Goal: Task Accomplishment & Management: Manage account settings

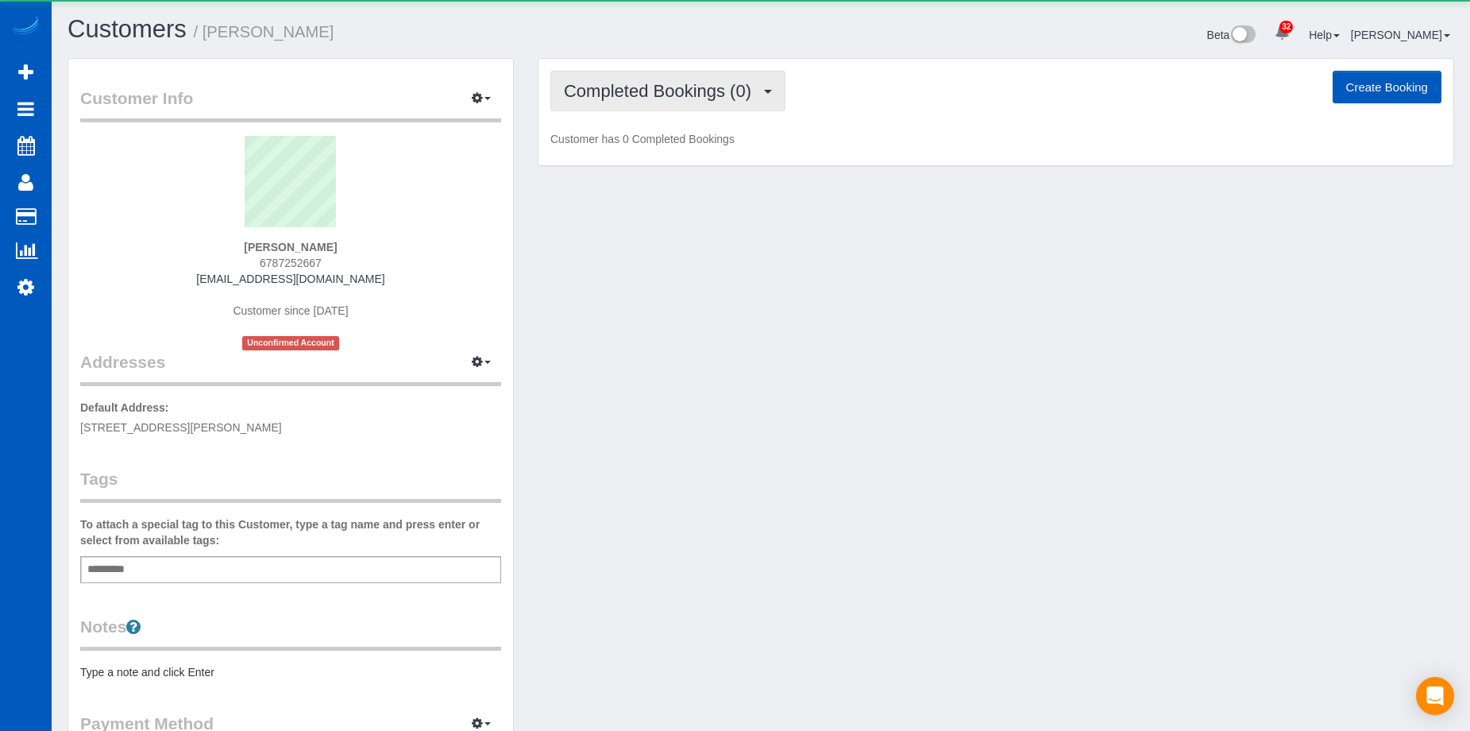
click at [708, 97] on span "Completed Bookings (0)" at bounding box center [661, 91] width 195 height 20
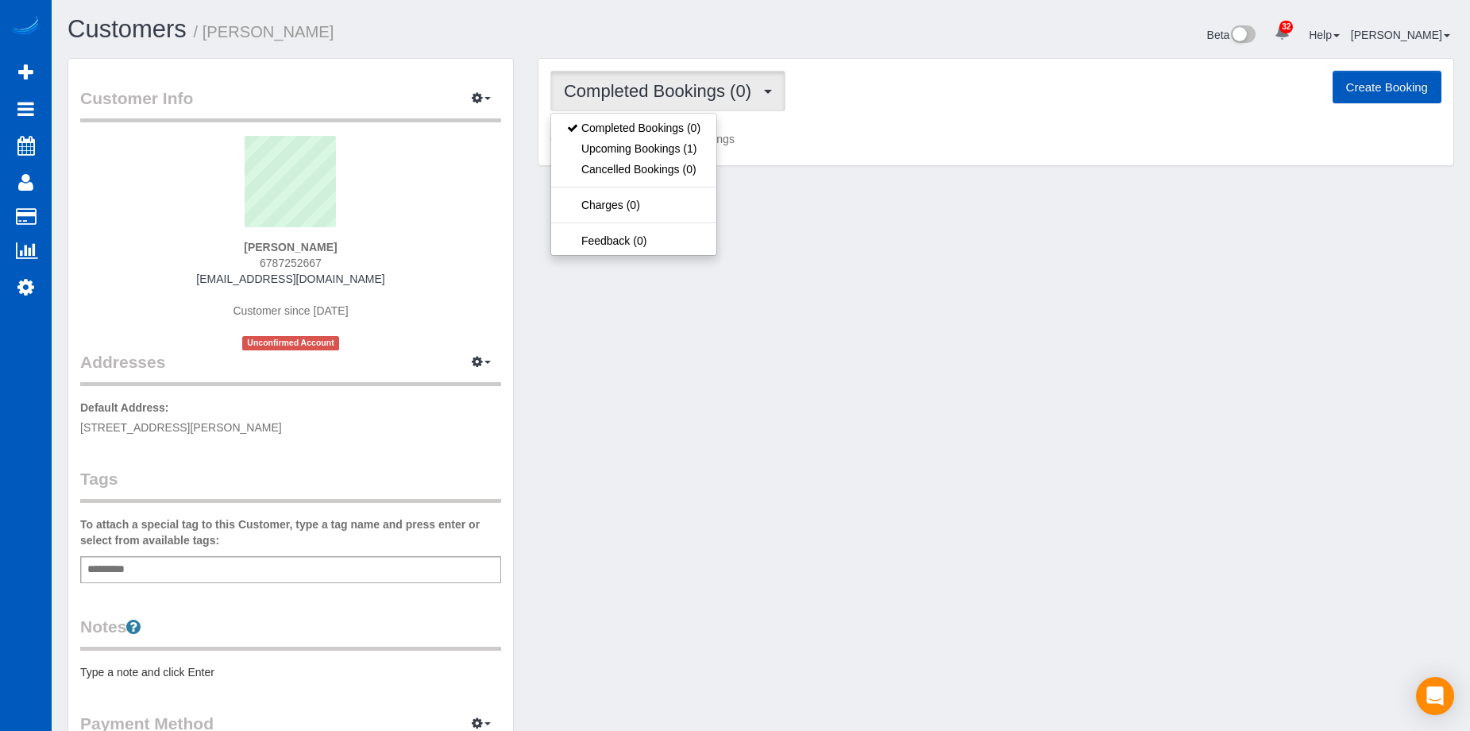
click at [708, 95] on span "Completed Bookings (0)" at bounding box center [661, 91] width 195 height 20
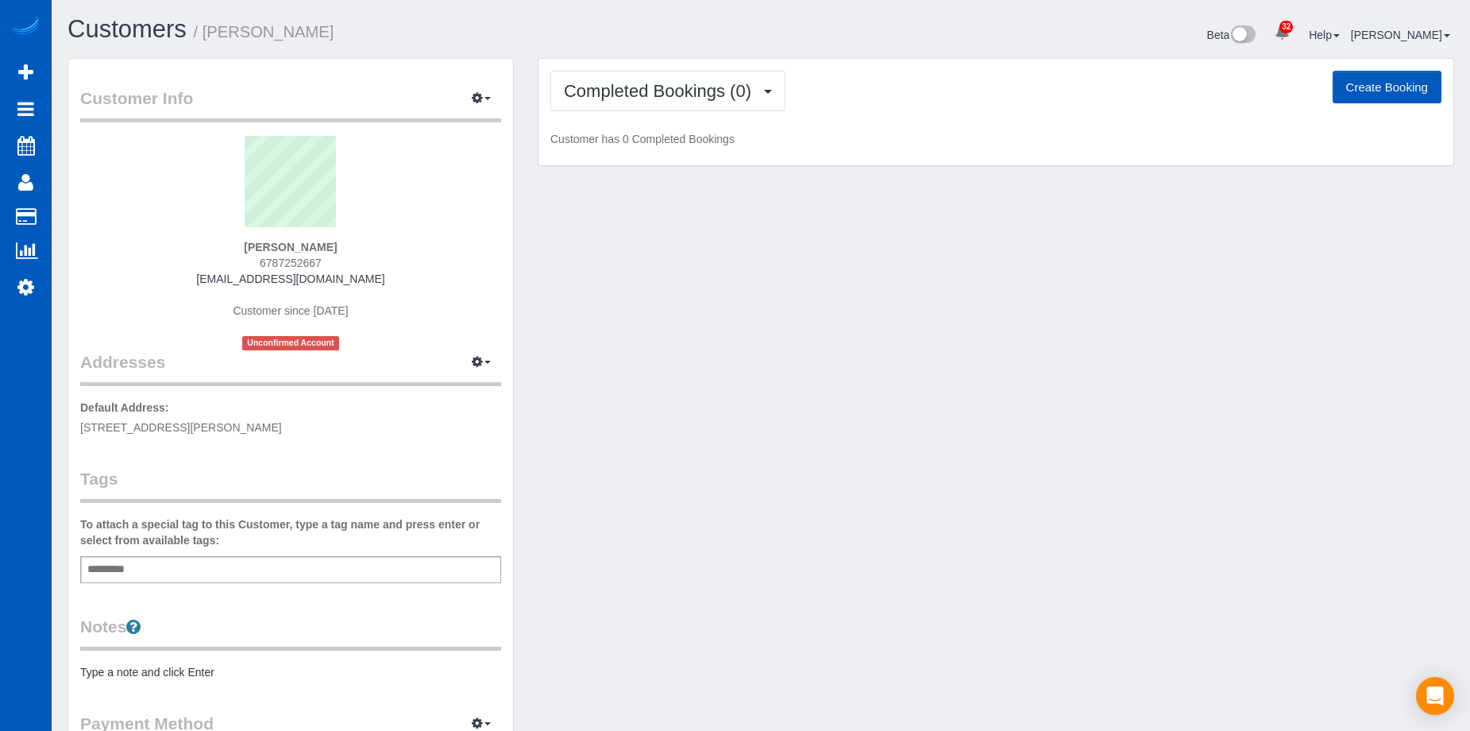
click at [1410, 84] on button "Create Booking" at bounding box center [1387, 87] width 109 height 33
select select "GA"
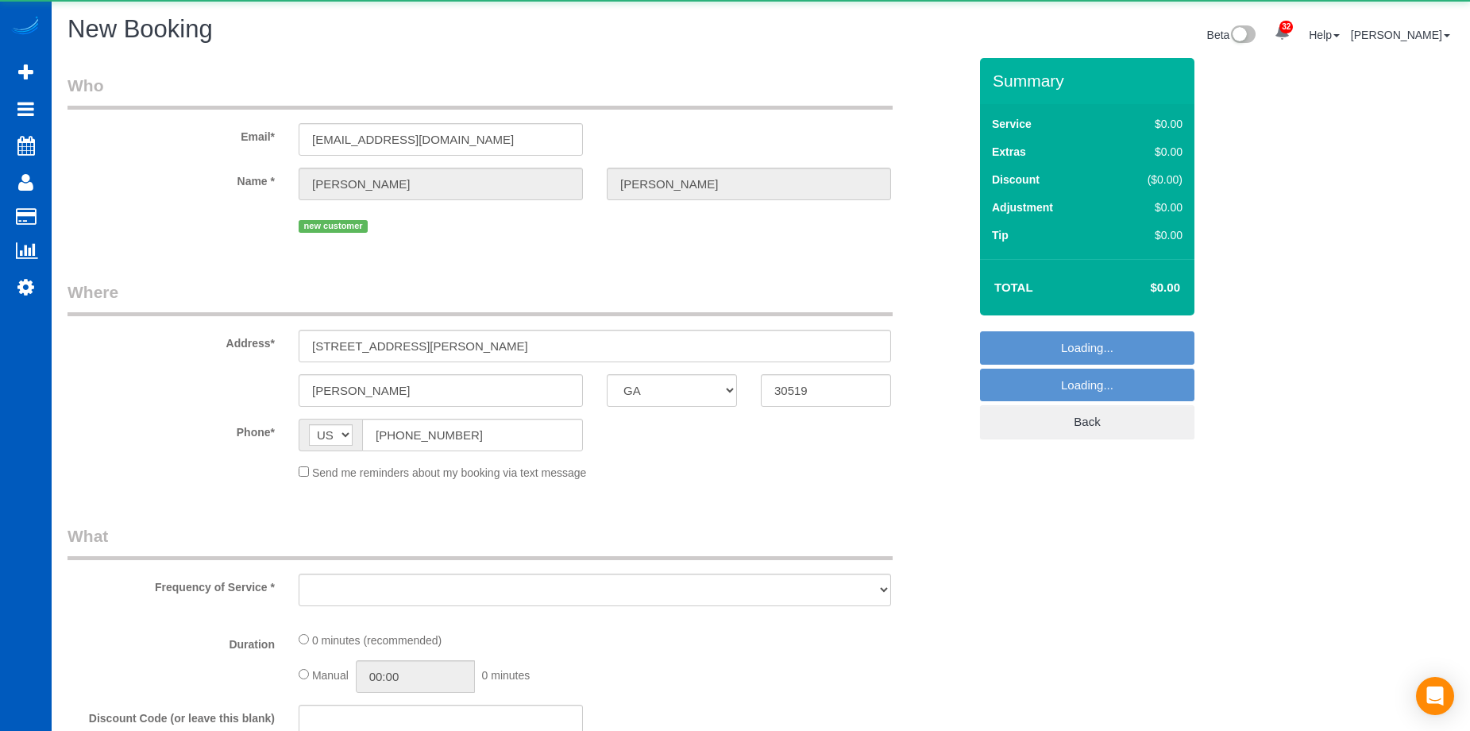
select select "string:fspay-fd54db4b-309d-4a3e-8635-1648cccdbca3"
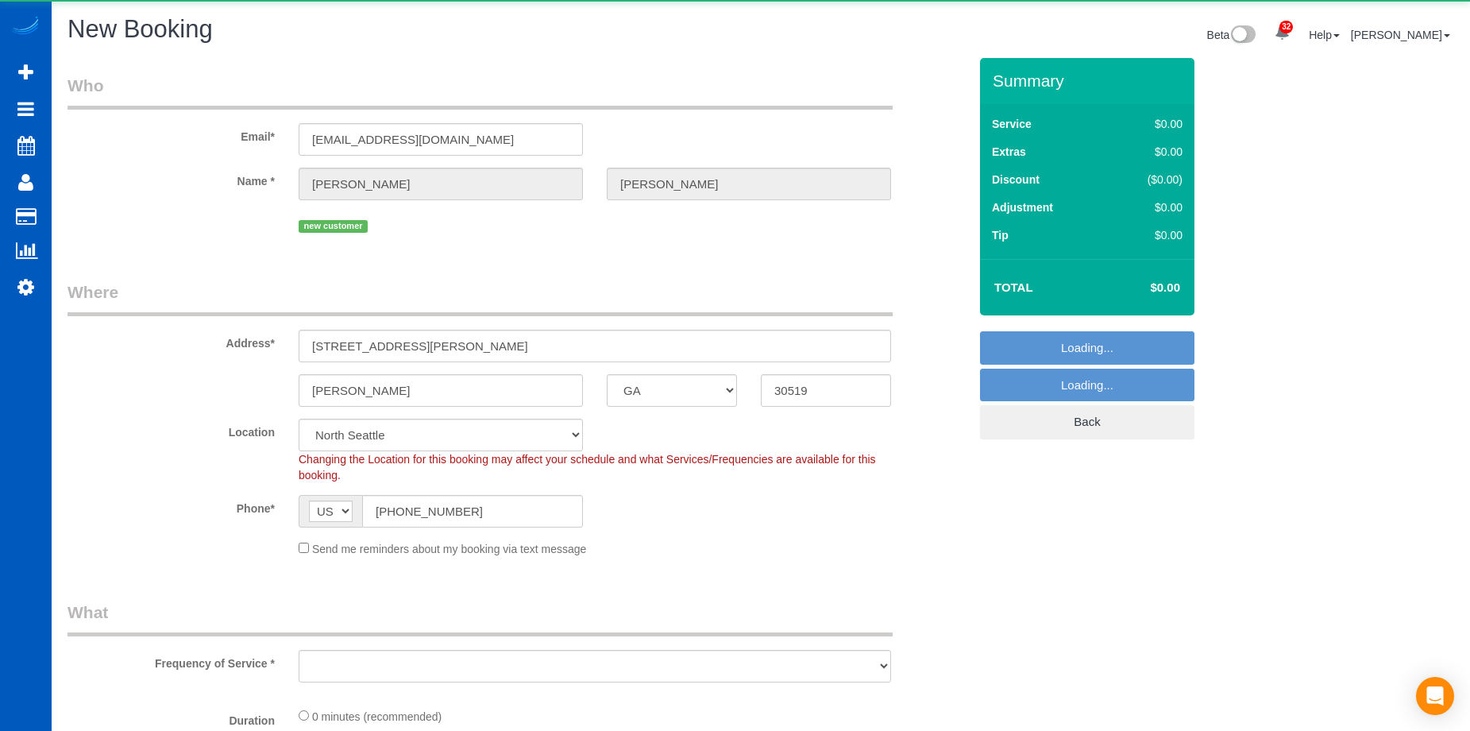
select select "object:45685"
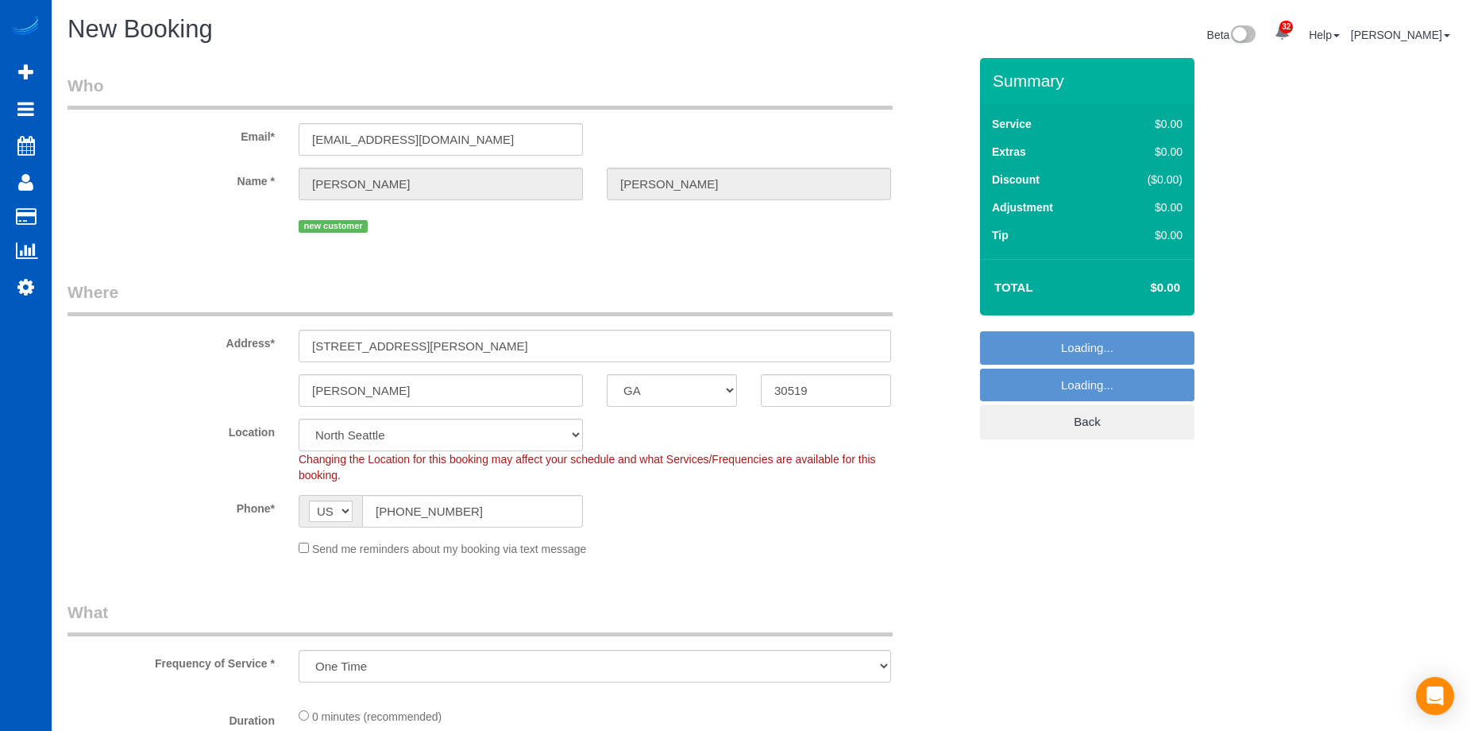
select select "199"
select select "object:45829"
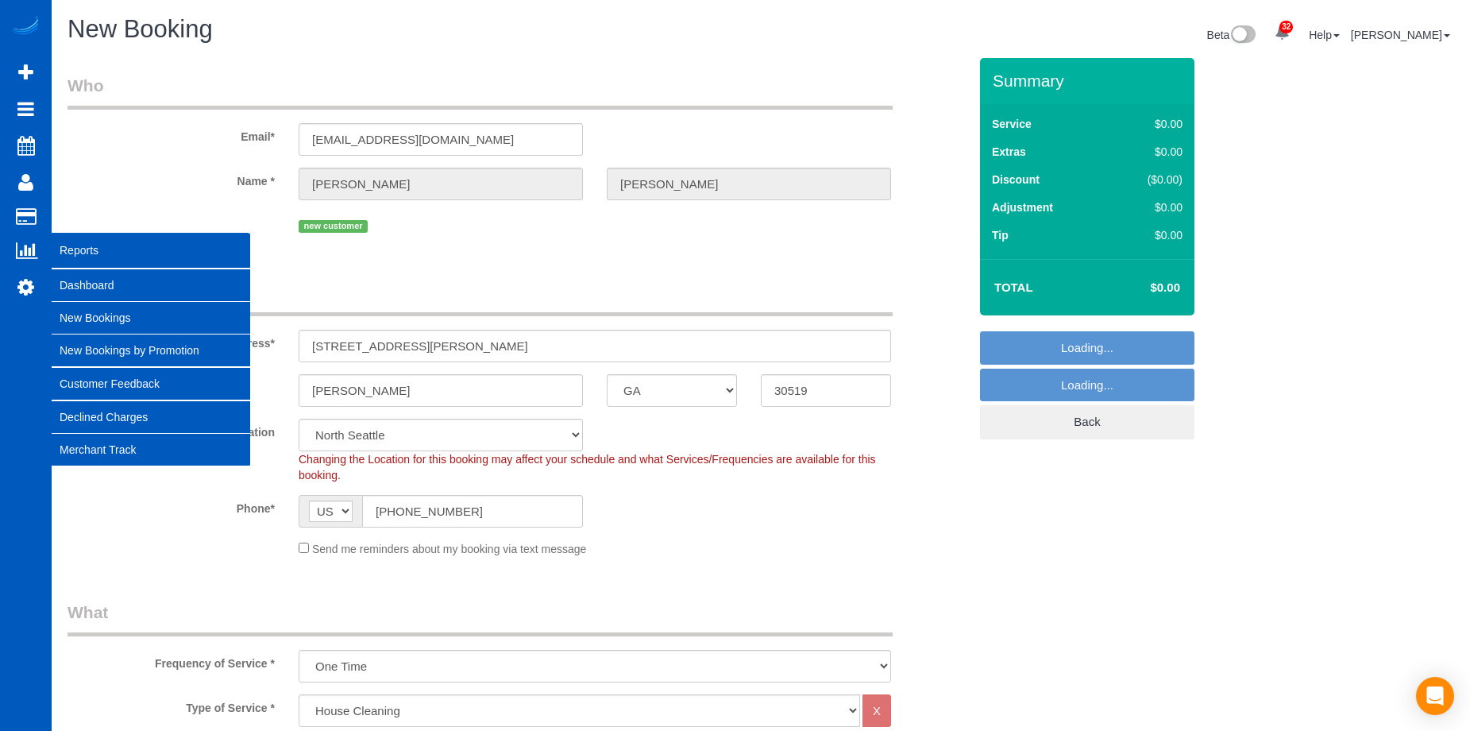
select select "369"
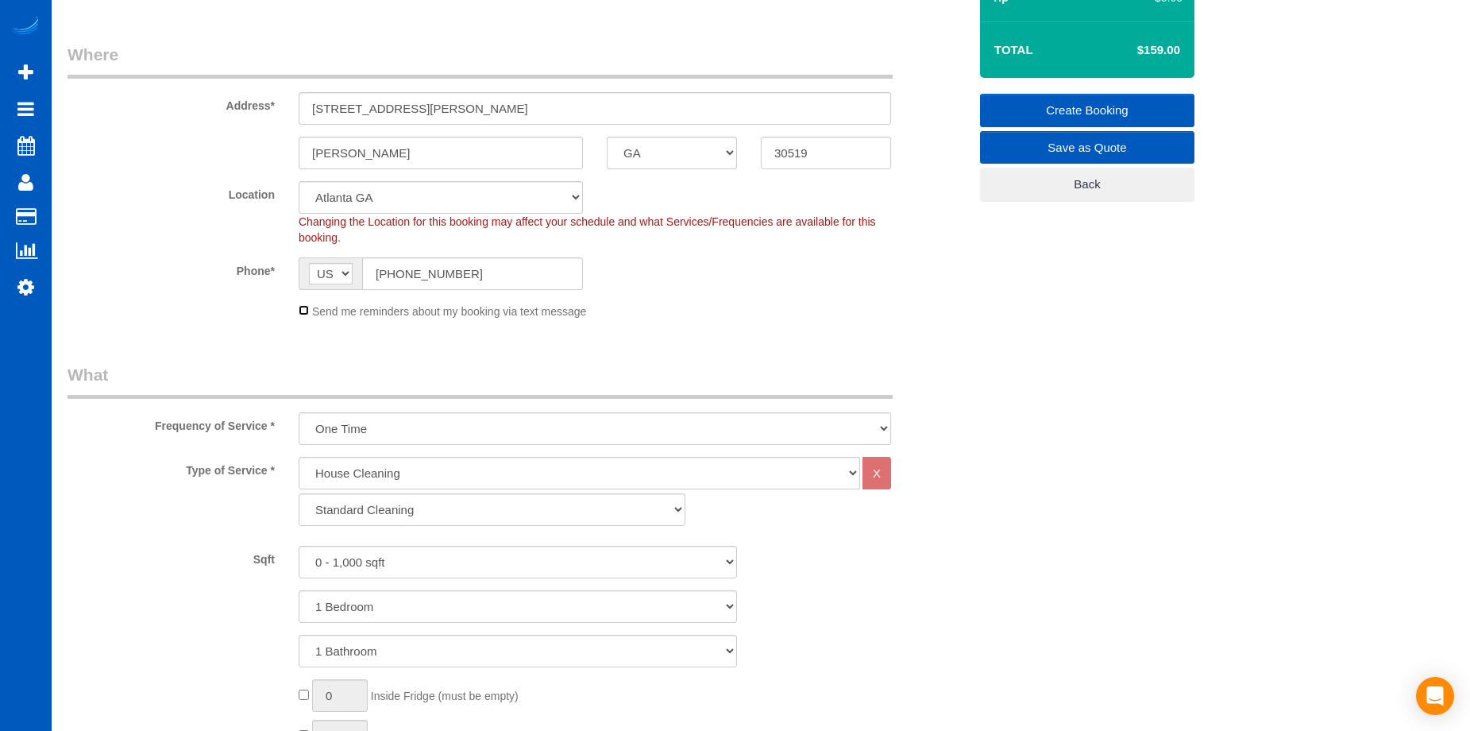
scroll to position [238, 0]
click at [470, 430] on select "One Time Weekly - 15.00% Every 2 Weeks - 10.00% Every 4 Weeks - 5.00% Every 2 M…" at bounding box center [595, 427] width 592 height 33
select select "object:45920"
click at [299, 411] on select "One Time Weekly - 15.00% Every 2 Weeks - 10.00% Every 4 Weeks - 5.00% Every 2 M…" at bounding box center [595, 427] width 592 height 33
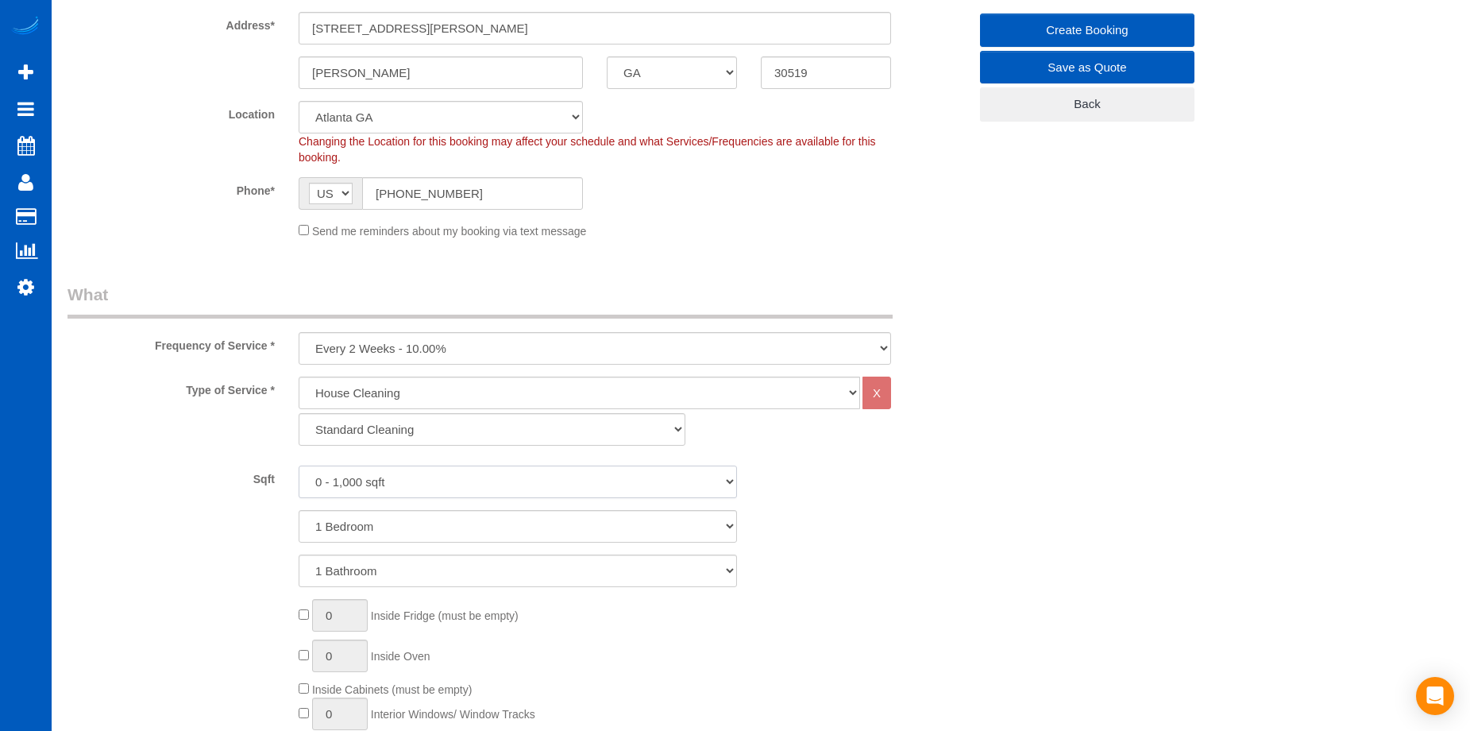
click at [507, 489] on select "0 - 1,000 sqft 1,001 - 1,500 sqft 1,501 - 2,000 sqft 2,001 - 2,500 sqft 2,501 -…" at bounding box center [518, 481] width 438 height 33
select select "1001"
click at [299, 465] on select "0 - 1,000 sqft 1,001 - 1,500 sqft 1,501 - 2,000 sqft 2,001 - 2,500 sqft 2,501 -…" at bounding box center [518, 481] width 438 height 33
click at [515, 522] on select "1 Bedroom 2 Bedrooms 3 Bedrooms 4 Bedrooms 5 Bedrooms 6 Bedrooms 7 Bedrooms" at bounding box center [518, 526] width 438 height 33
select select "2"
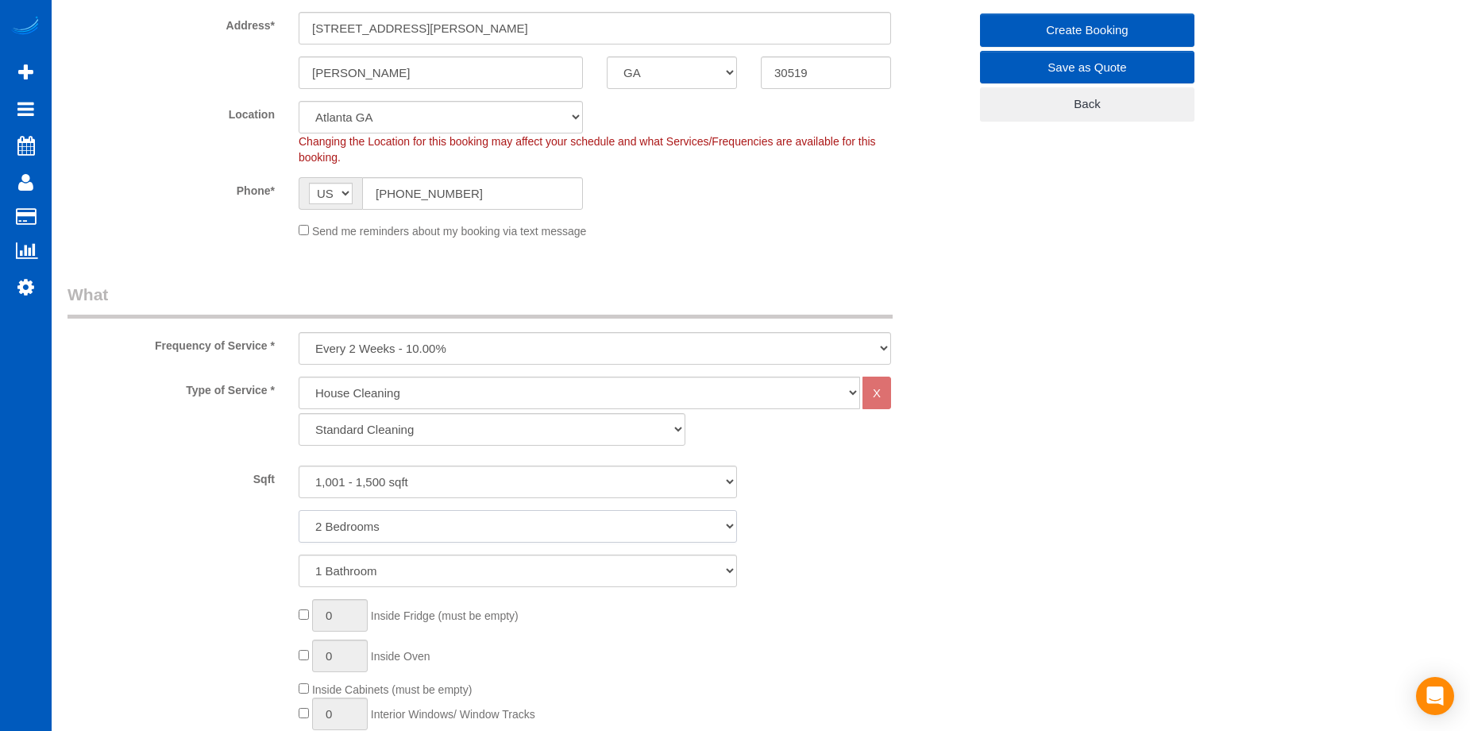
click at [299, 510] on select "1 Bedroom 2 Bedrooms 3 Bedrooms 4 Bedrooms 5 Bedrooms 6 Bedrooms 7 Bedrooms" at bounding box center [518, 526] width 438 height 33
click at [501, 567] on select "1 Bathroom 2 Bathrooms 3 Bathrooms 4 Bathrooms 5 Bathrooms 6 Bathrooms 7 Bathro…" at bounding box center [518, 570] width 438 height 33
select select "2"
click at [299, 554] on select "1 Bathroom 2 Bathrooms 3 Bathrooms 4 Bathrooms 5 Bathrooms 6 Bathrooms 7 Bathro…" at bounding box center [518, 570] width 438 height 33
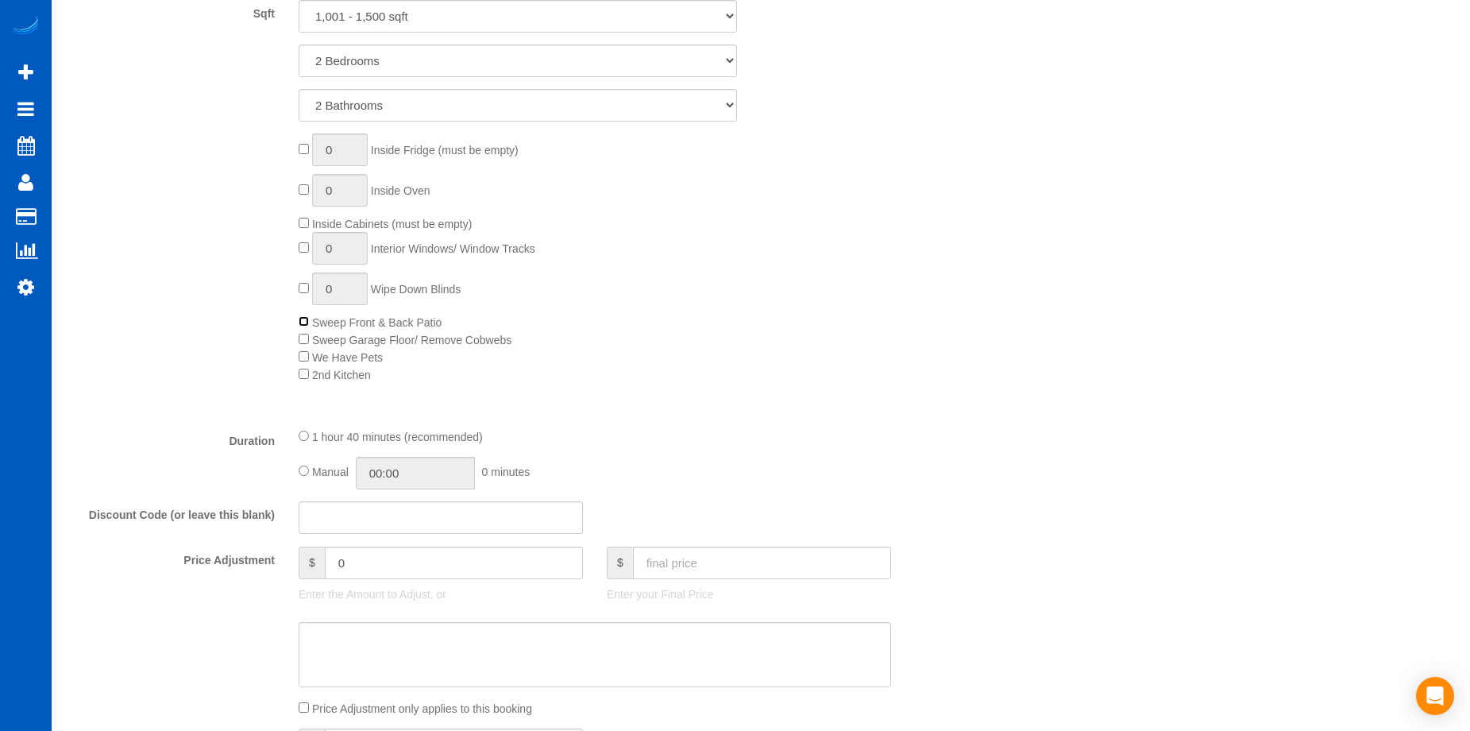
scroll to position [794, 0]
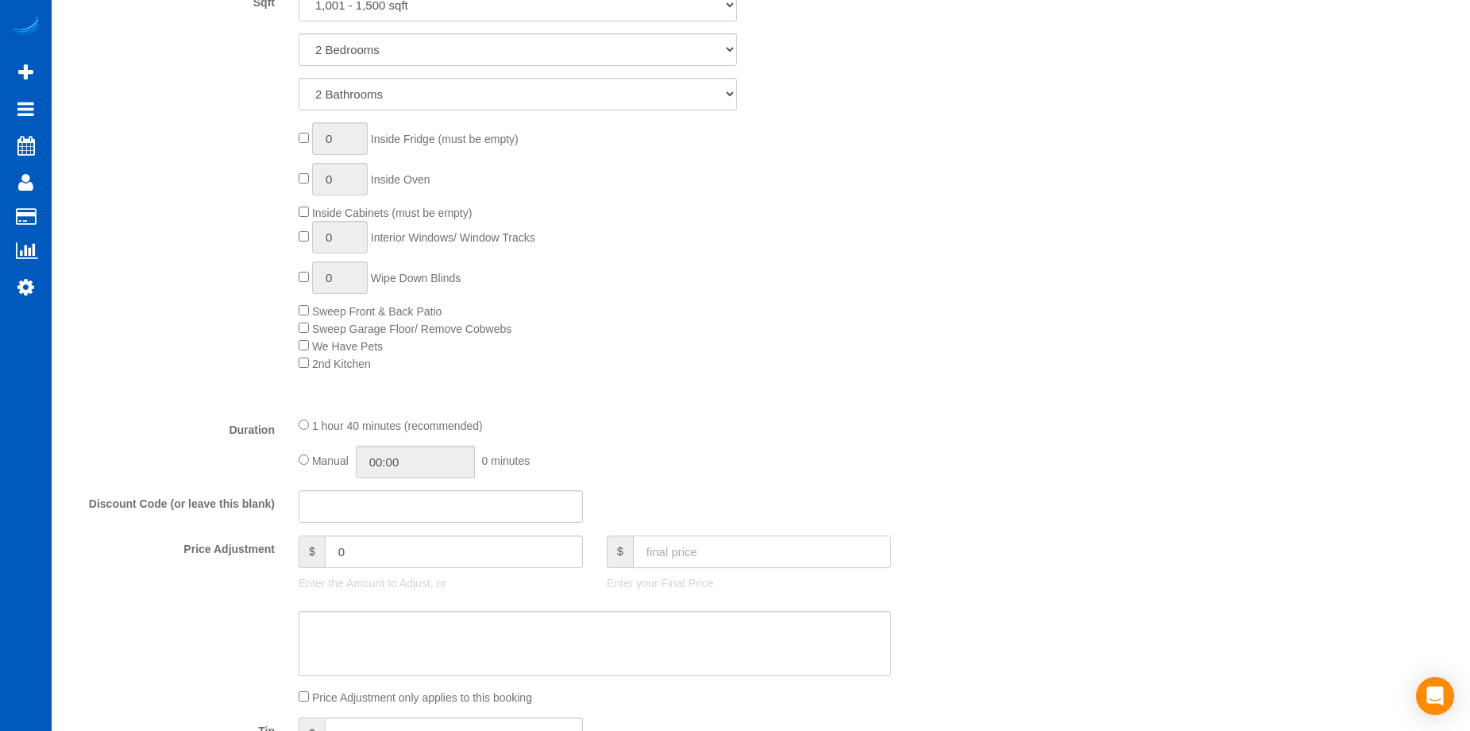
click at [769, 544] on input "text" at bounding box center [762, 551] width 258 height 33
type input "150"
click at [541, 629] on textarea at bounding box center [595, 643] width 592 height 65
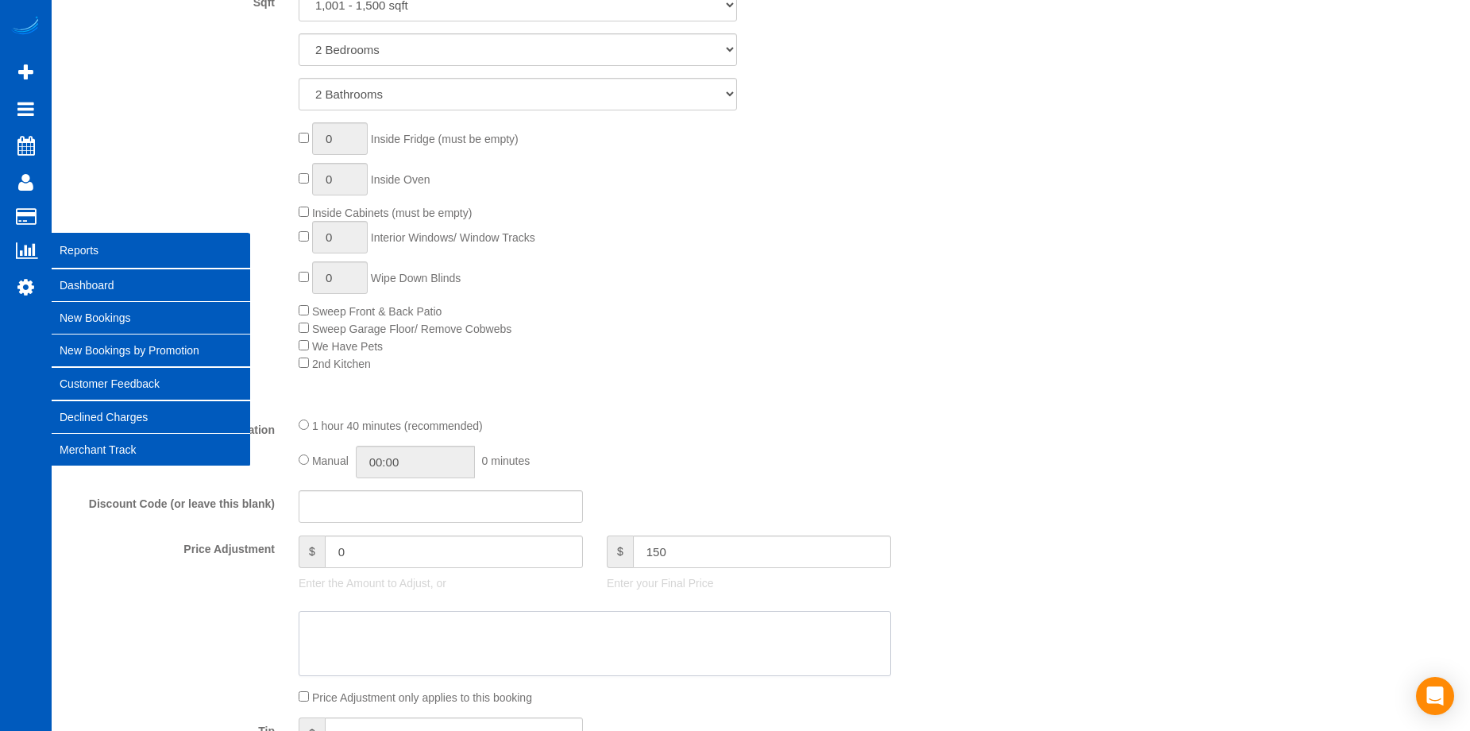
type input "-29.1"
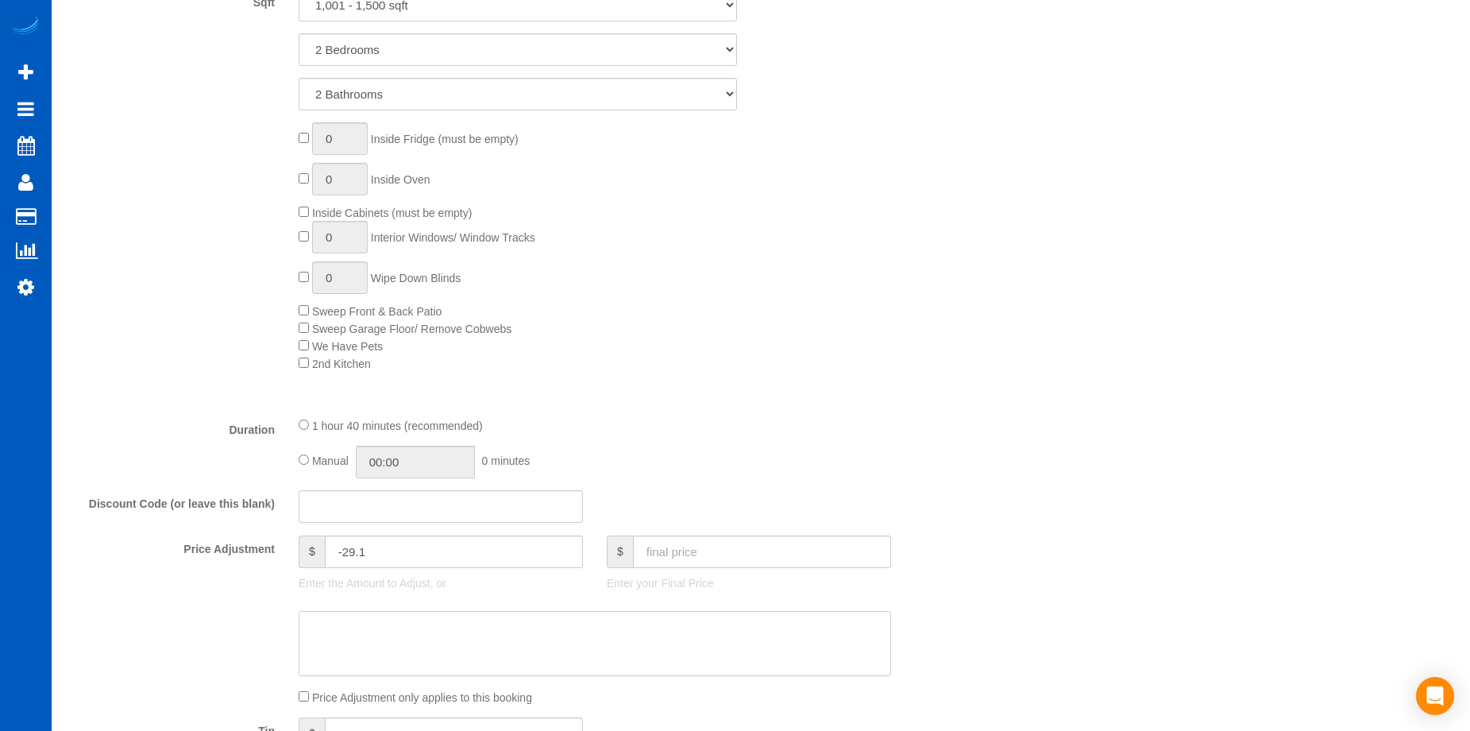
click at [494, 650] on textarea at bounding box center [595, 643] width 592 height 65
paste textarea "Easy job"
type textarea "Easy job"
click at [150, 606] on sui-booking-price-adjustment "Price Adjustment $ -29.1 Enter the Amount to Adjust, or $ Enter your Final Pric…" at bounding box center [517, 620] width 901 height 170
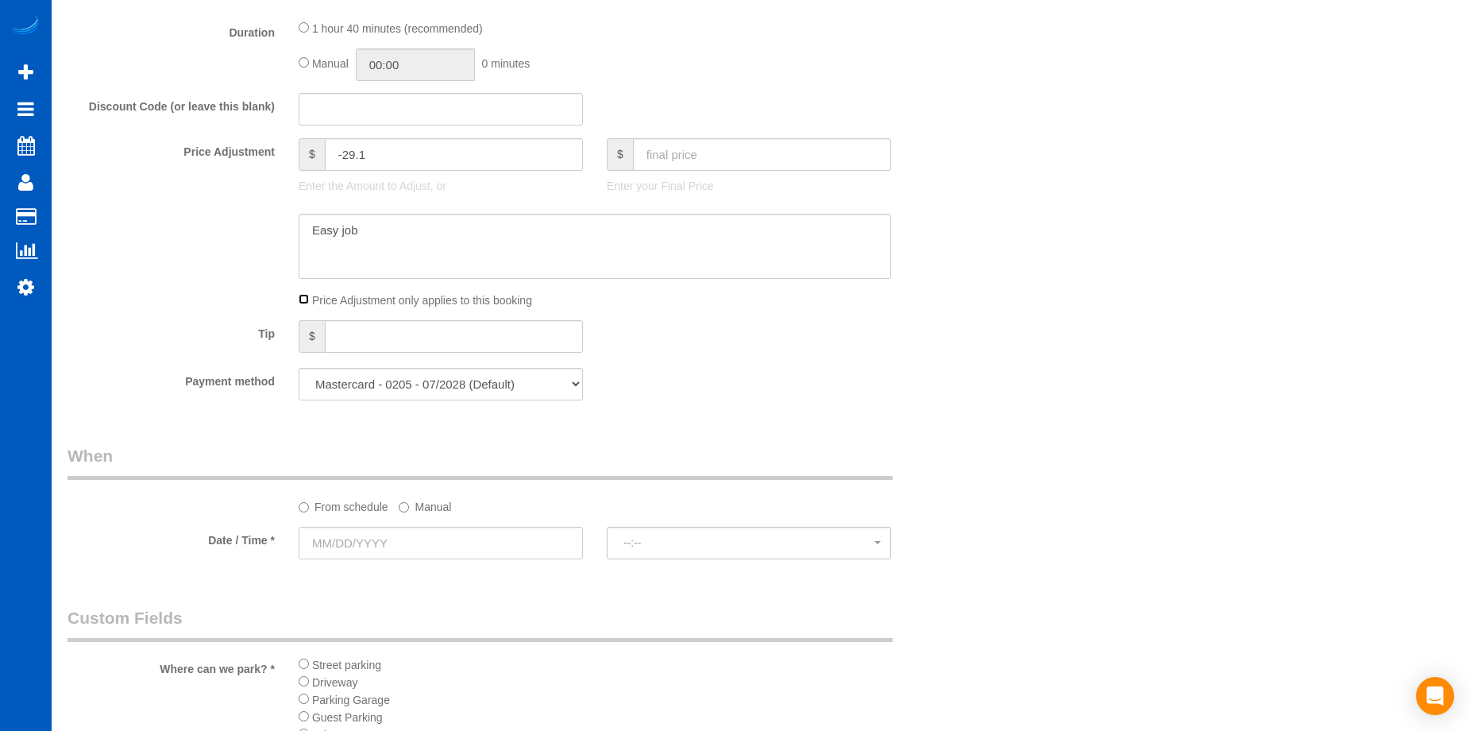
scroll to position [1350, 0]
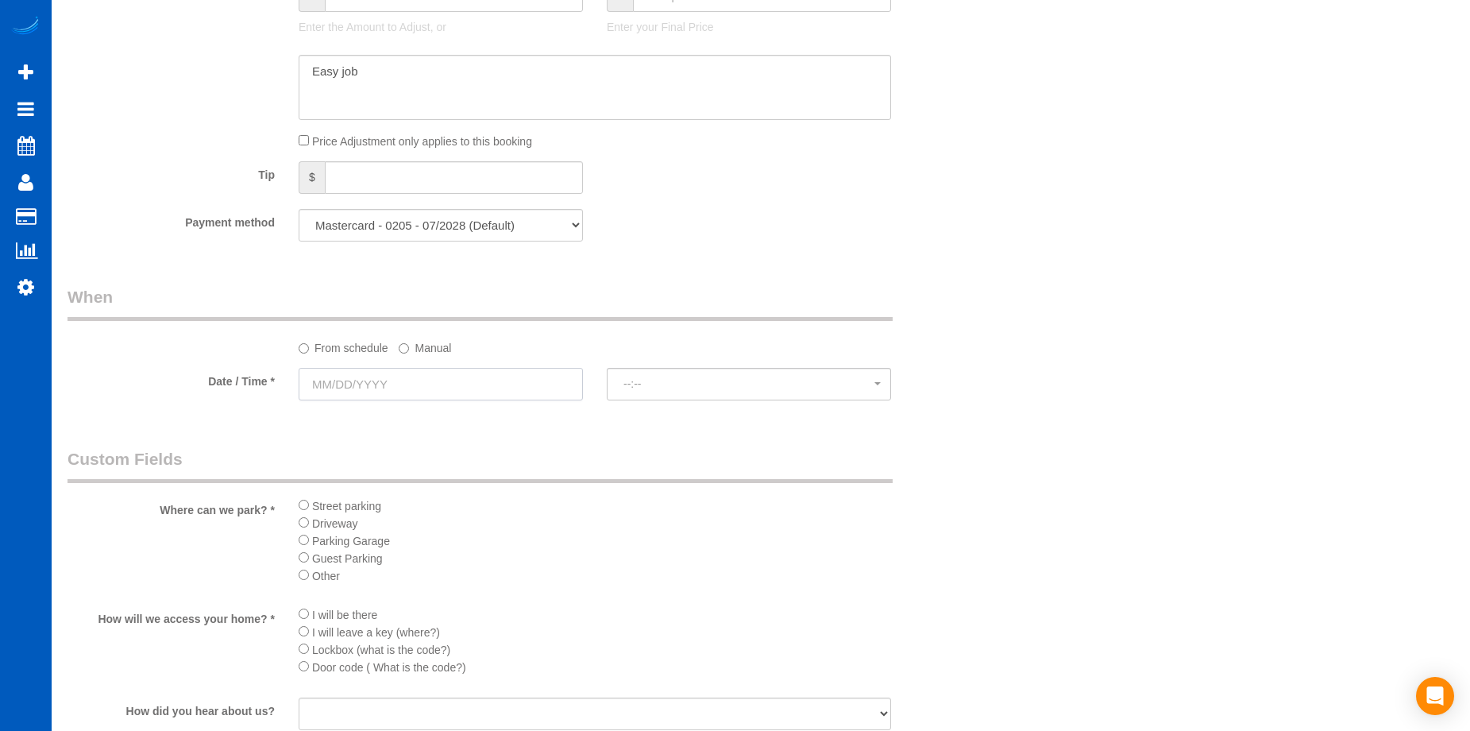
click at [484, 392] on input "text" at bounding box center [441, 384] width 284 height 33
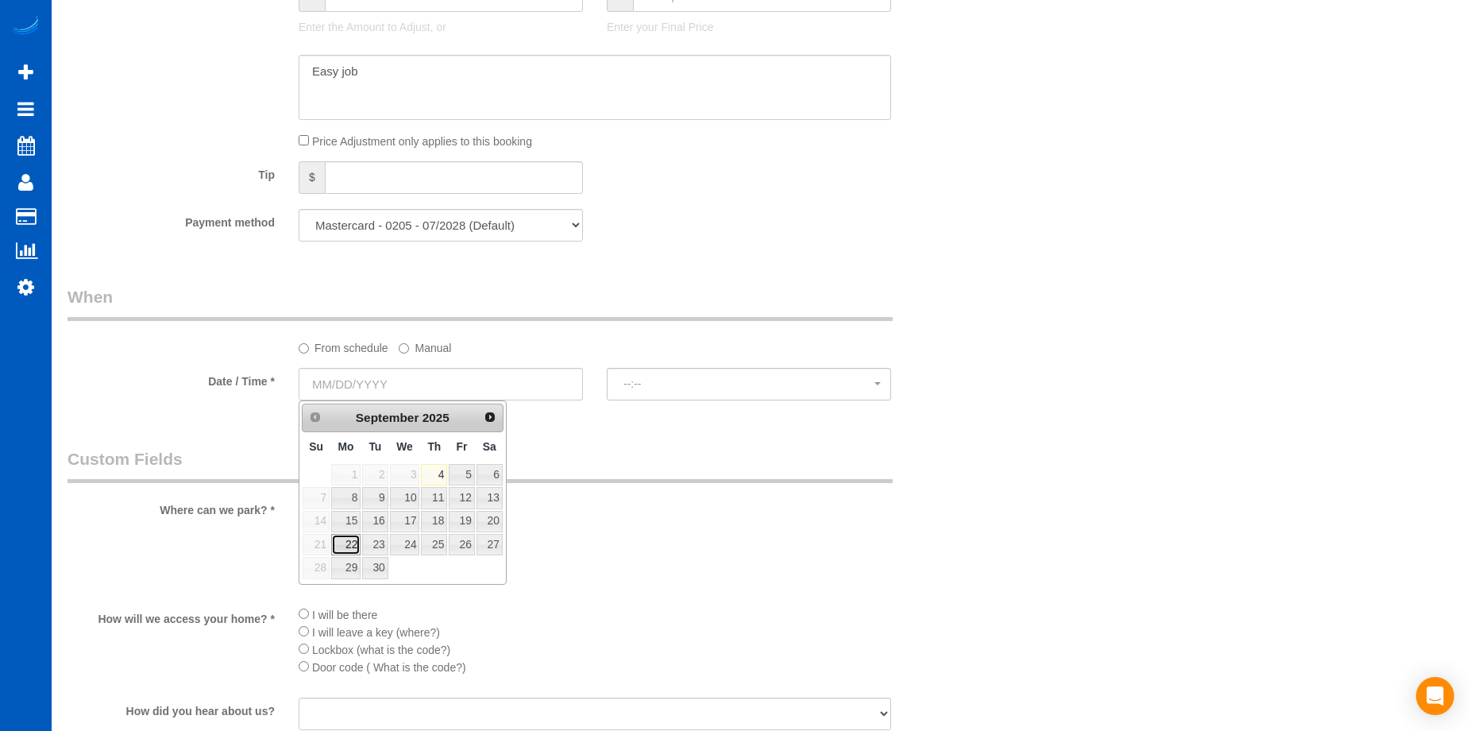
click at [344, 548] on link "22" at bounding box center [345, 544] width 29 height 21
type input "09/22/2025"
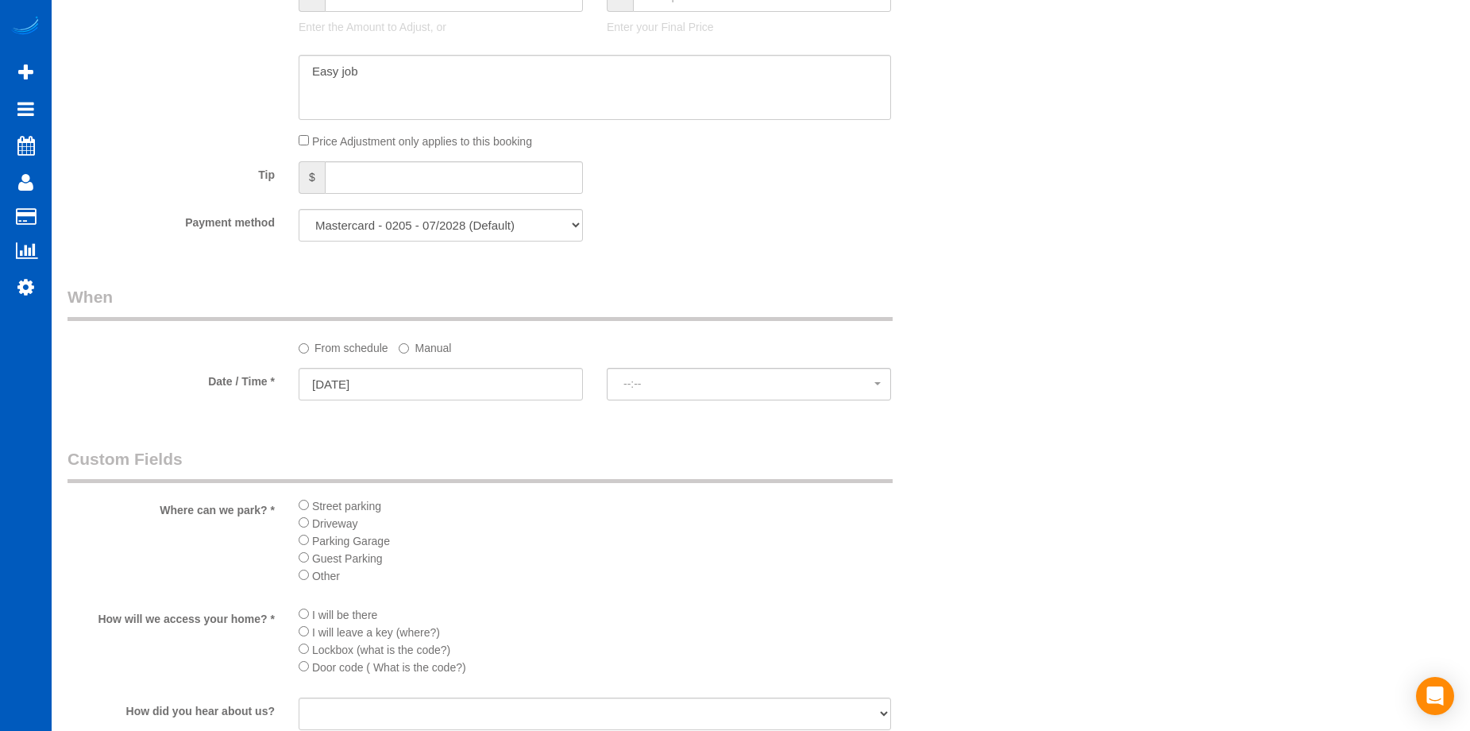
select select "spot76"
click at [310, 526] on li "Driveway" at bounding box center [595, 522] width 592 height 17
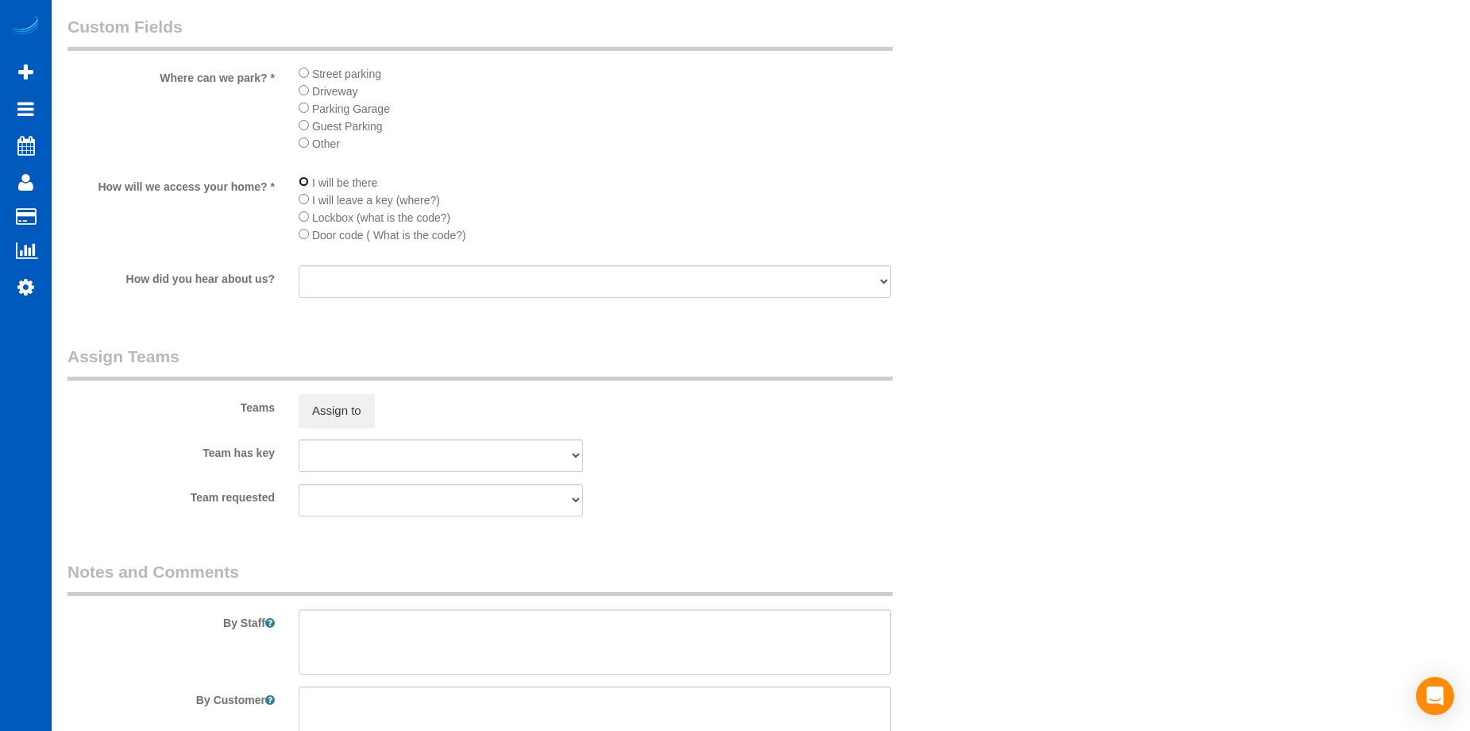
scroll to position [1906, 0]
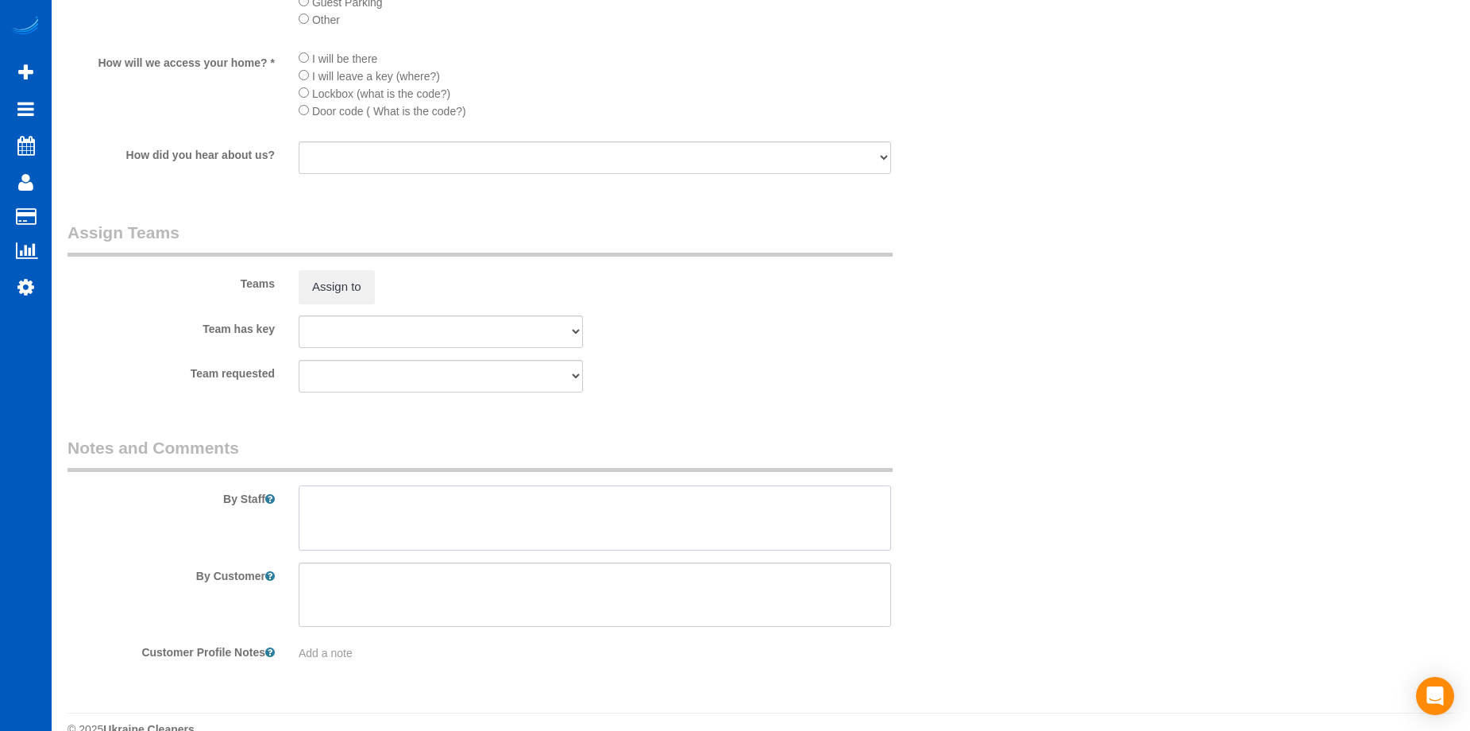
click at [499, 542] on textarea at bounding box center [595, 517] width 592 height 65
click at [447, 516] on textarea at bounding box center [595, 517] width 592 height 65
paste textarea "Please park in gravel up top. Sweep both patios. Don’t flush anything except to…"
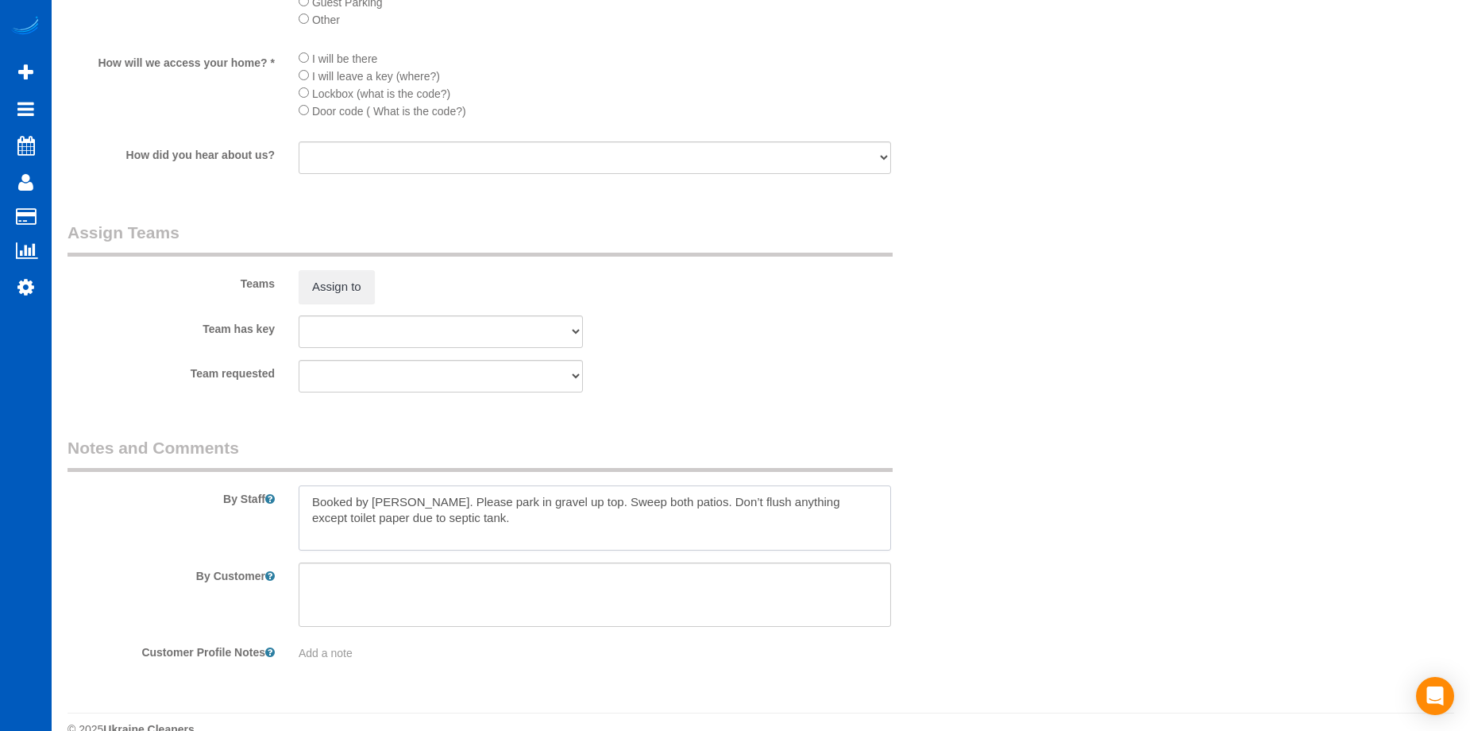
type textarea "Booked by Aaron. Please park in gravel up top. Sweep both patios. Don’t flush a…"
click at [889, 368] on div "Team requested Myroslava Korytska Oksana Antonenko Viktoriia Baydak" at bounding box center [518, 376] width 924 height 33
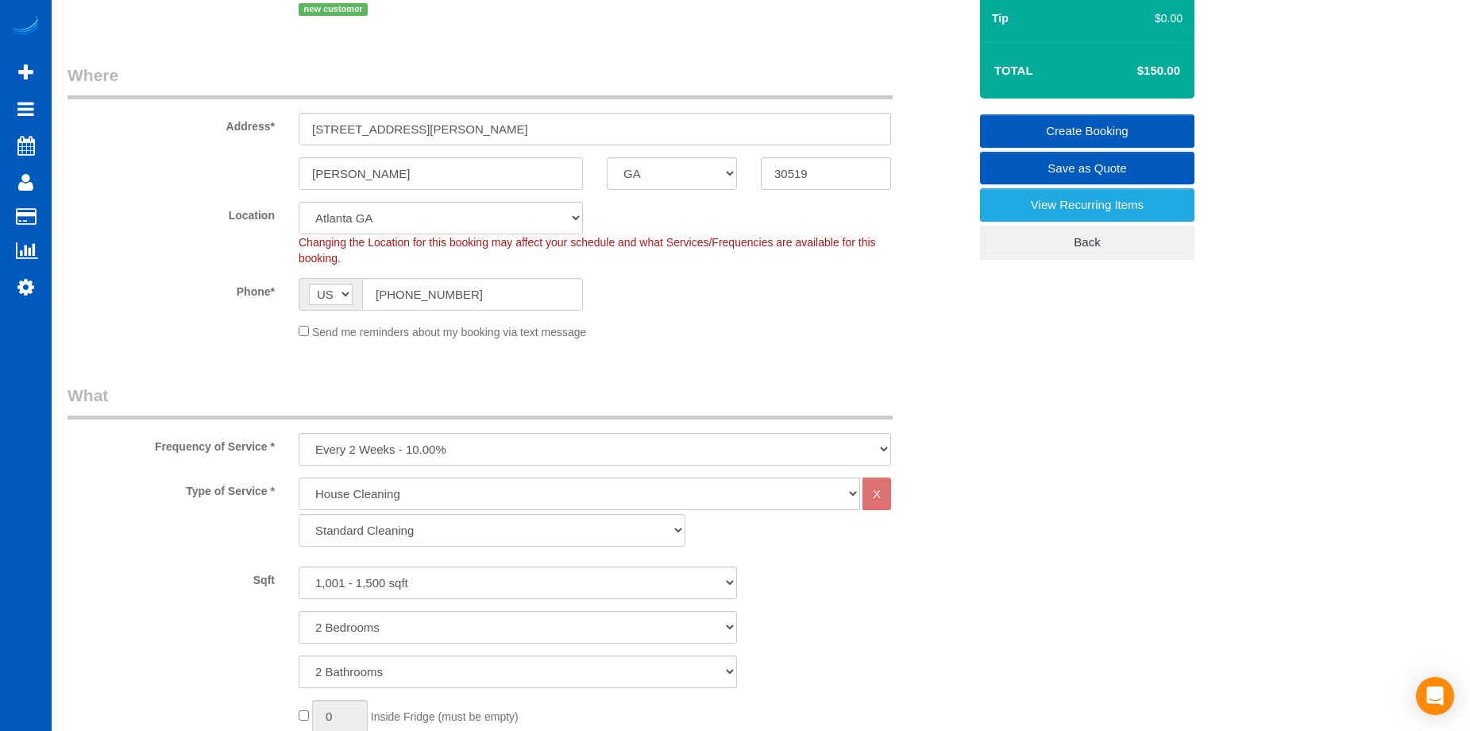
scroll to position [79, 0]
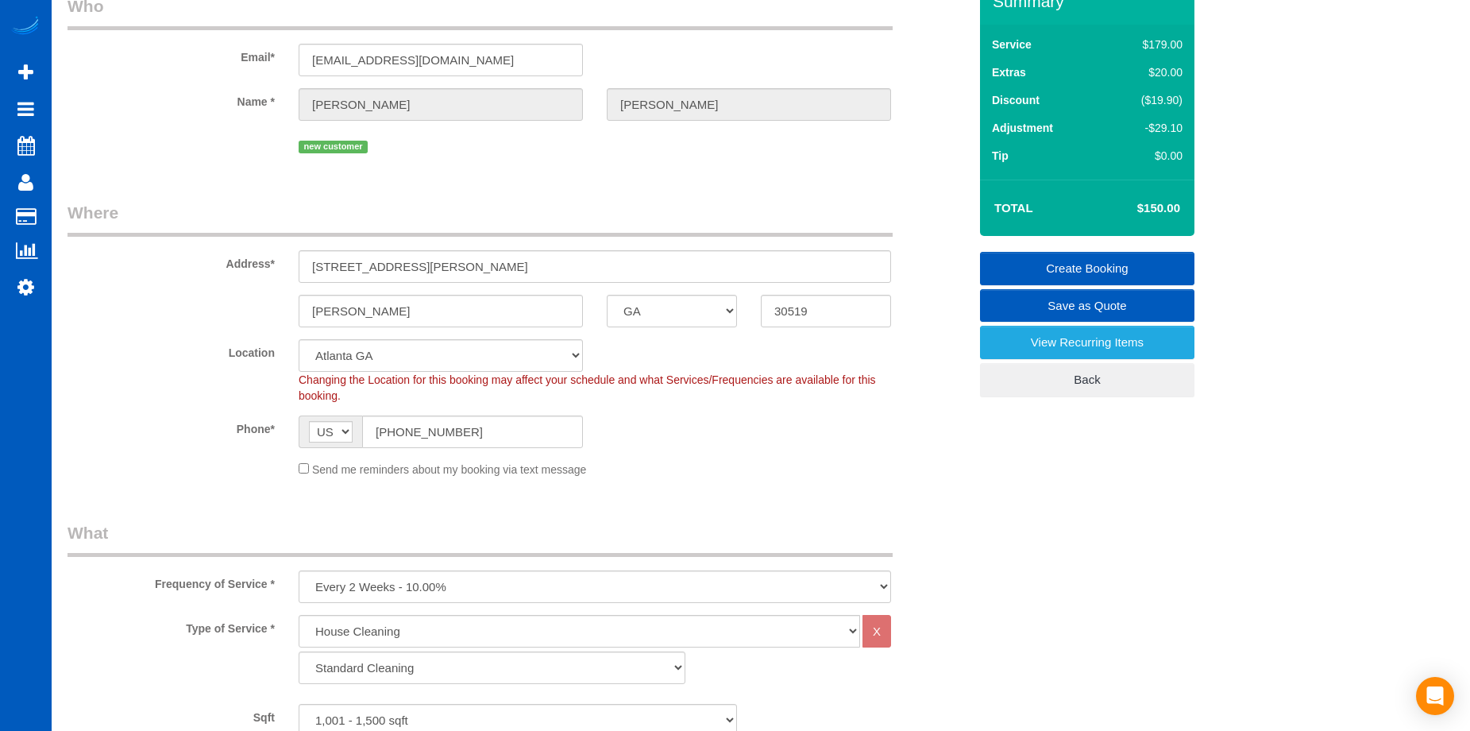
click at [1098, 268] on link "Create Booking" at bounding box center [1087, 268] width 214 height 33
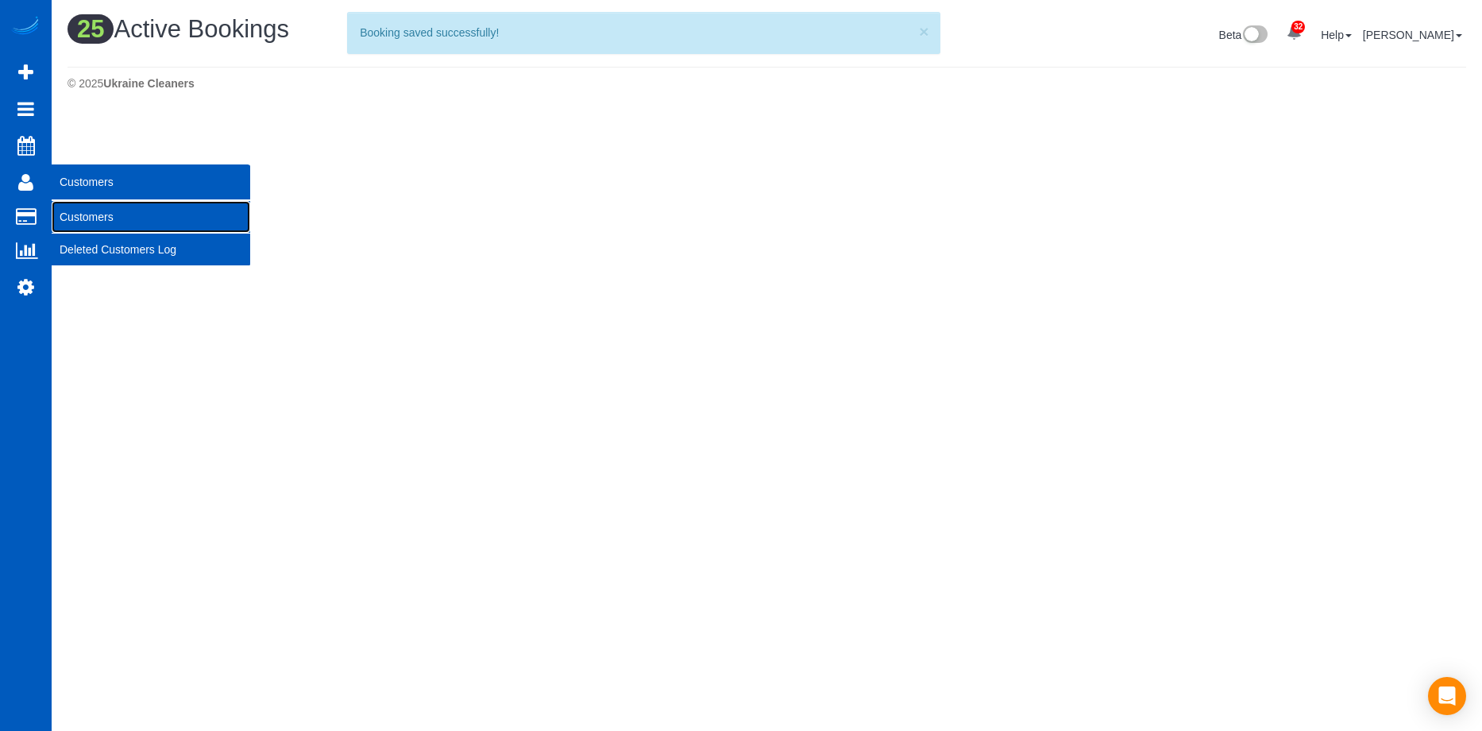
click at [80, 210] on link "Customers" at bounding box center [151, 217] width 199 height 32
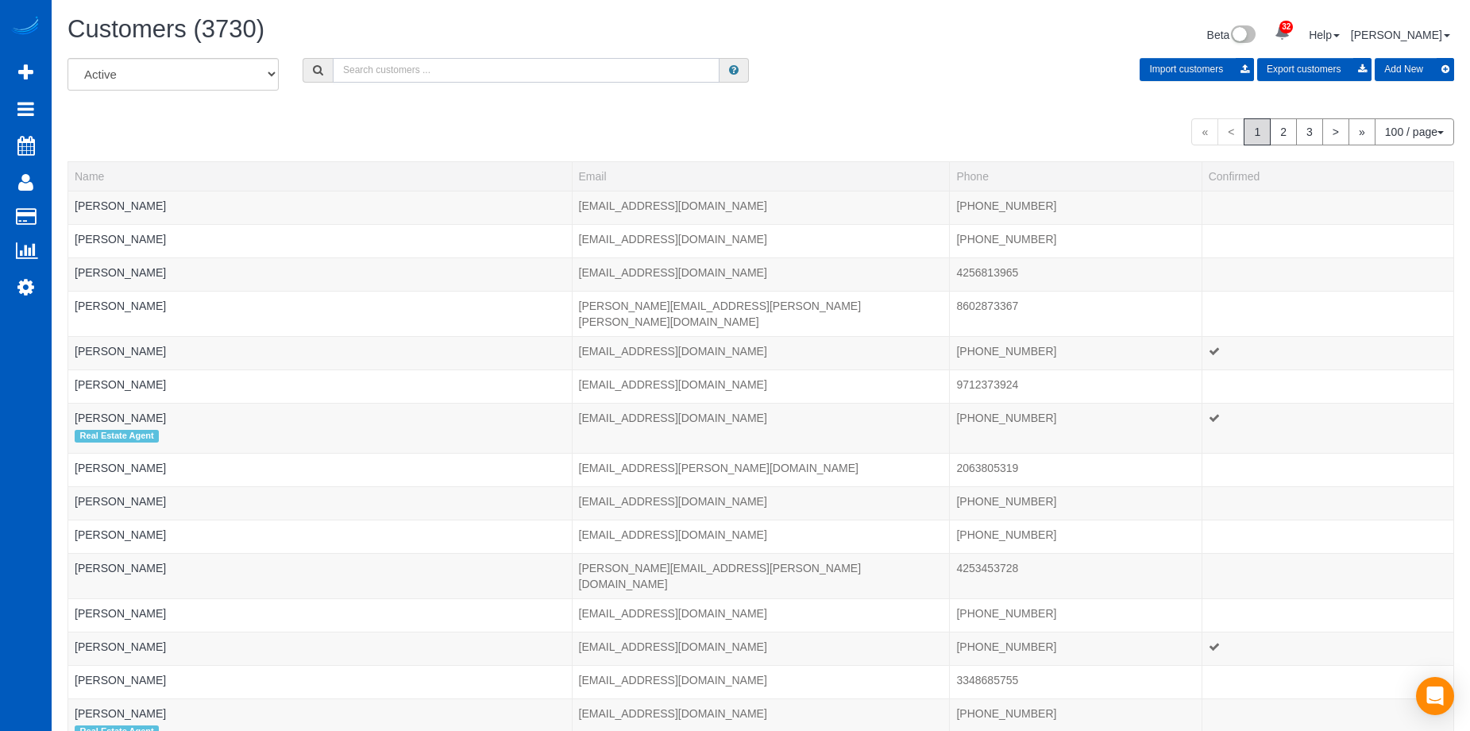
click at [426, 75] on input "text" at bounding box center [526, 70] width 387 height 25
paste input "Mary Leventhal"
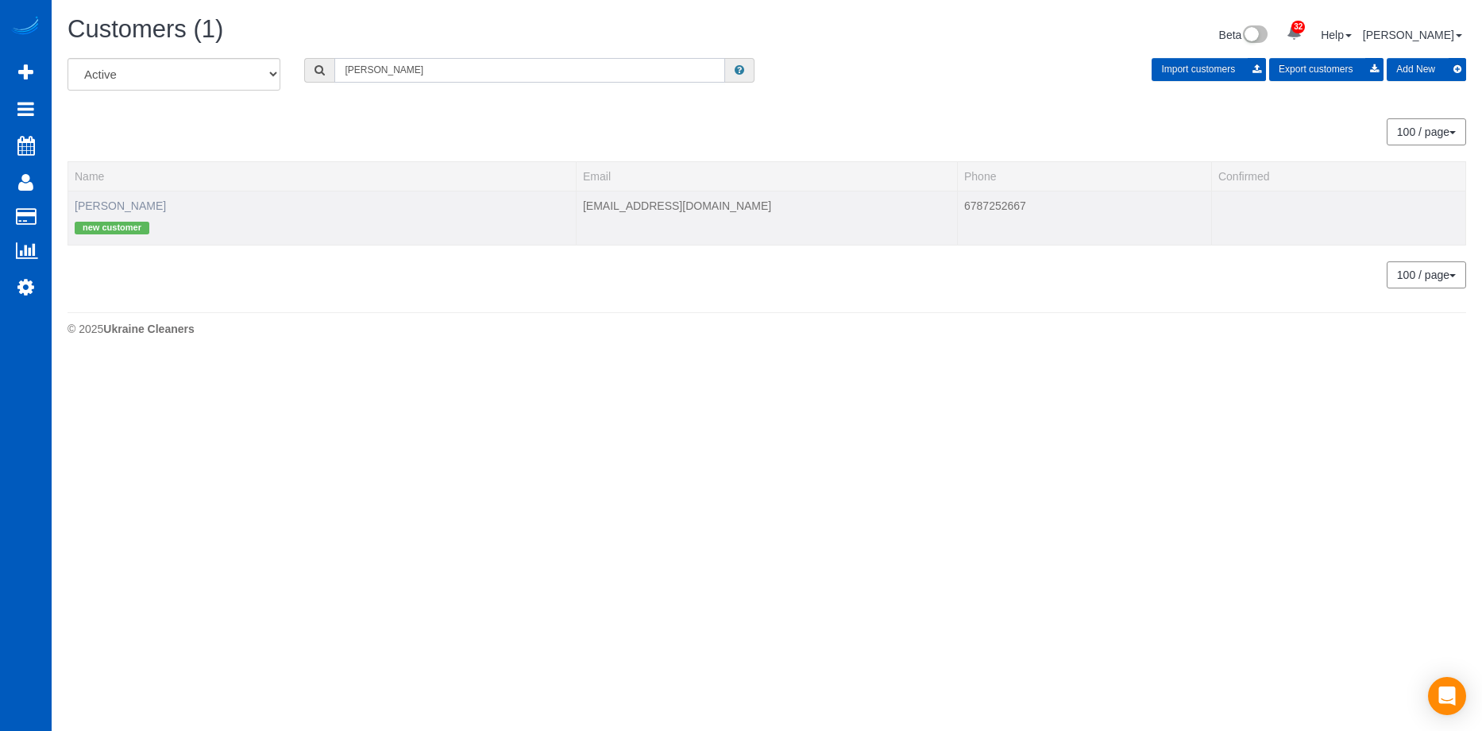
type input "Mary Leventhal"
click at [114, 204] on link "Mary Leventhal" at bounding box center [120, 205] width 91 height 13
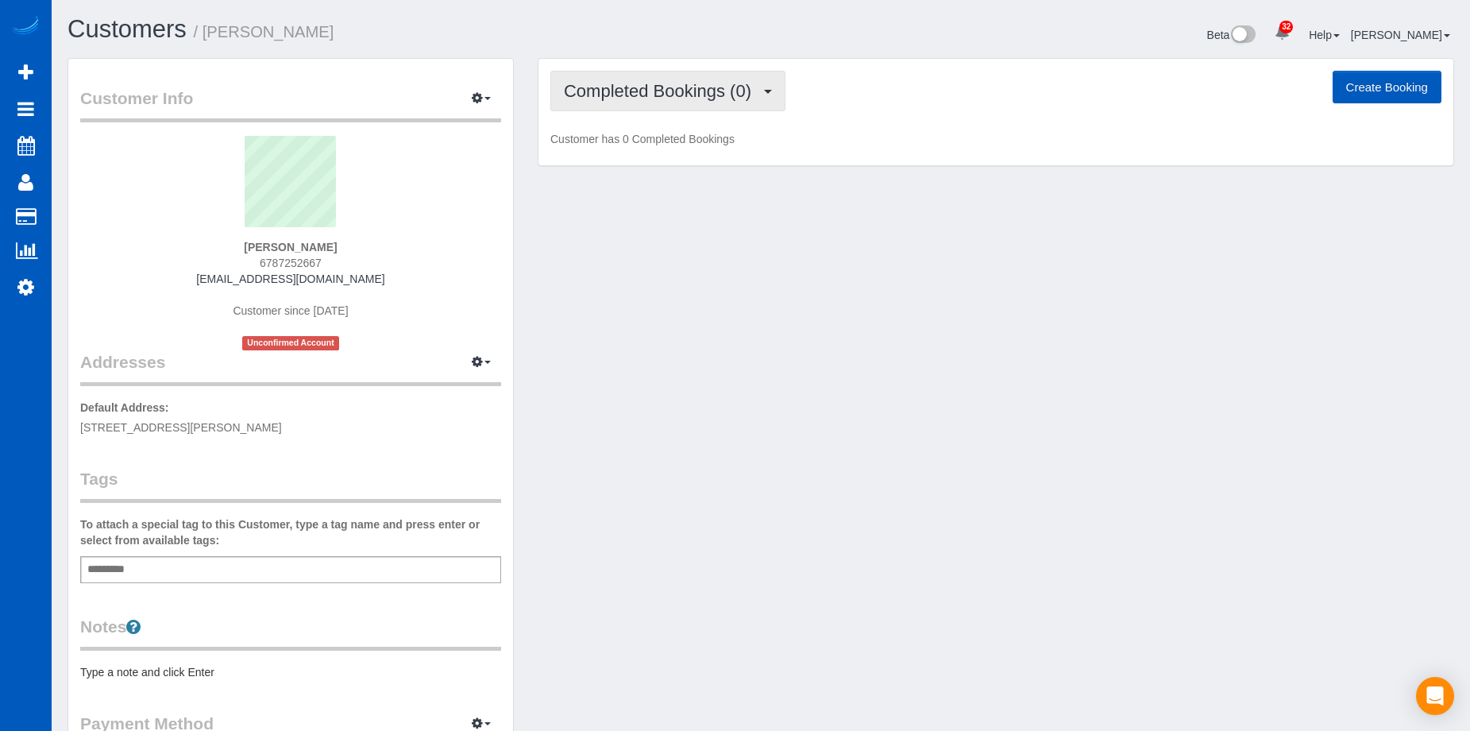
click at [680, 87] on span "Completed Bookings (0)" at bounding box center [661, 91] width 195 height 20
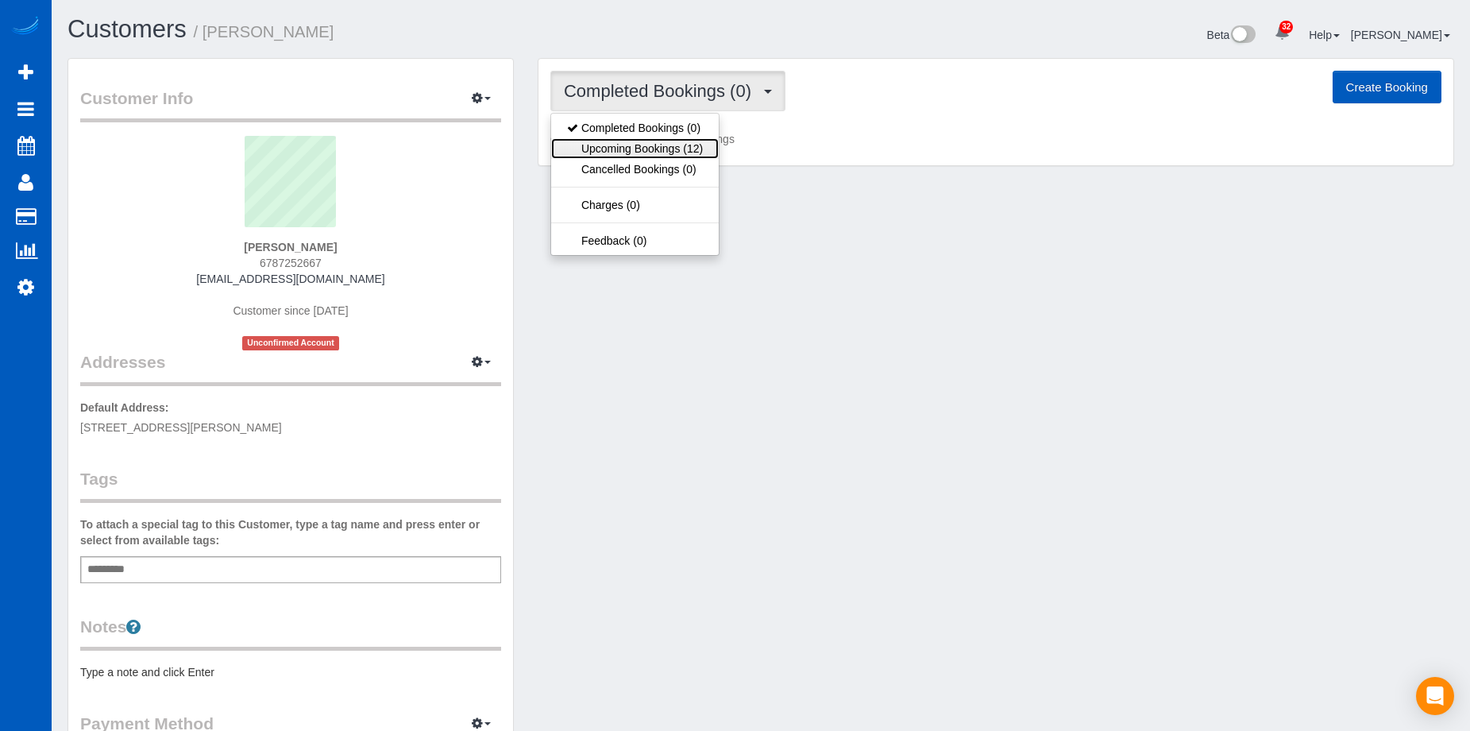
click at [669, 140] on link "Upcoming Bookings (12)" at bounding box center [635, 148] width 168 height 21
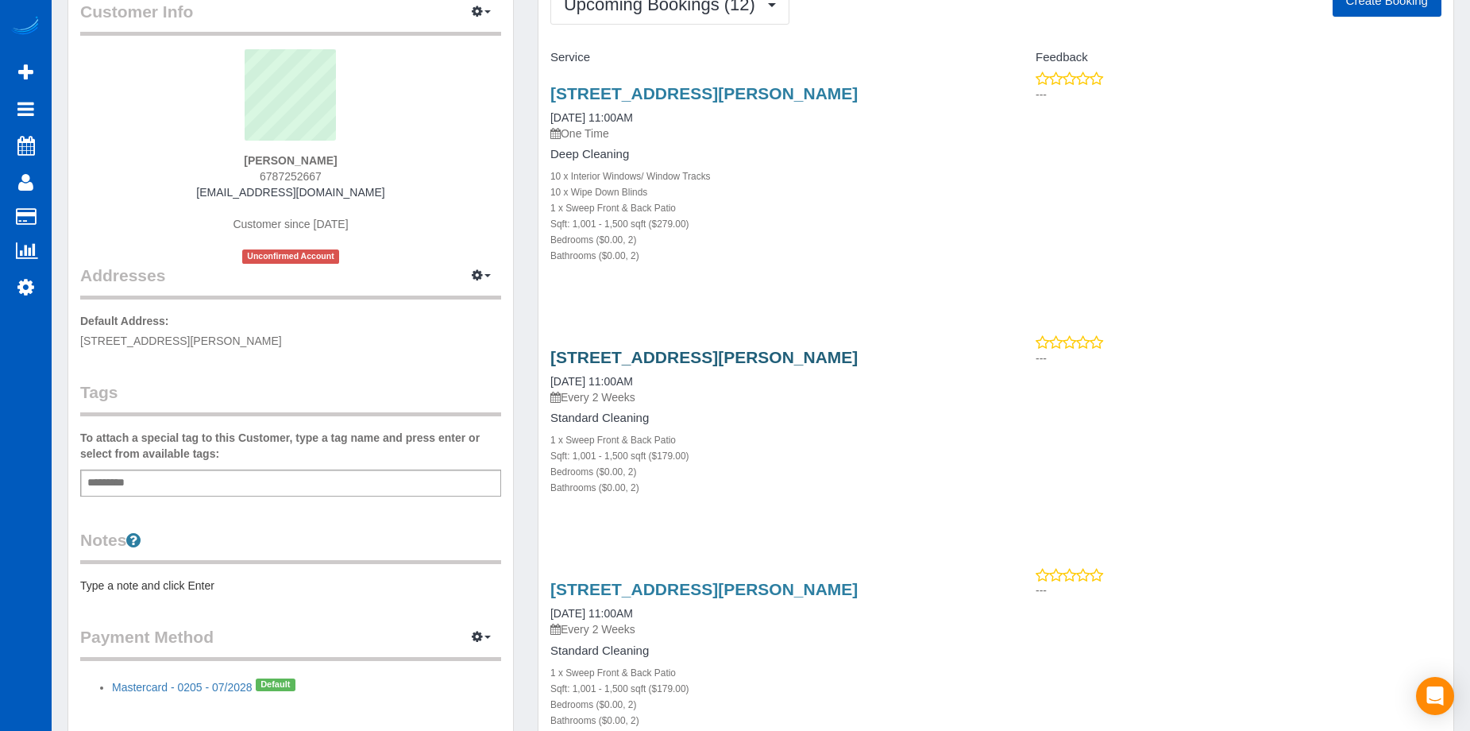
scroll to position [159, 0]
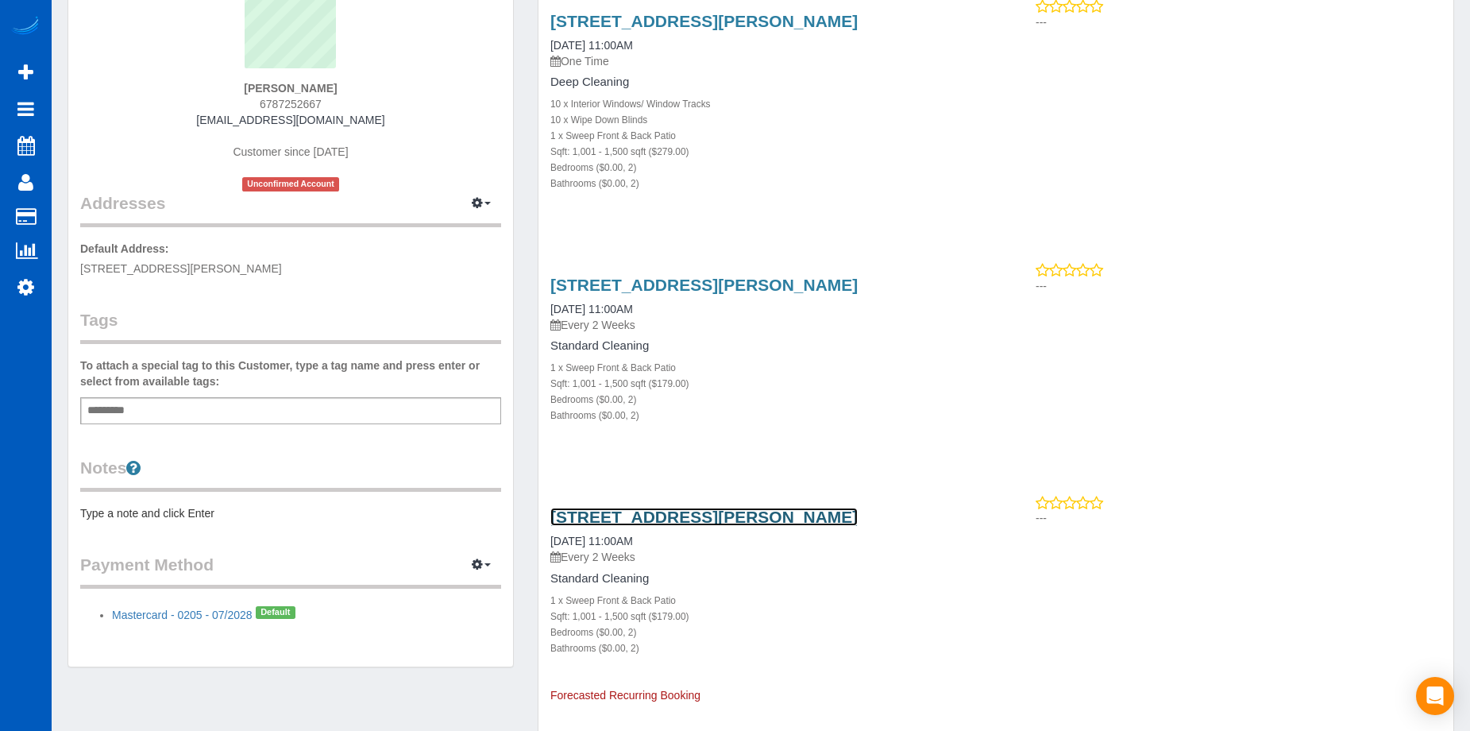
click at [700, 515] on link "3475 Marion Ct, Buford, GA 30519" at bounding box center [703, 516] width 307 height 18
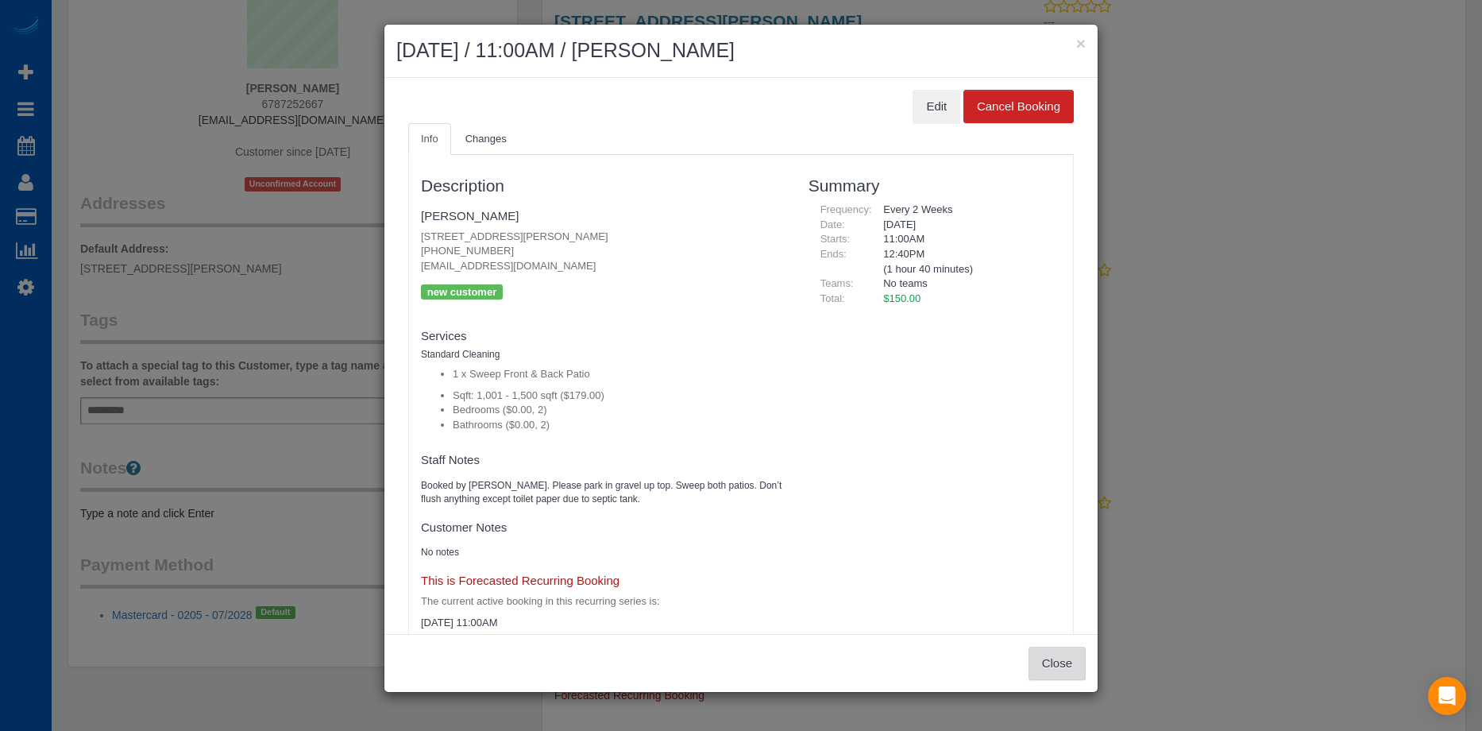
click at [1062, 664] on button "Close" at bounding box center [1056, 662] width 57 height 33
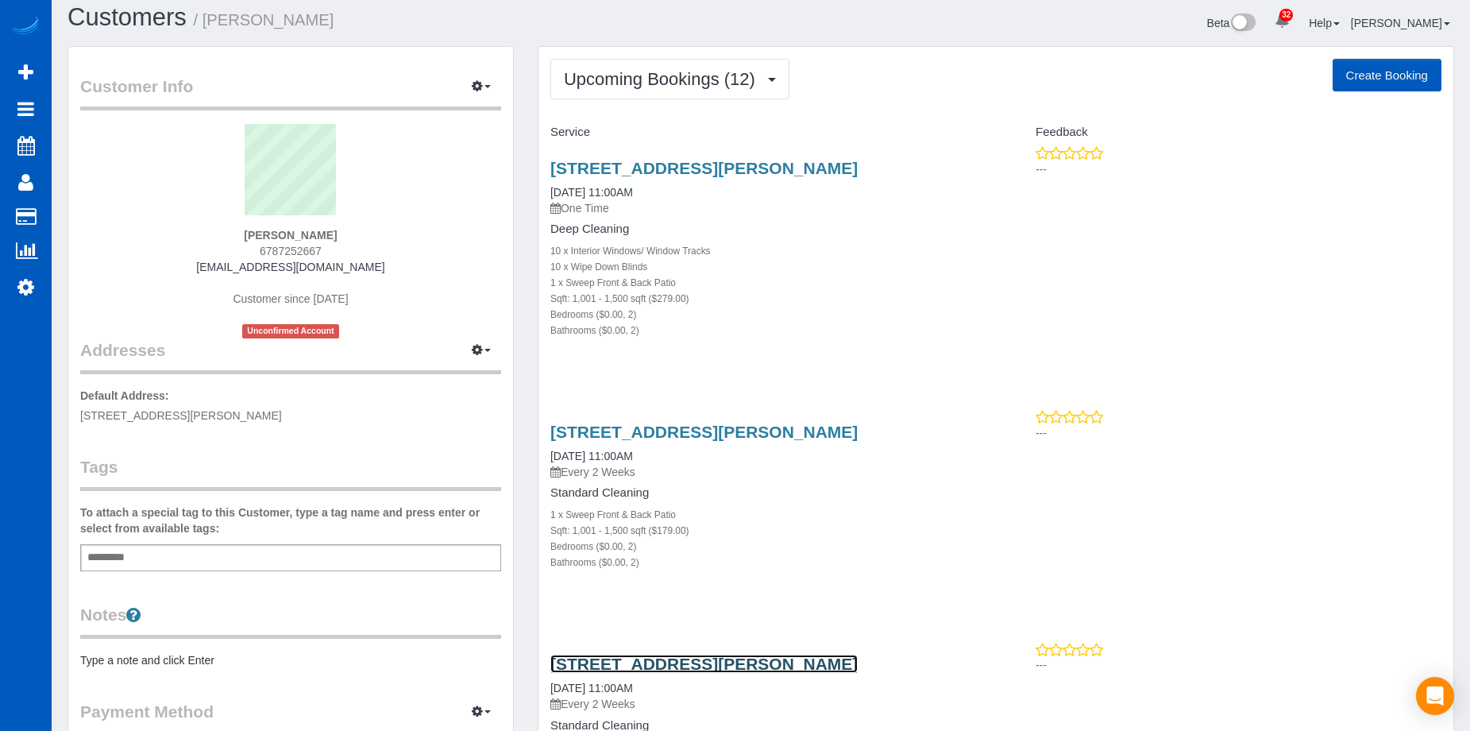
scroll to position [0, 0]
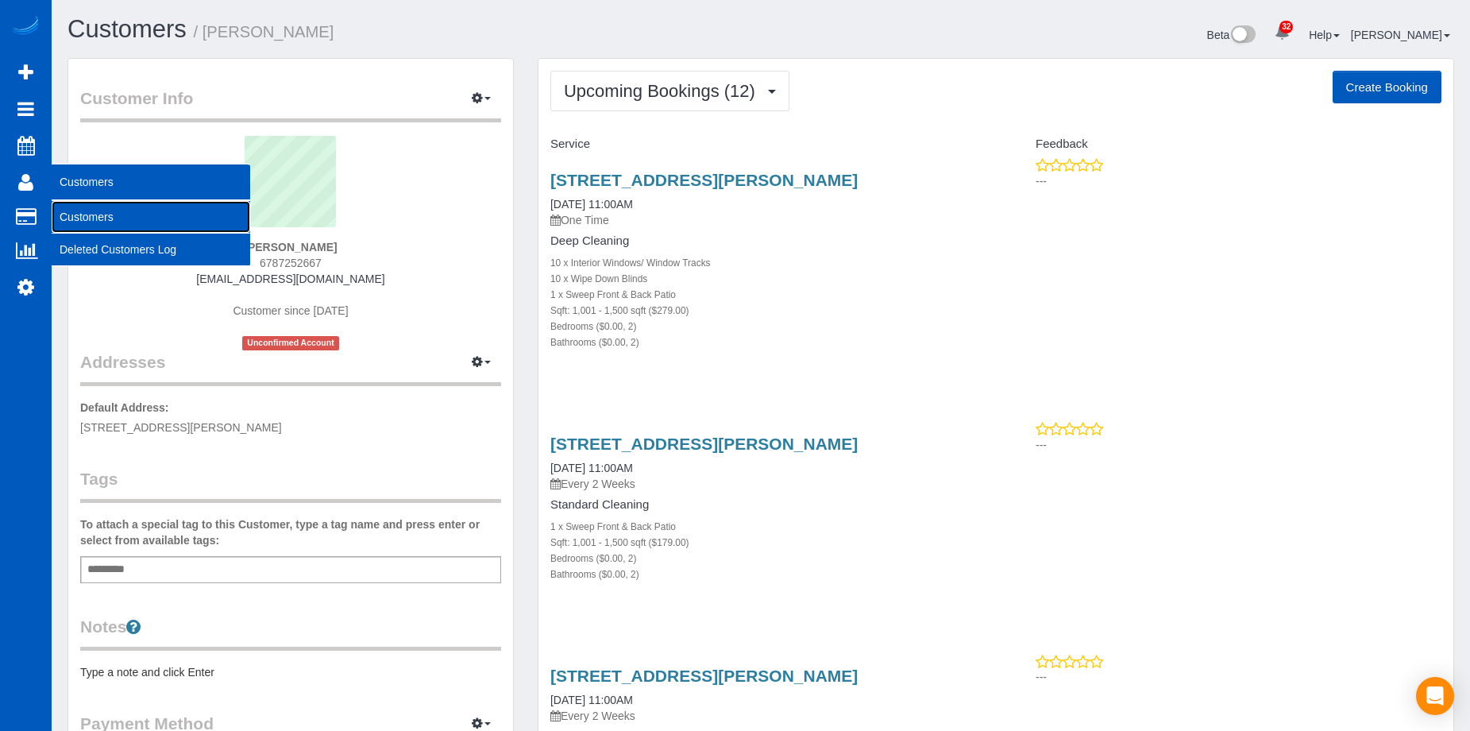
click at [91, 214] on link "Customers" at bounding box center [151, 217] width 199 height 32
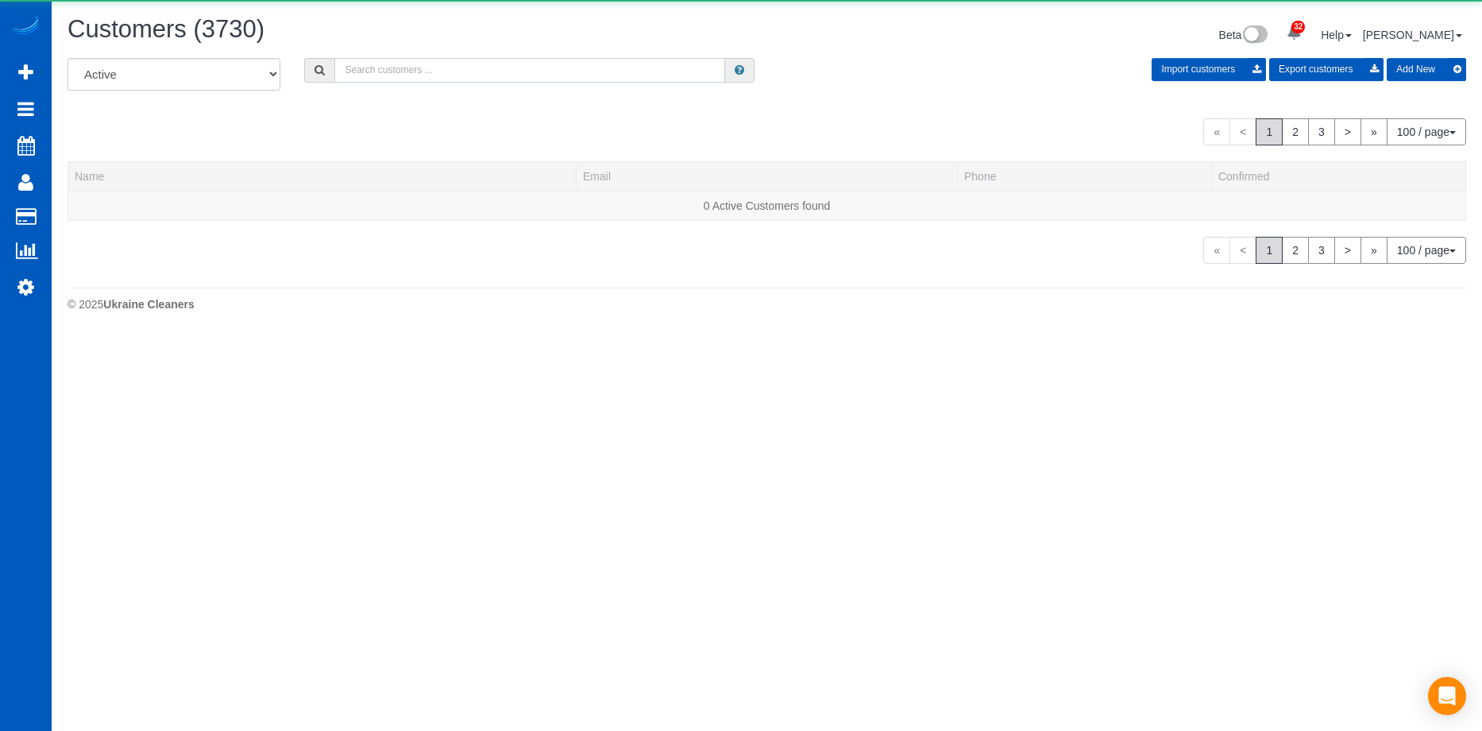
click at [379, 73] on input "text" at bounding box center [529, 70] width 391 height 25
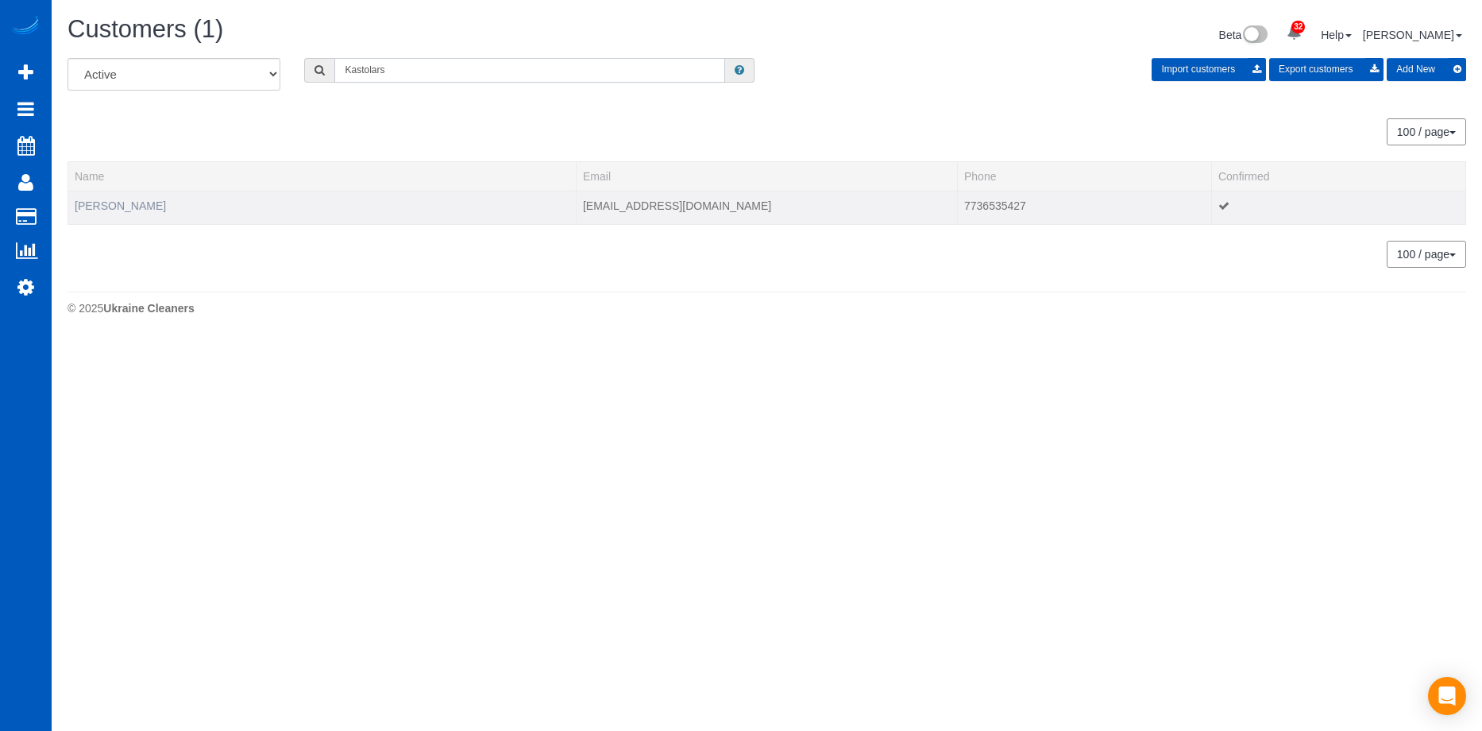
type input "Kastolars"
click at [125, 207] on link "Karol Stolarski" at bounding box center [120, 205] width 91 height 13
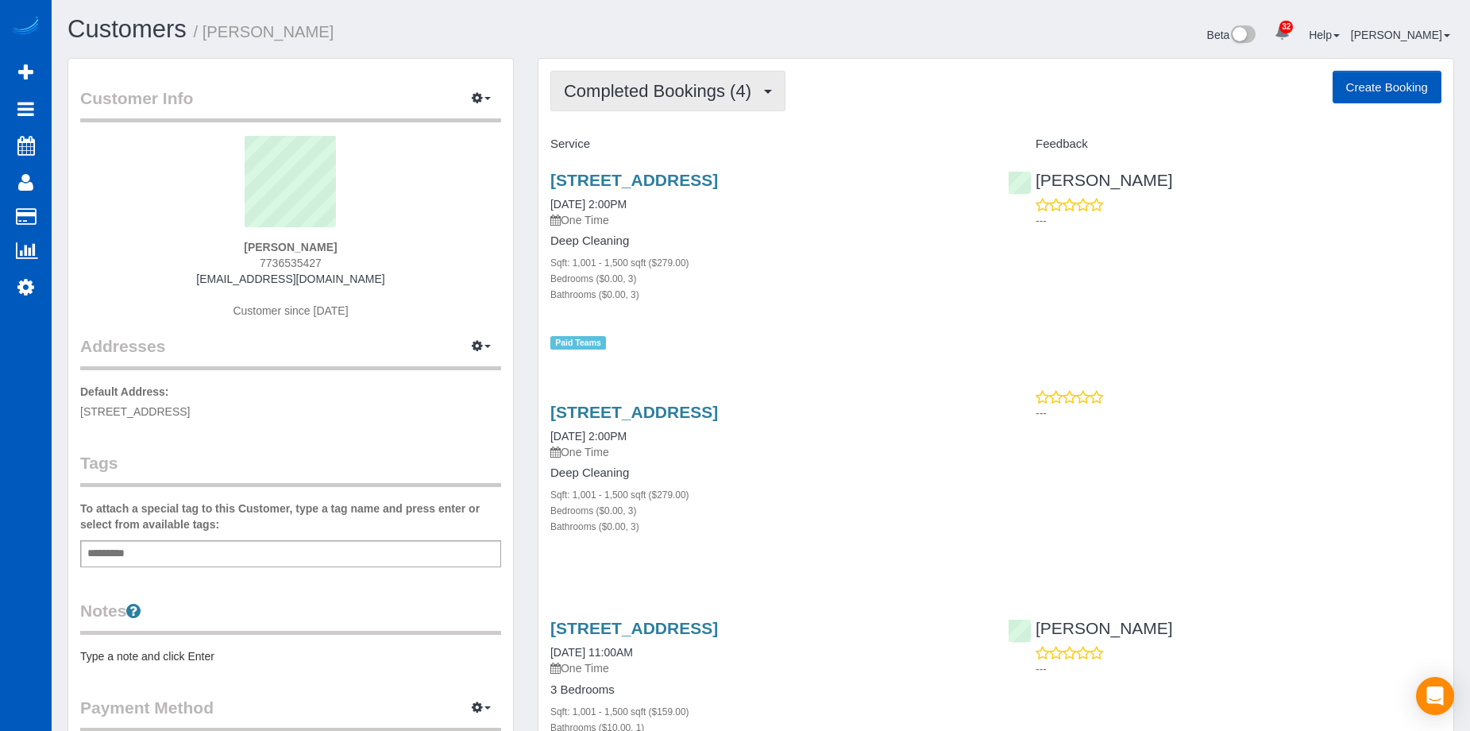
click at [713, 87] on span "Completed Bookings (4)" at bounding box center [661, 91] width 195 height 20
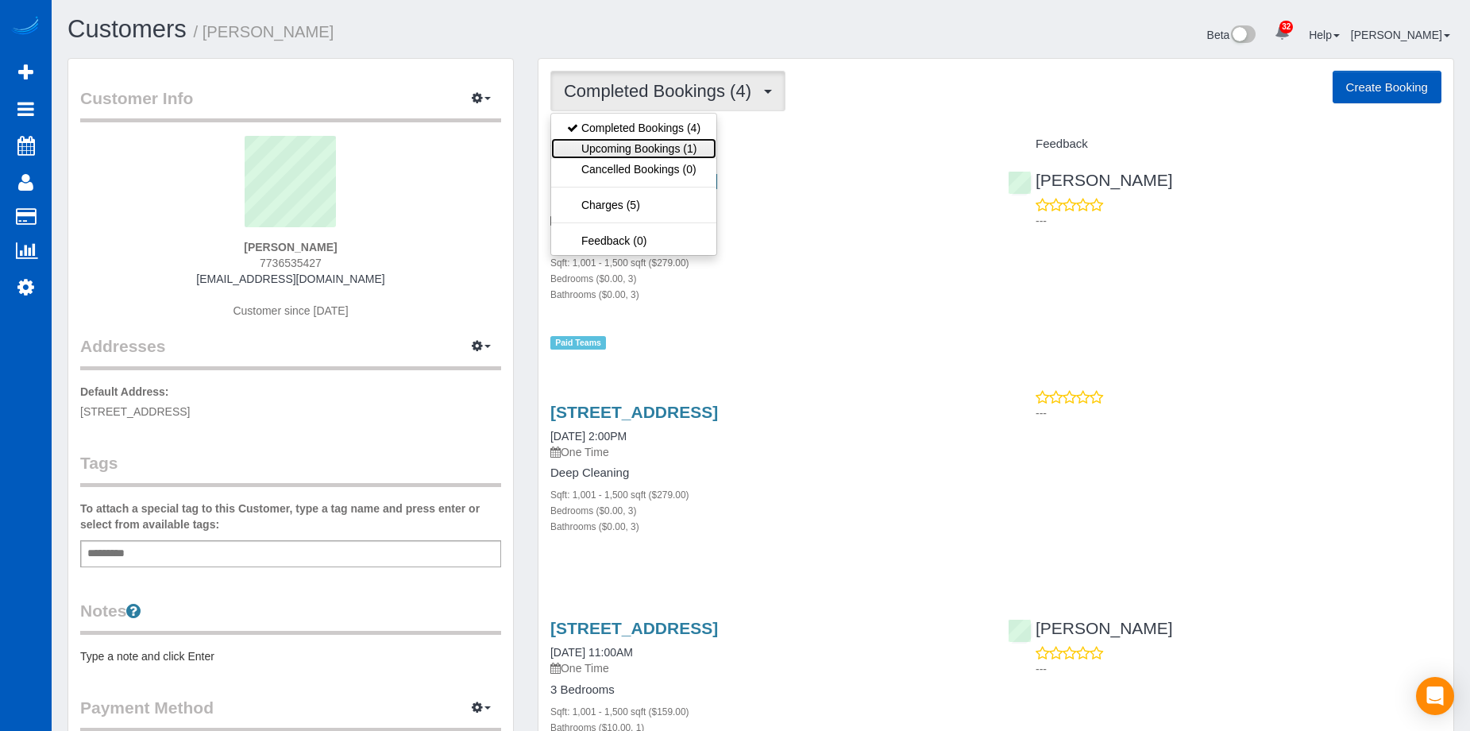
click at [653, 152] on link "Upcoming Bookings (1)" at bounding box center [633, 148] width 165 height 21
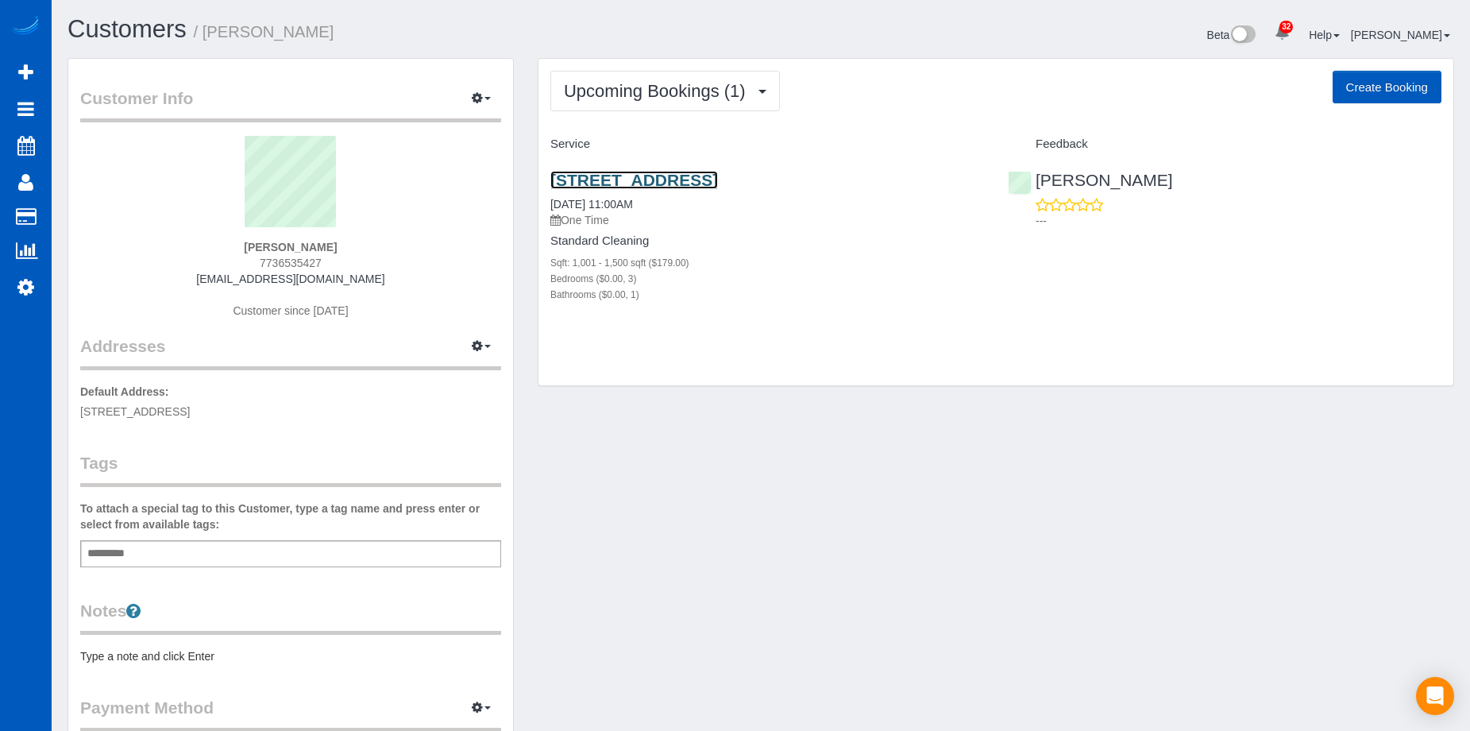
click at [718, 177] on link "12322 14th Avenue Northeast,, Unit B, Seattle, WA 98125" at bounding box center [634, 180] width 168 height 18
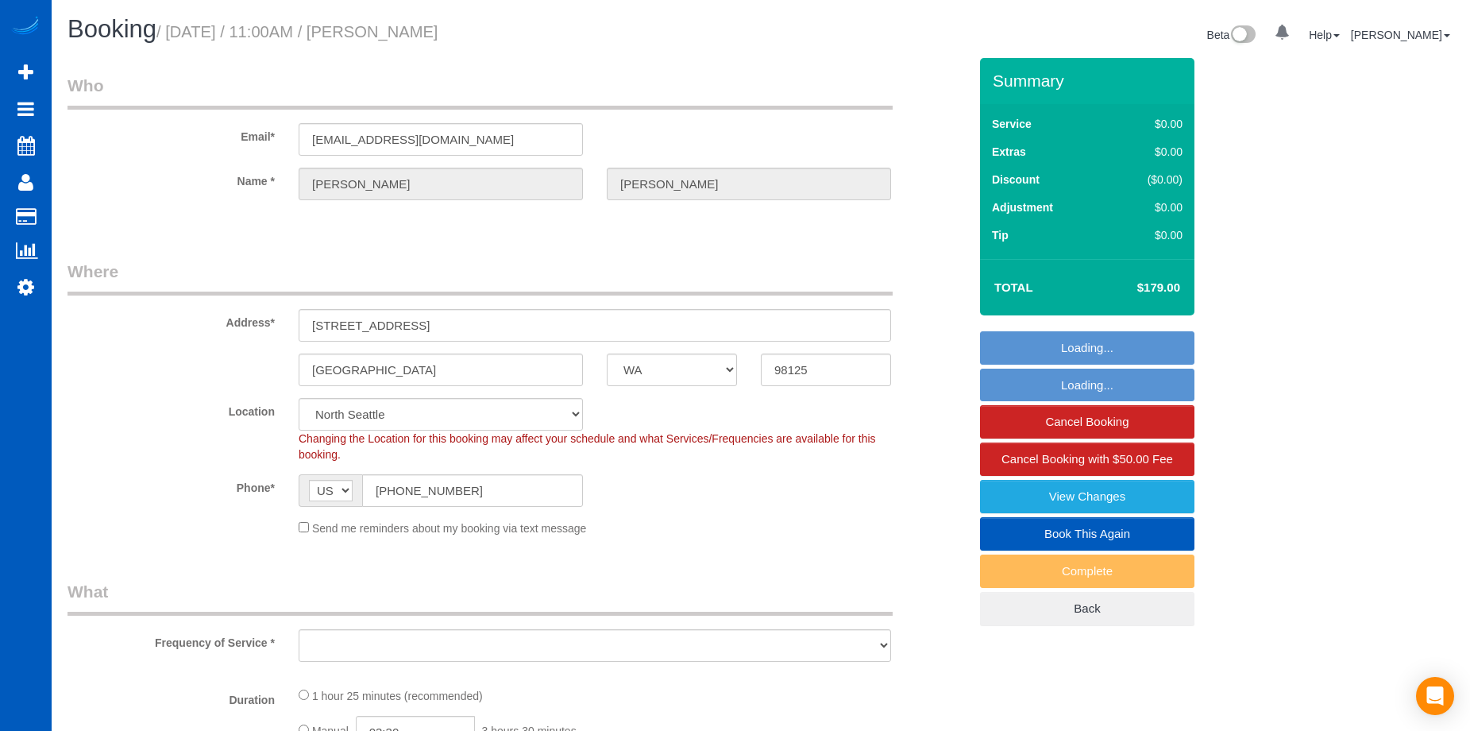
select select "WA"
select select "string:fspay-8769a4e3-e04e-4d6d-bfb3-ca23dd8db4a3"
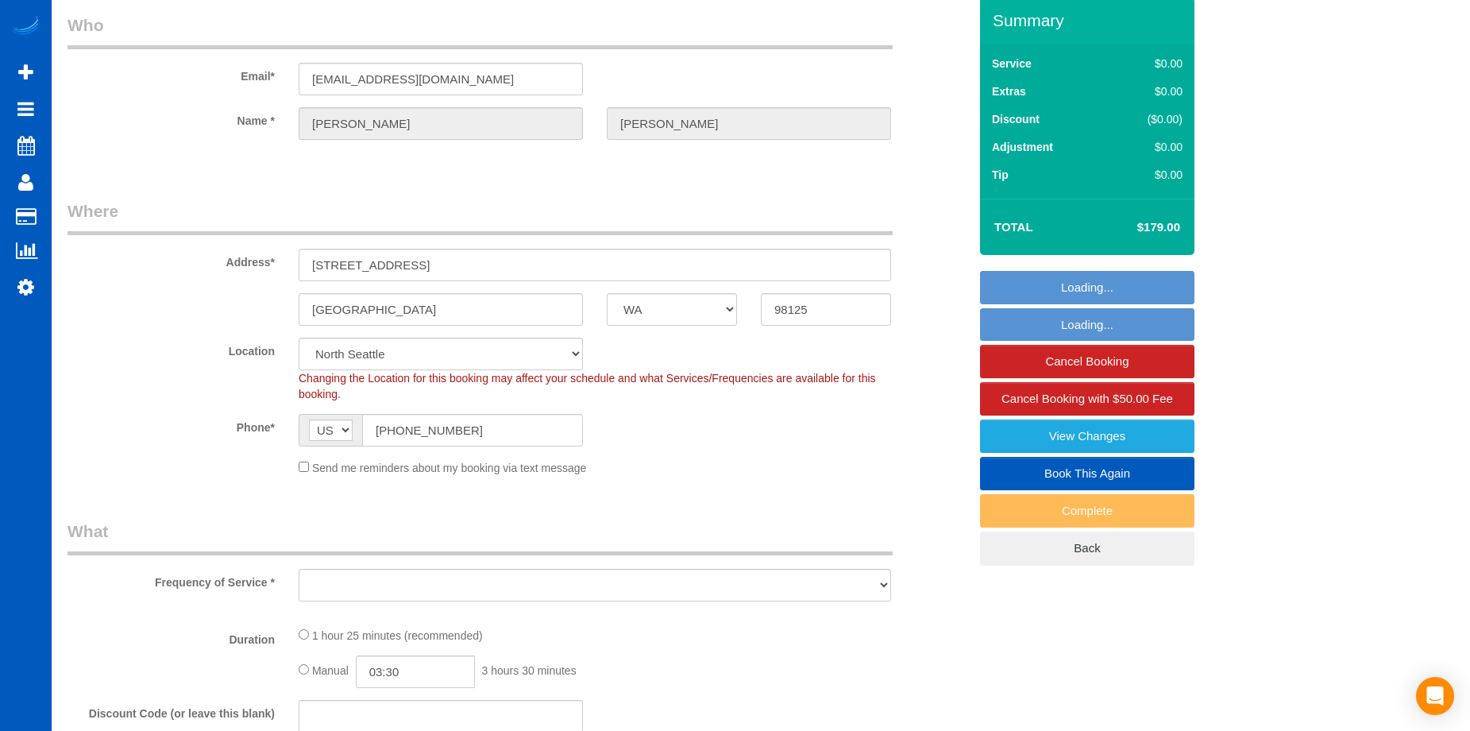
select select "object:913"
select select "spot1"
select select "object:1178"
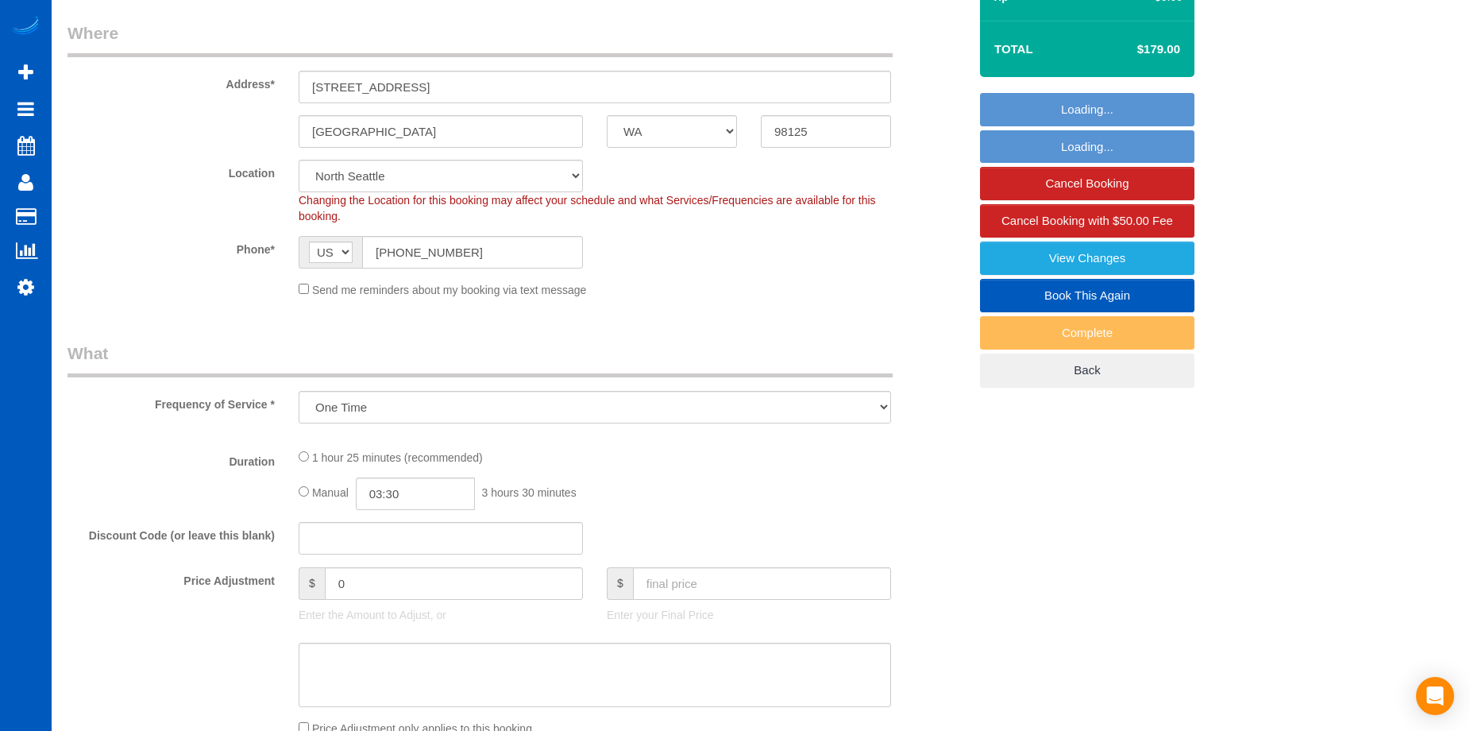
select select "199"
select select "1001"
select select "3"
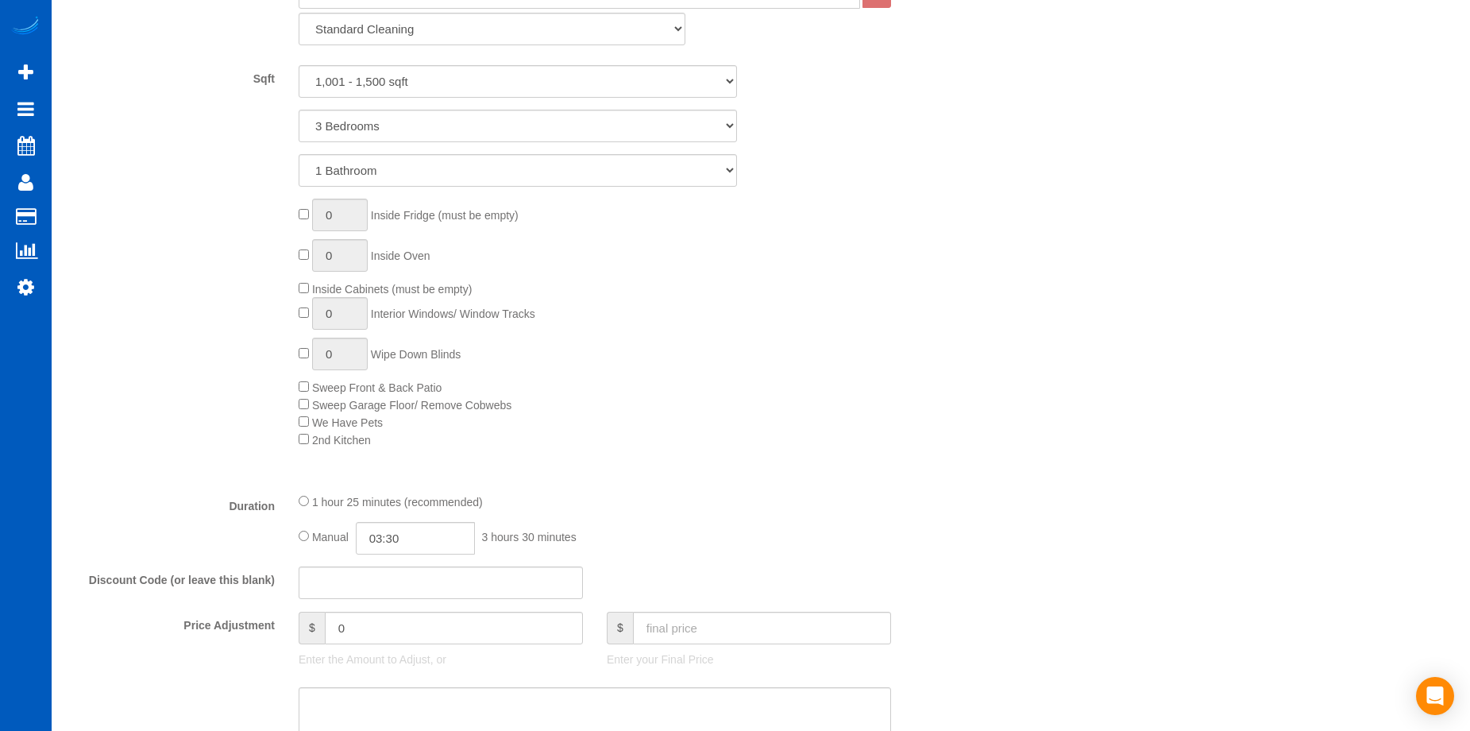
select select "1001"
select select "3"
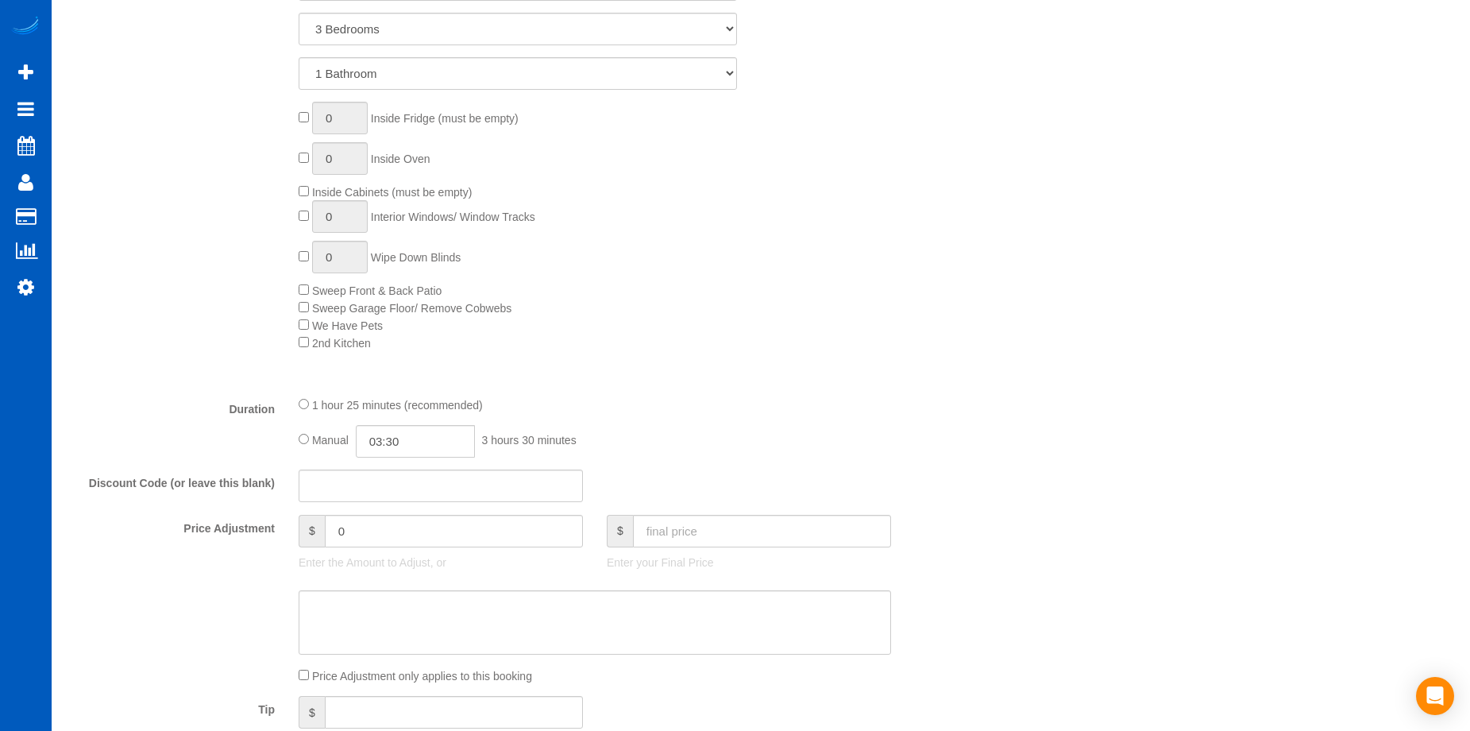
scroll to position [953, 0]
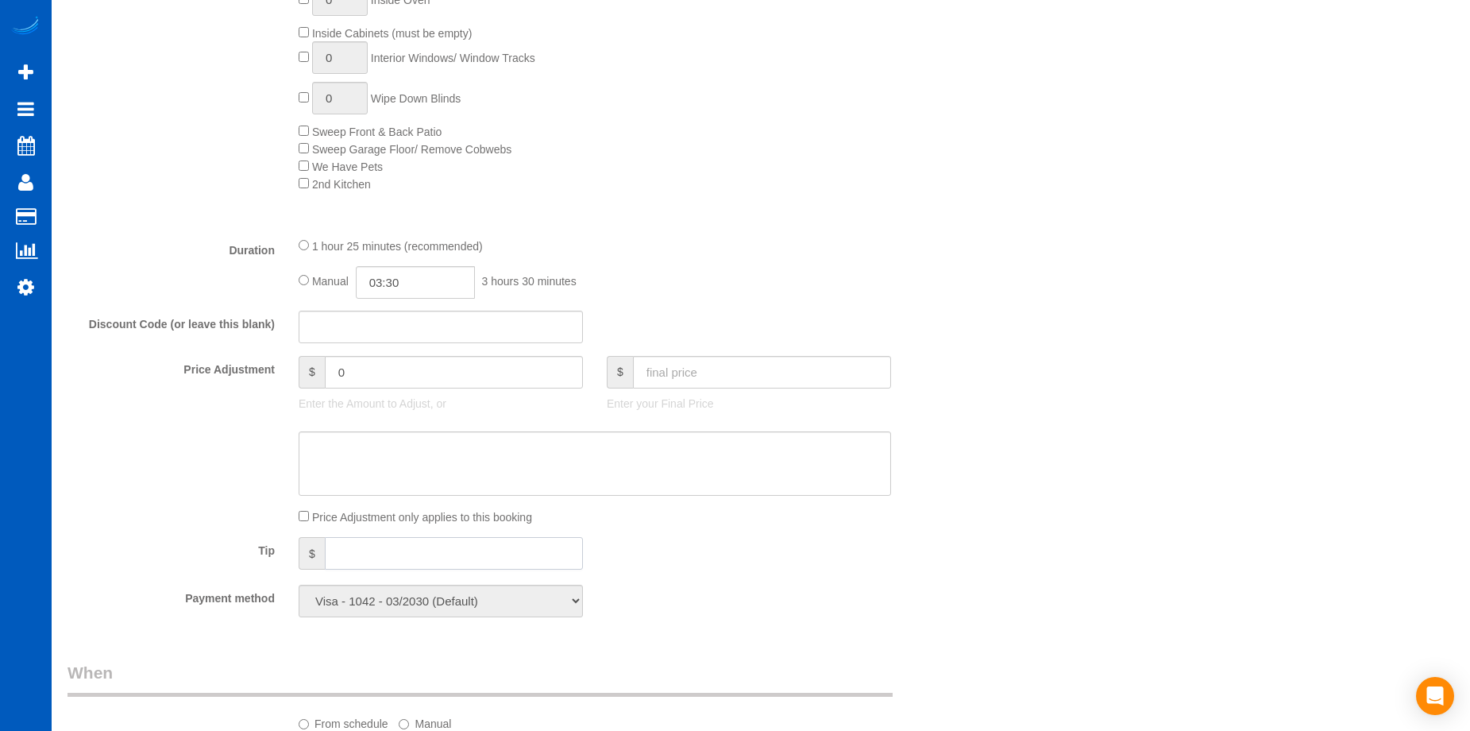
click at [457, 554] on input "text" at bounding box center [454, 553] width 258 height 33
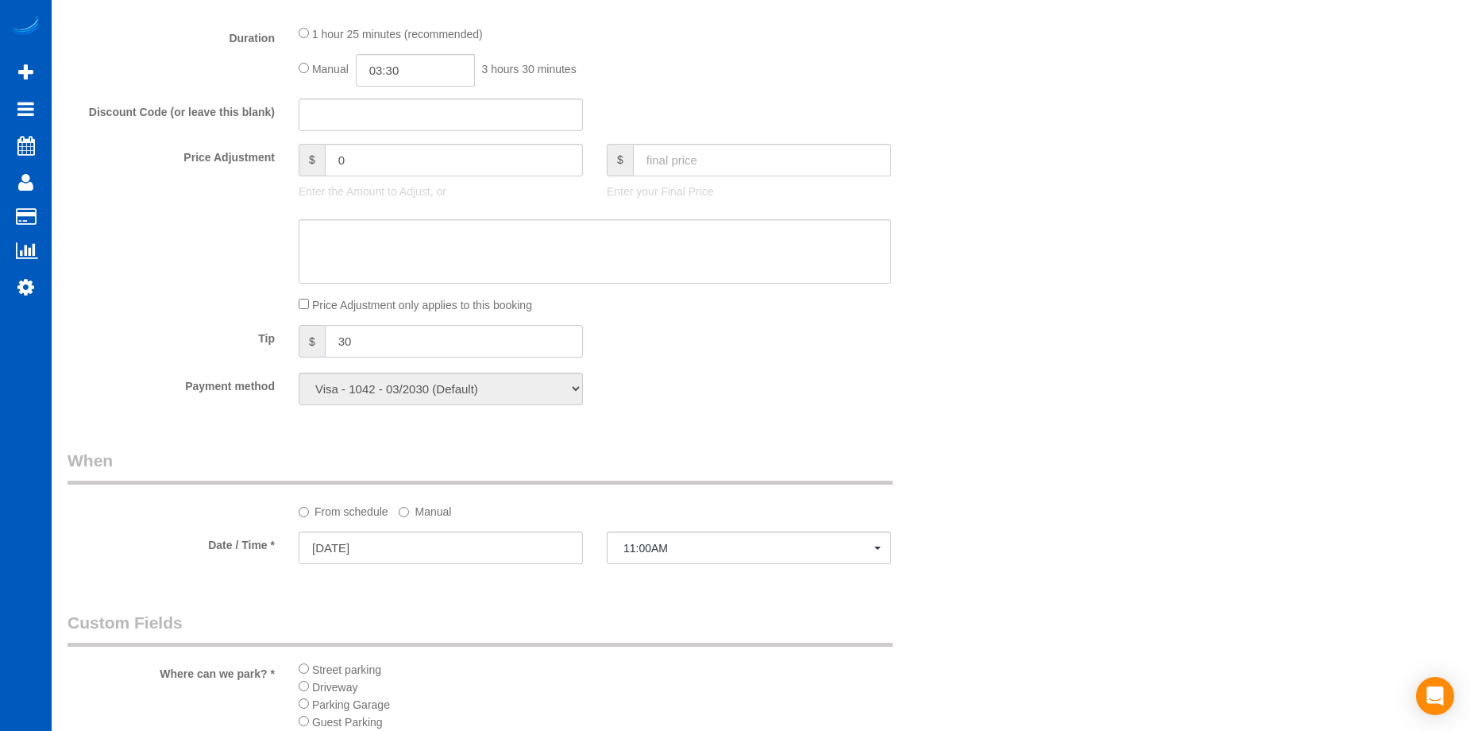
scroll to position [1032, 0]
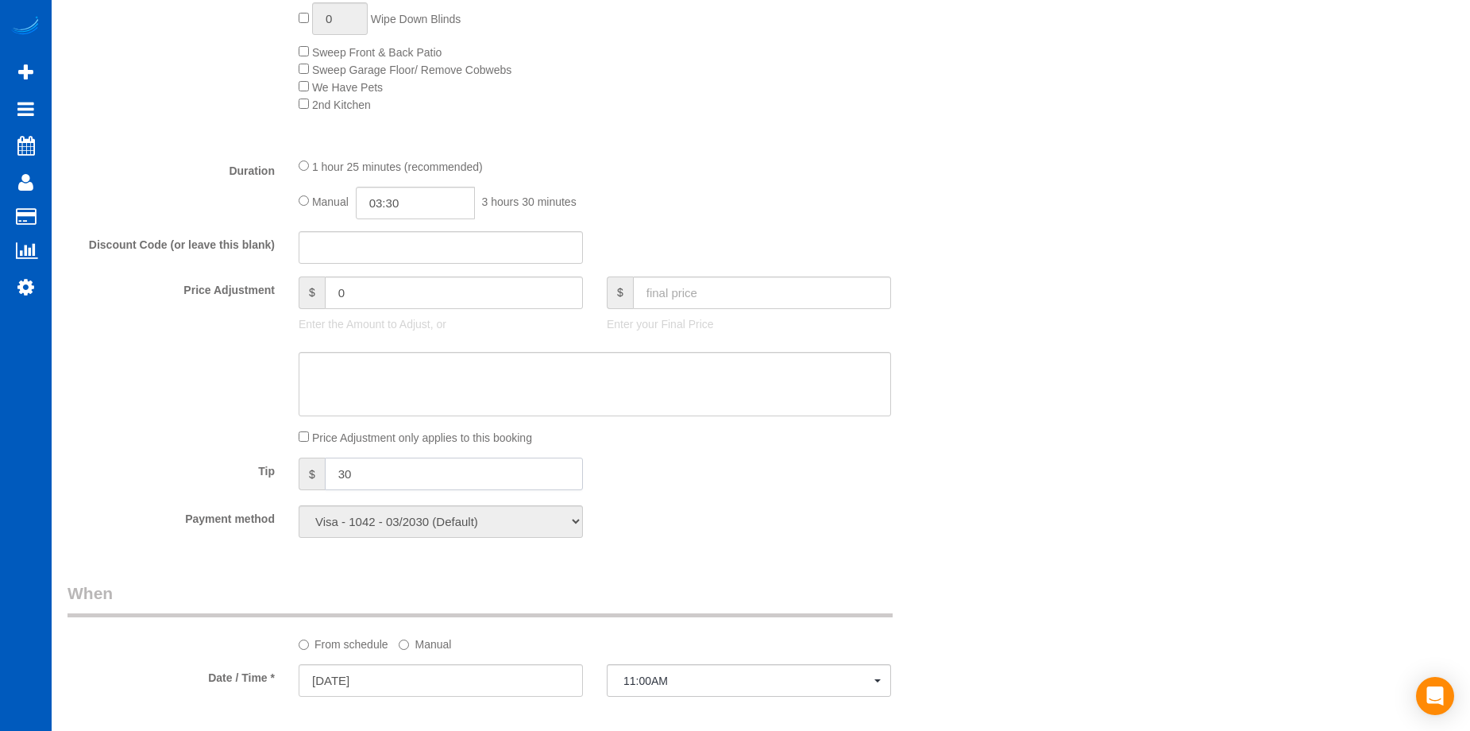
type input "30"
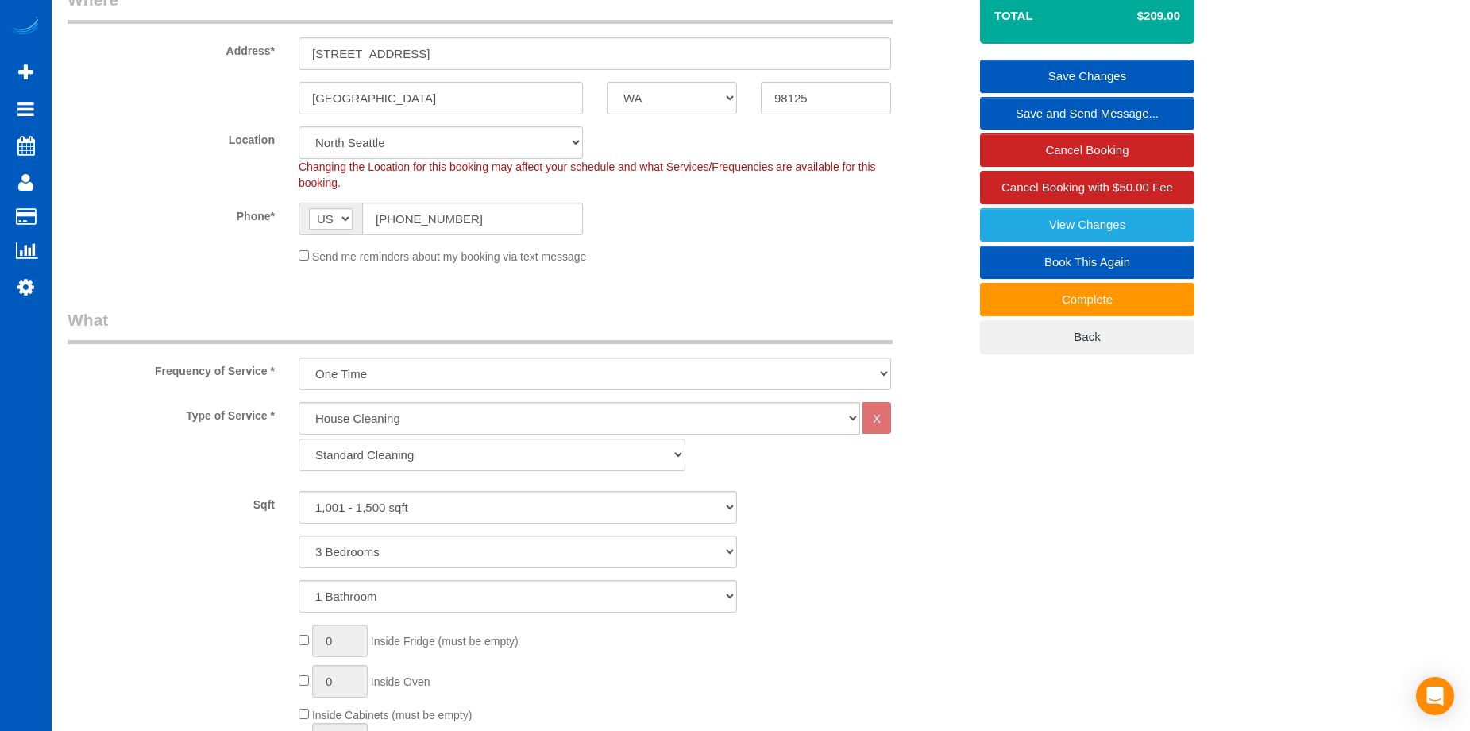
scroll to position [79, 0]
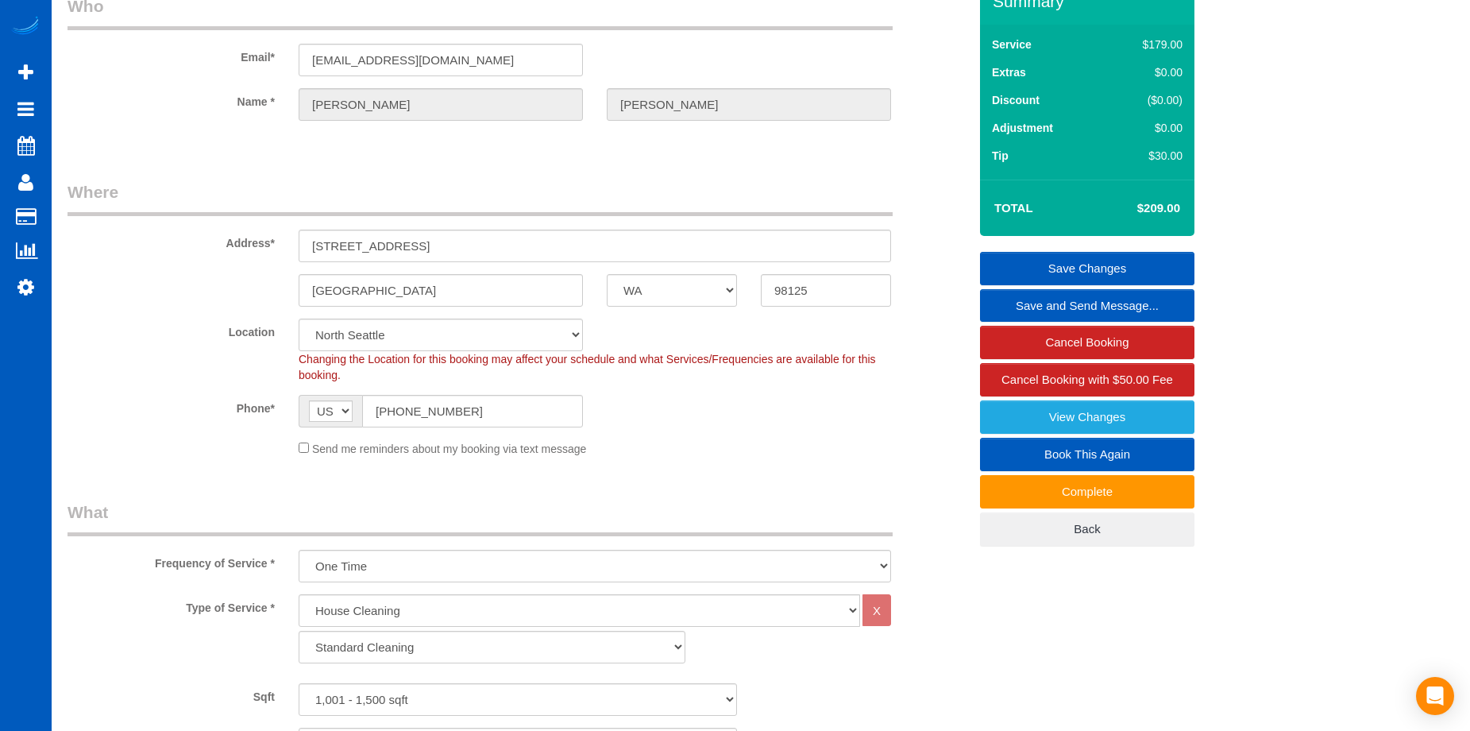
click at [1016, 256] on link "Save Changes" at bounding box center [1087, 268] width 214 height 33
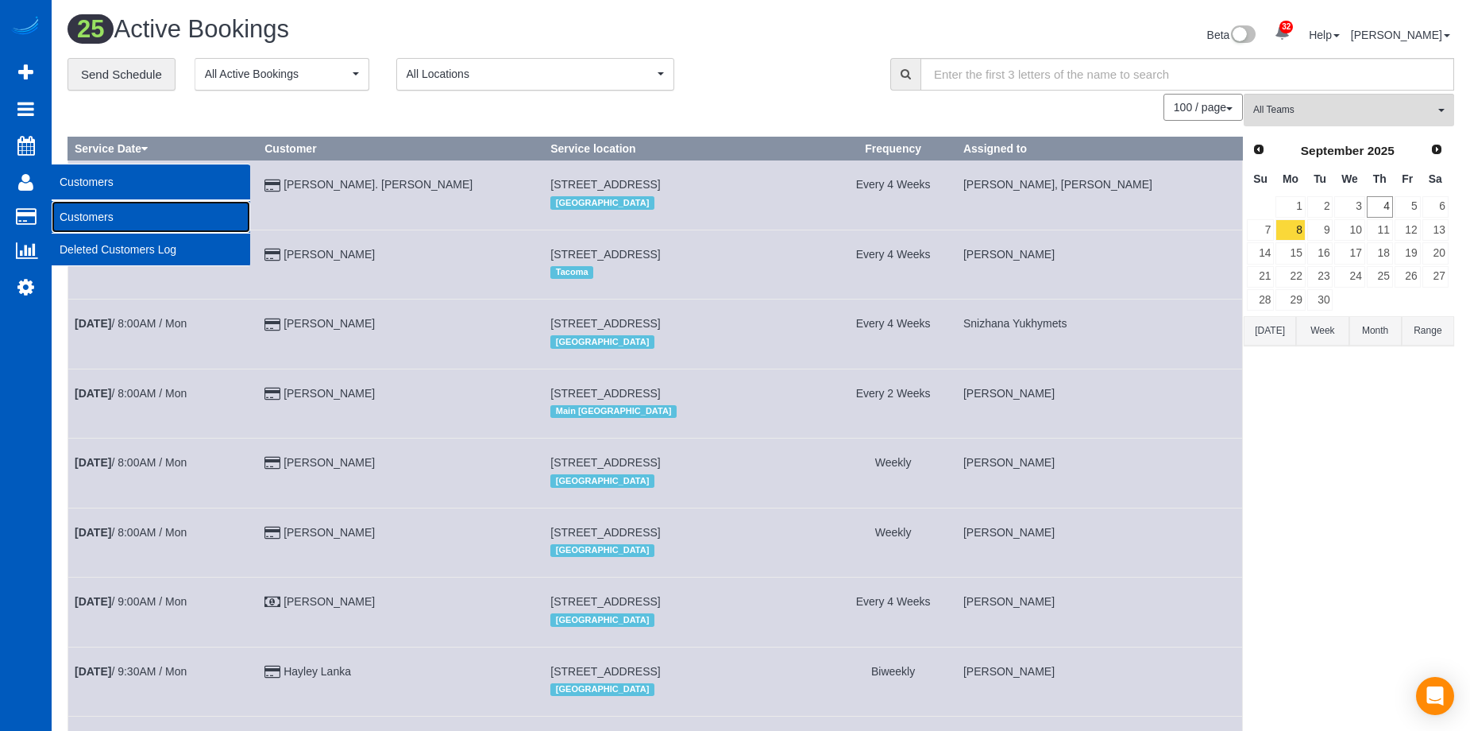
click at [98, 211] on link "Customers" at bounding box center [151, 217] width 199 height 32
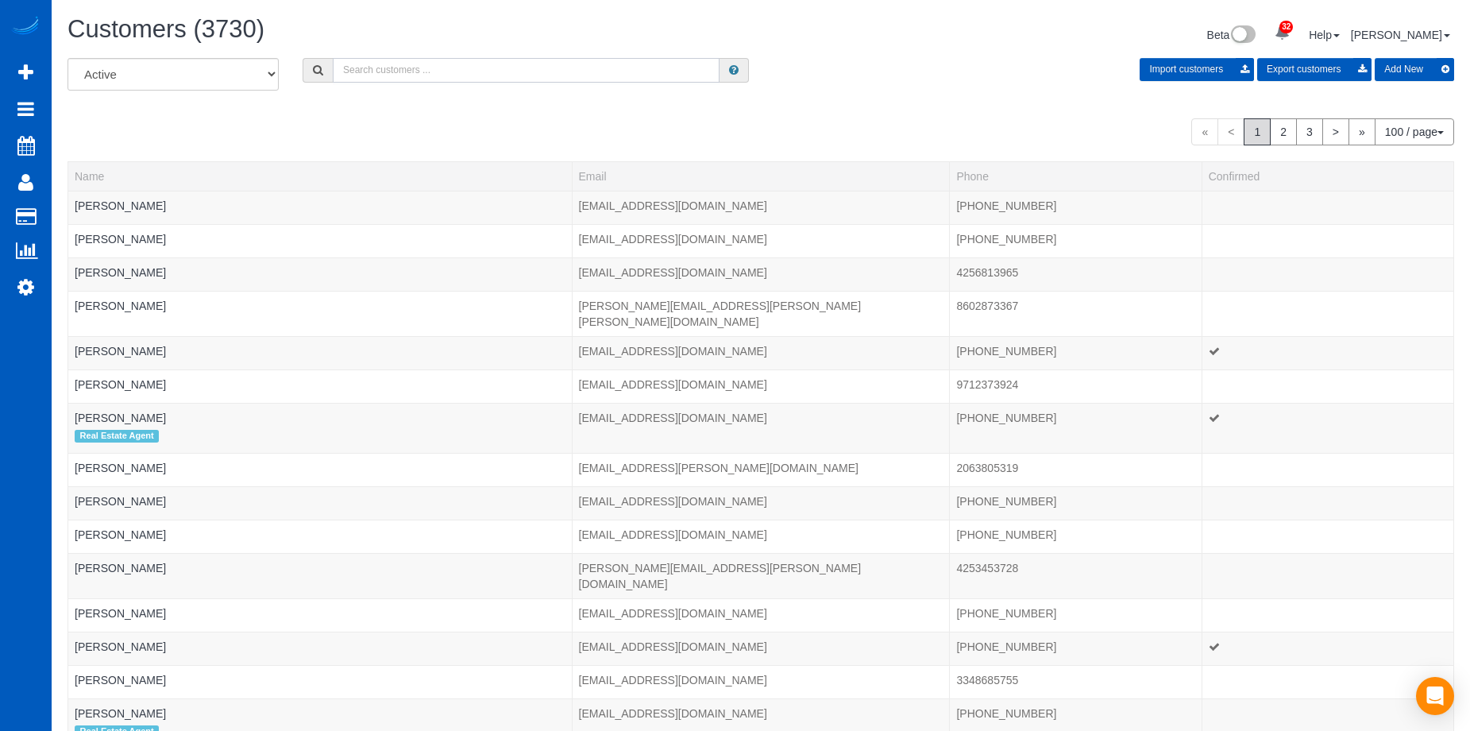
click at [419, 71] on input "text" at bounding box center [526, 70] width 387 height 25
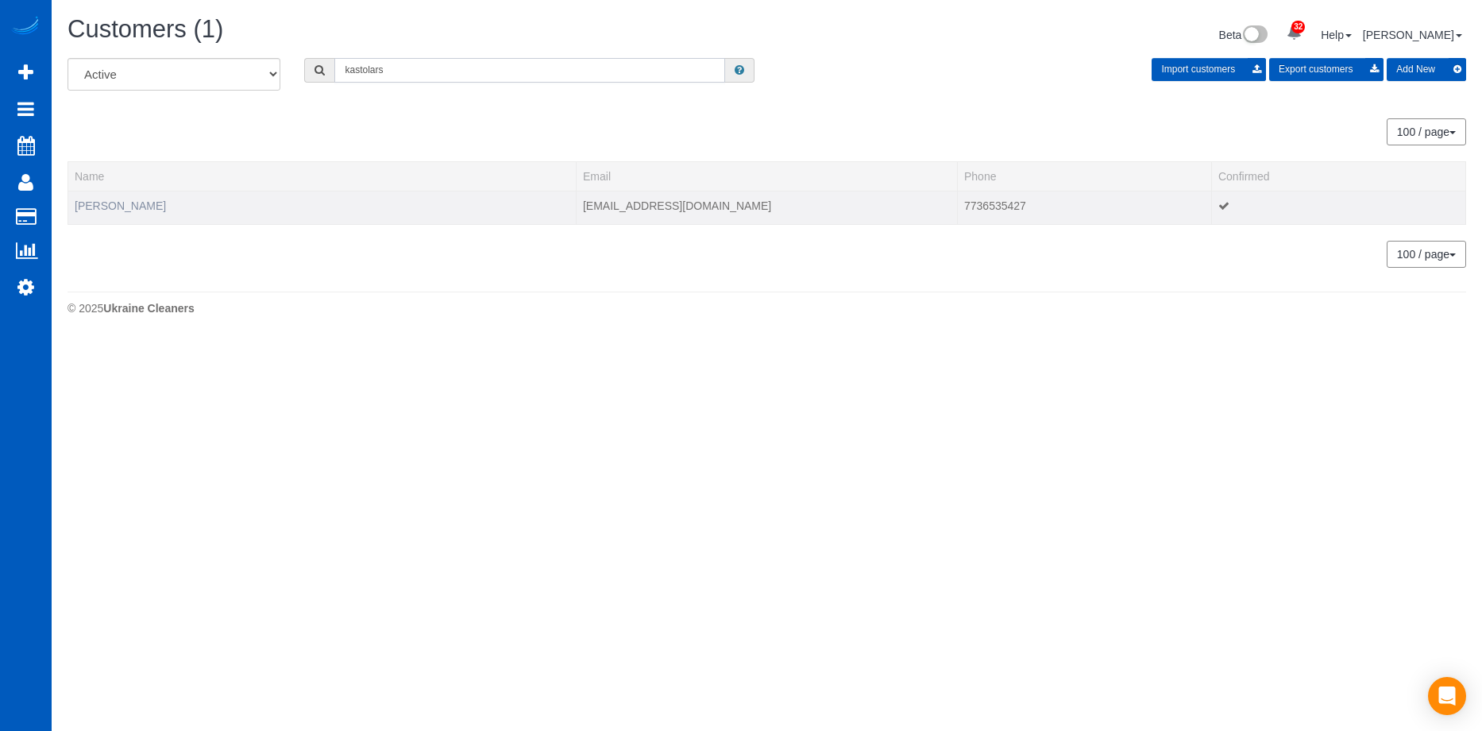
type input "kastolars"
click at [91, 199] on link "Karol Stolarski" at bounding box center [120, 205] width 91 height 13
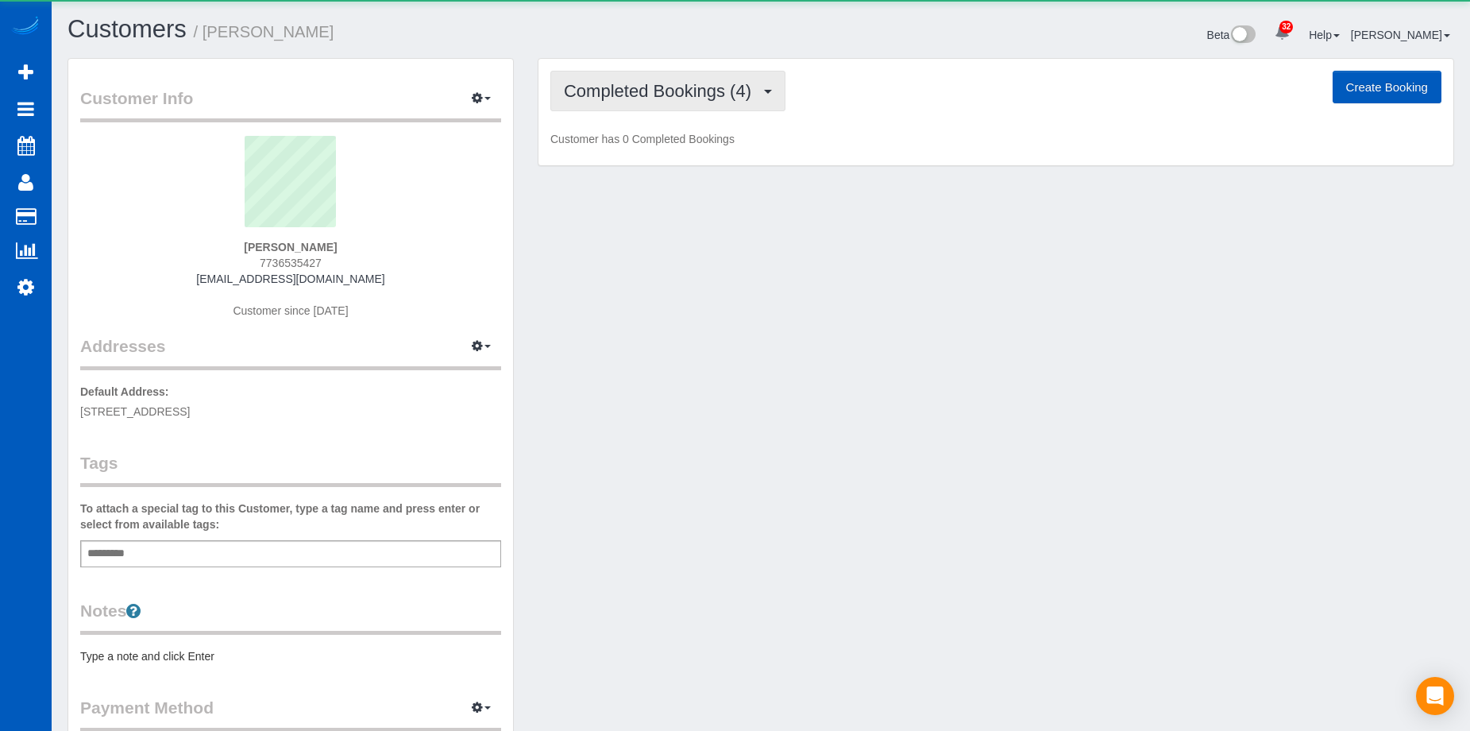
click at [690, 86] on span "Completed Bookings (4)" at bounding box center [661, 91] width 195 height 20
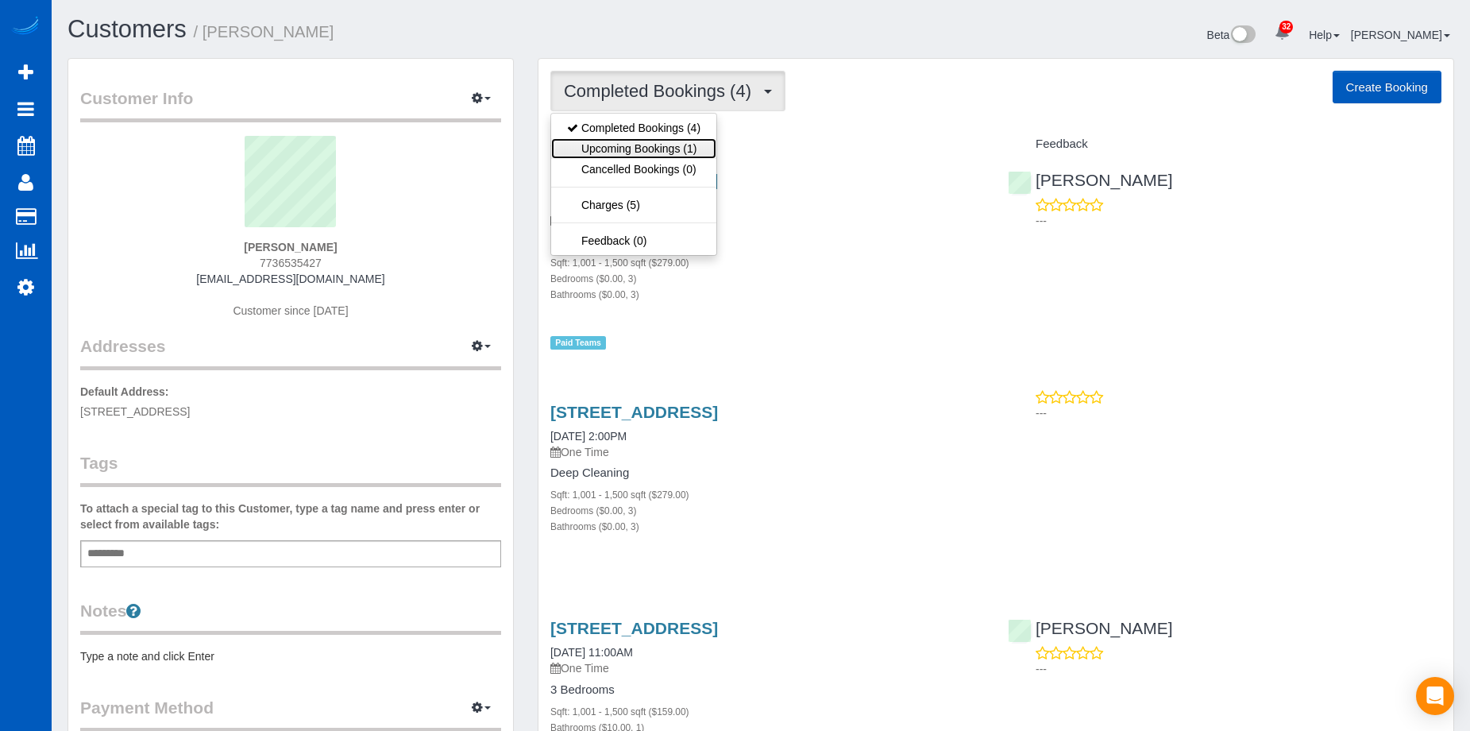
click at [660, 156] on link "Upcoming Bookings (1)" at bounding box center [633, 148] width 165 height 21
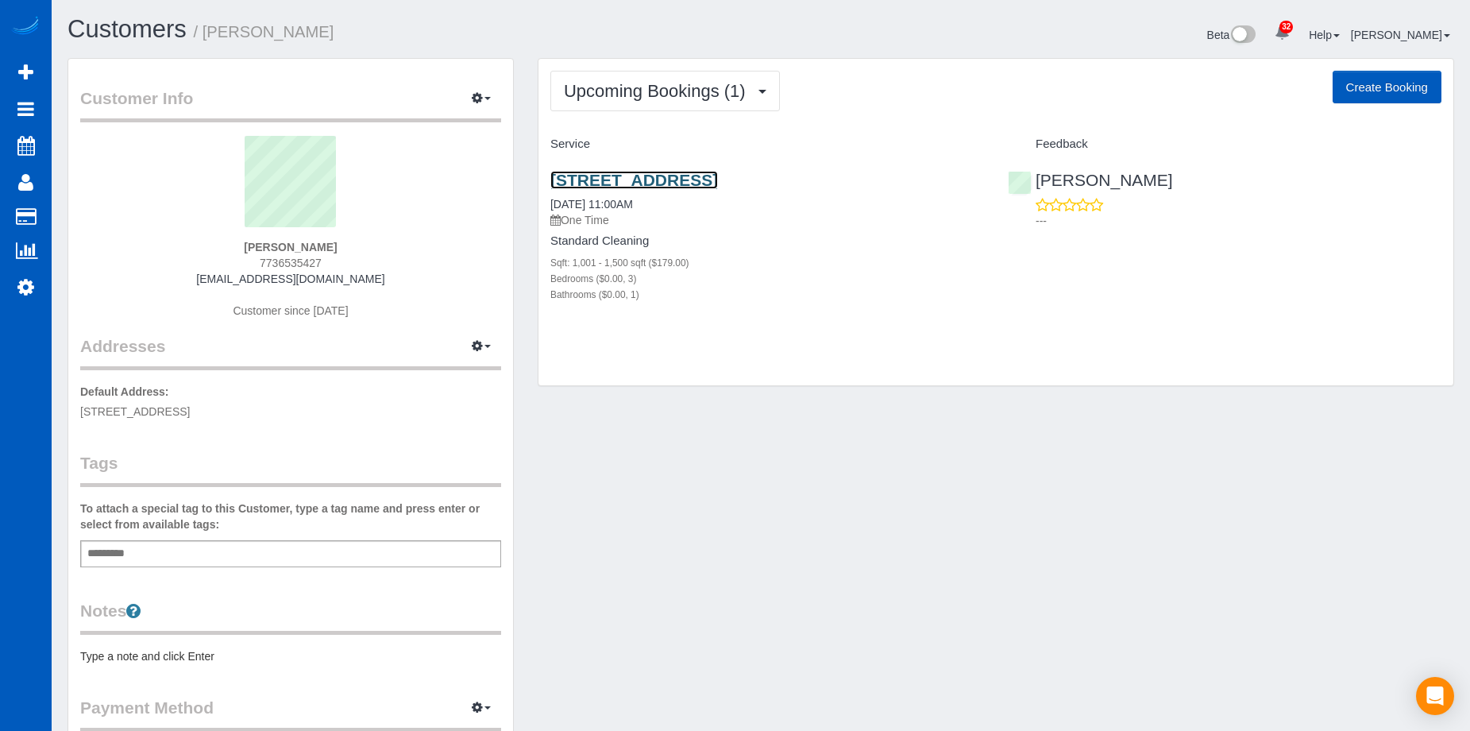
click at [718, 183] on link "12322 14th Avenue Northeast,, Unit B, Seattle, WA 98125" at bounding box center [634, 180] width 168 height 18
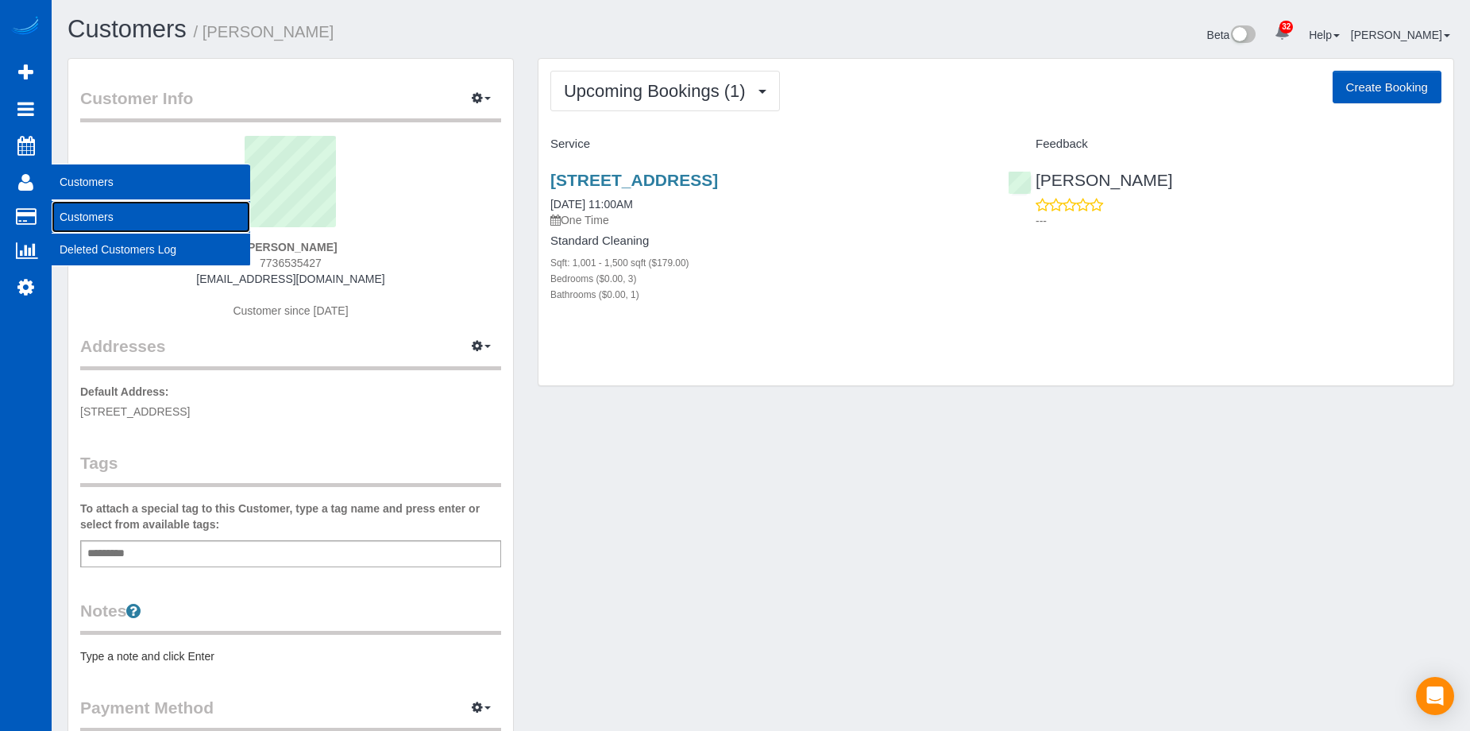
click at [84, 214] on link "Customers" at bounding box center [151, 217] width 199 height 32
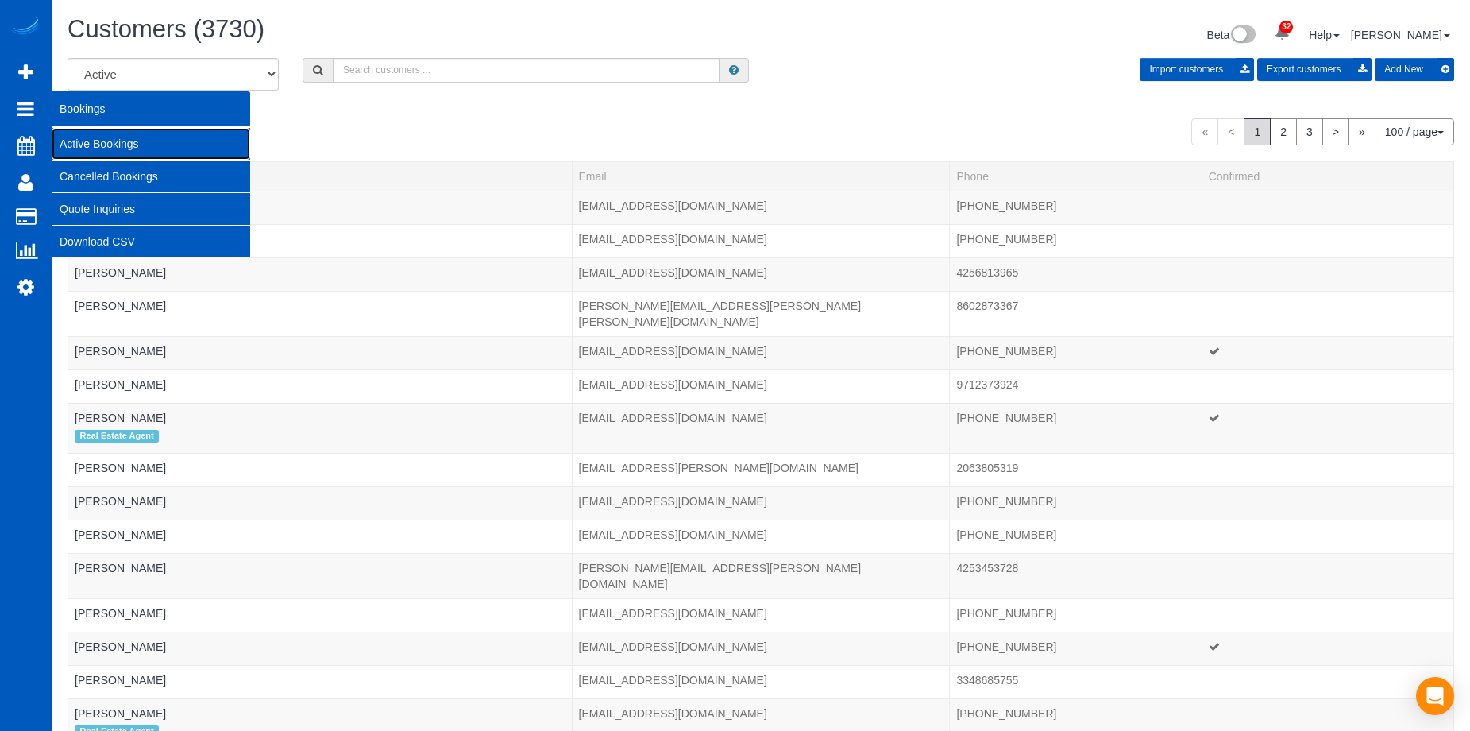
click at [73, 144] on link "Active Bookings" at bounding box center [151, 144] width 199 height 32
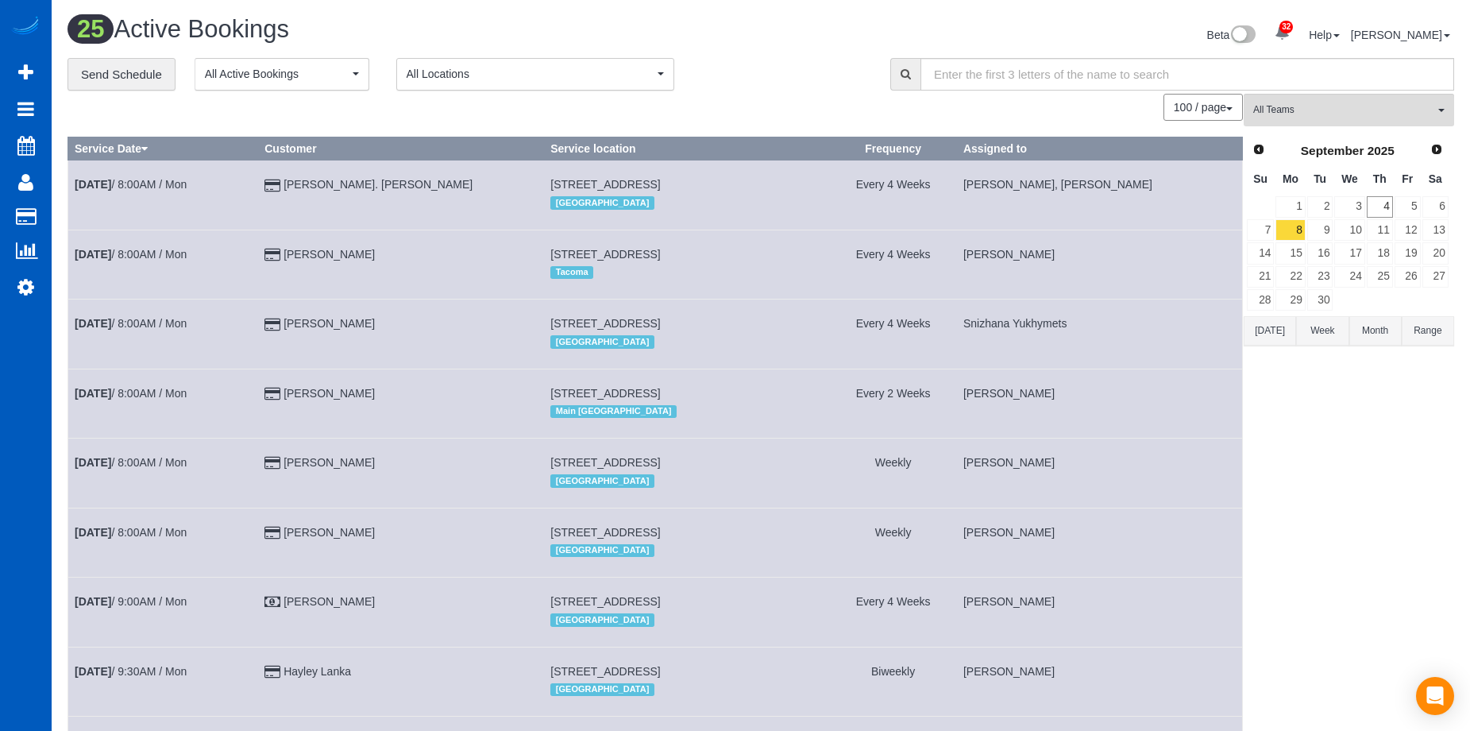
click at [763, 34] on div "Beta 32 Your Notifications You have 0 alerts × You have 1 to charge for 09/01/2…" at bounding box center [1113, 37] width 705 height 42
click at [1406, 202] on link "5" at bounding box center [1407, 206] width 26 height 21
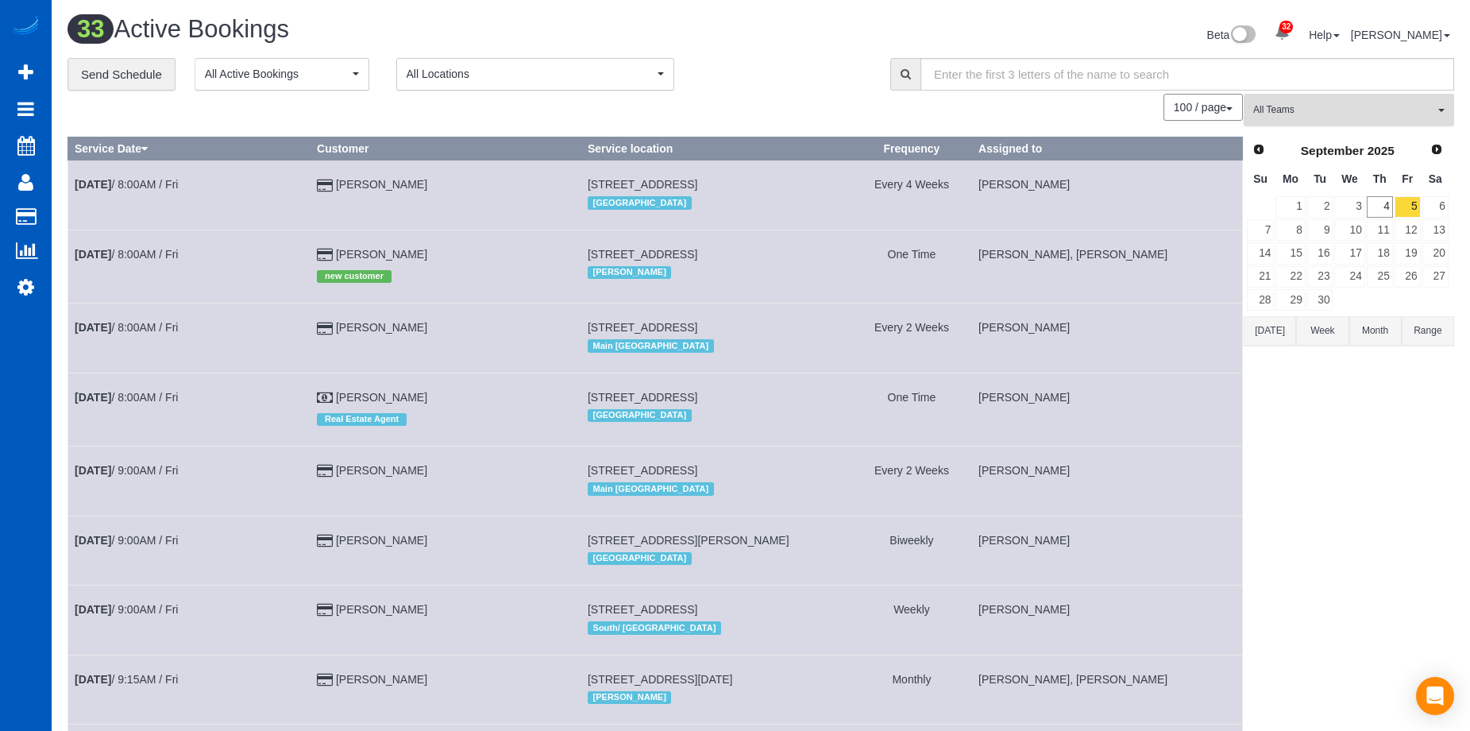
click at [1344, 109] on span "All Teams" at bounding box center [1343, 109] width 181 height 13
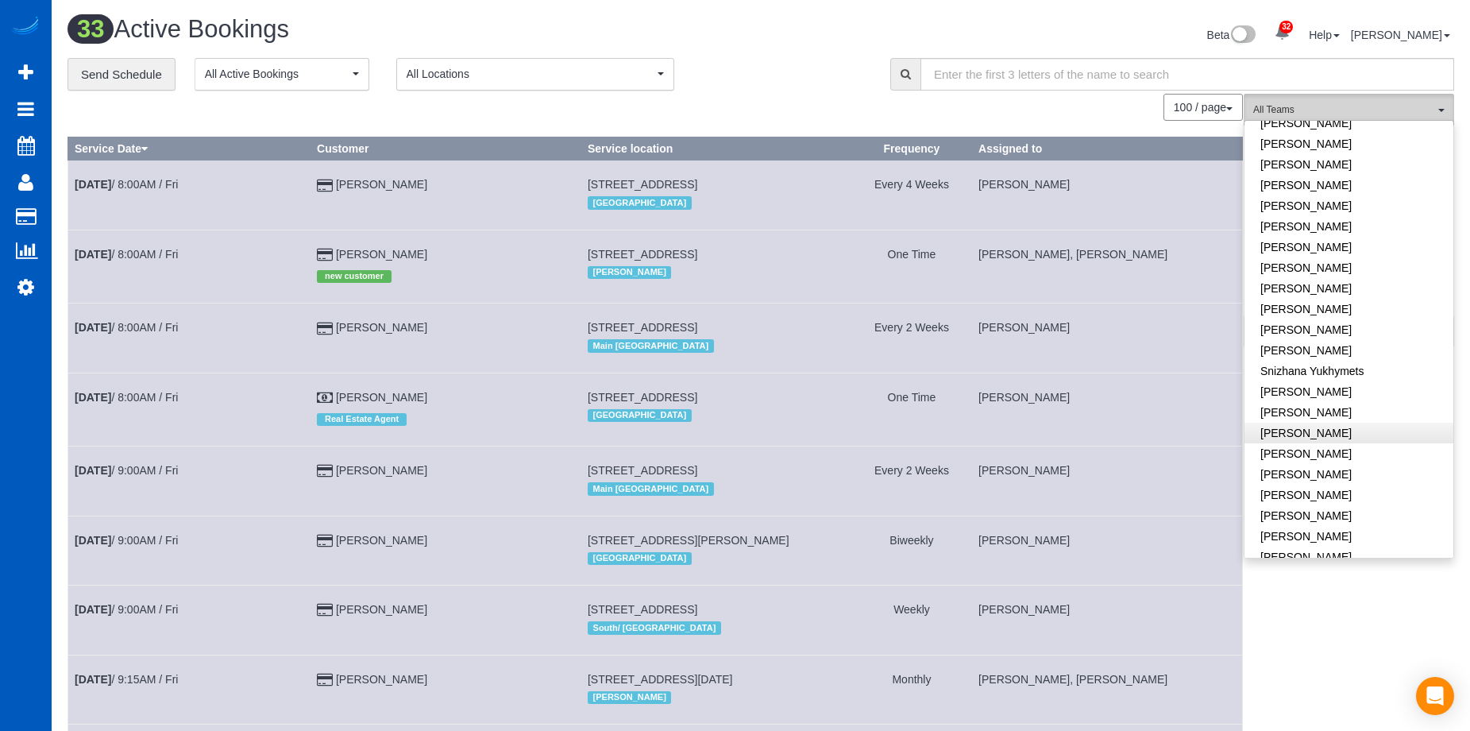
scroll to position [1073, 0]
click at [1359, 565] on link "Yekaterina Klochan" at bounding box center [1348, 575] width 209 height 21
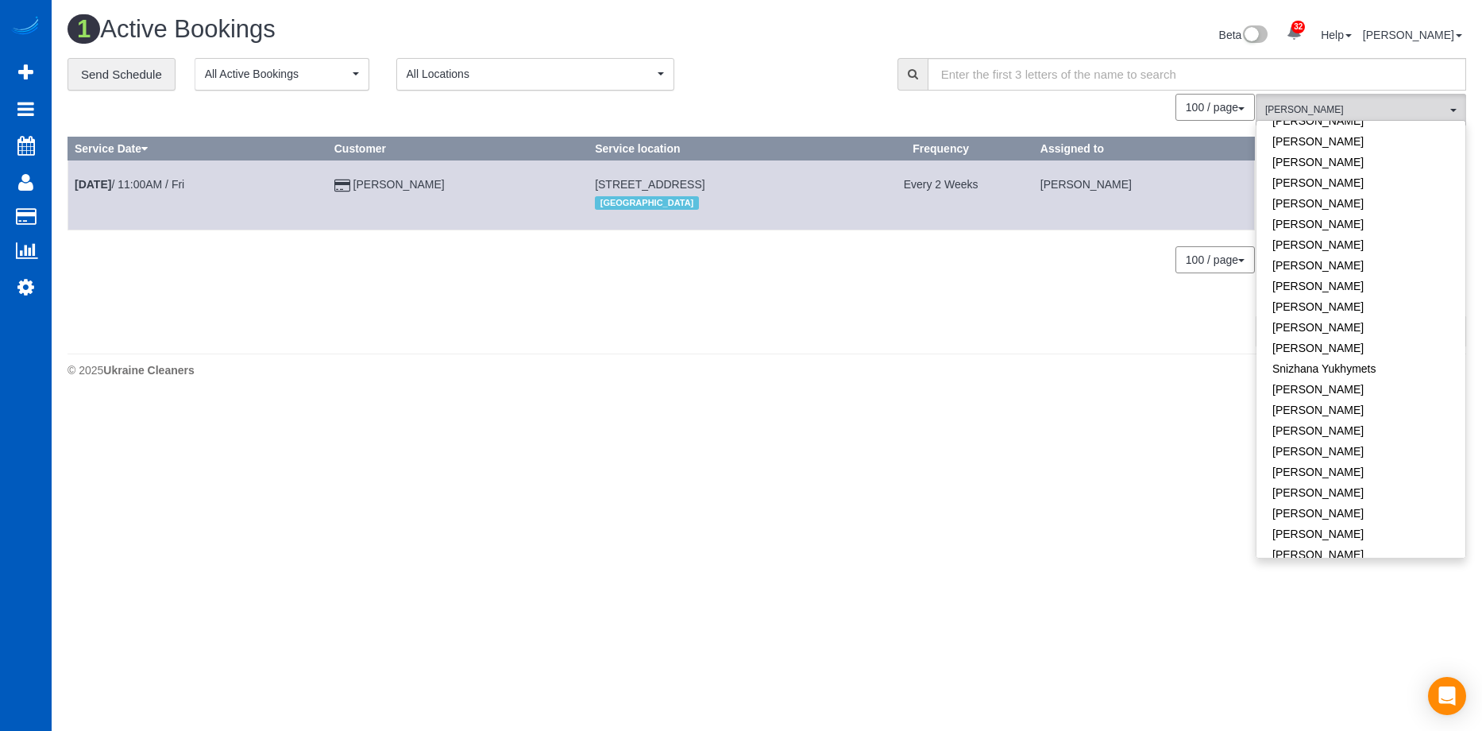
click at [1376, 565] on link "Yekaterina Klochan" at bounding box center [1360, 575] width 209 height 21
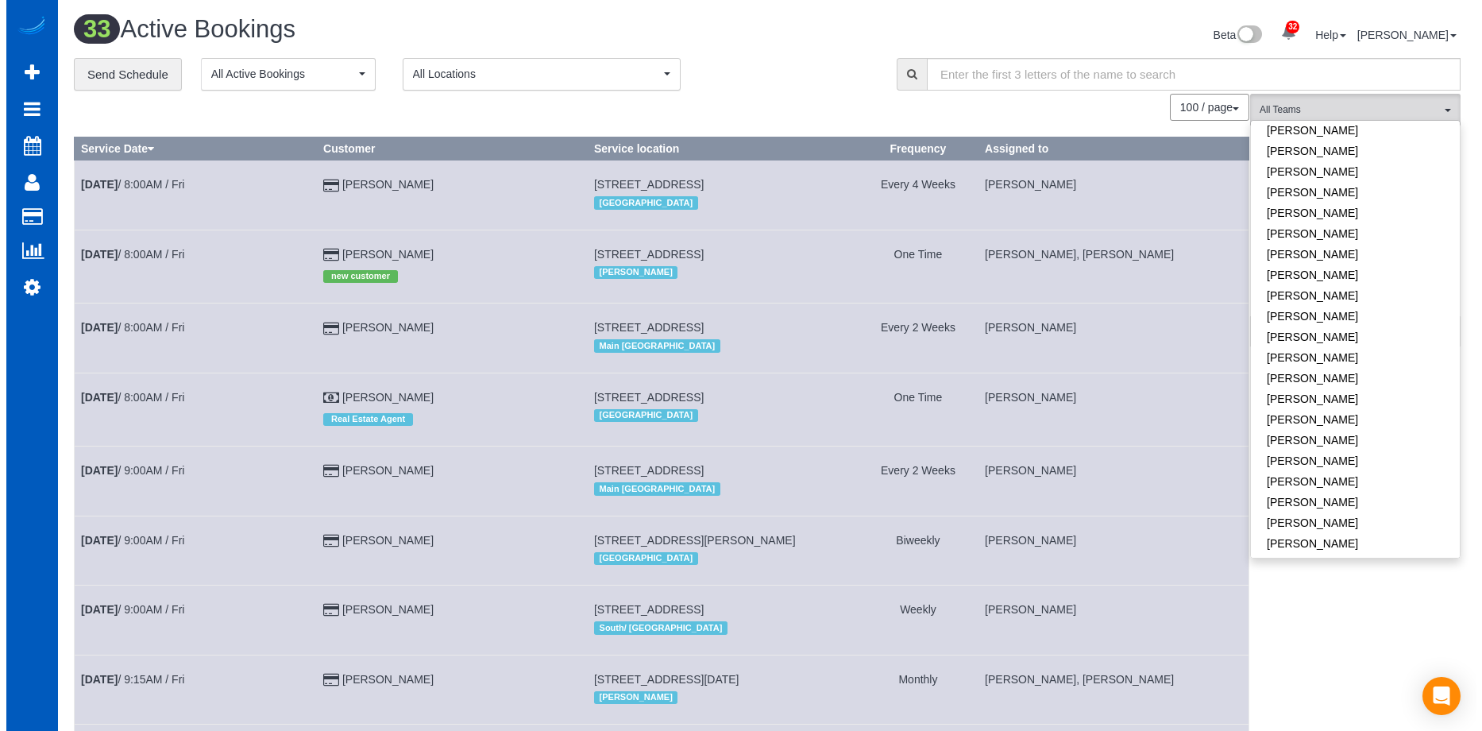
scroll to position [835, 0]
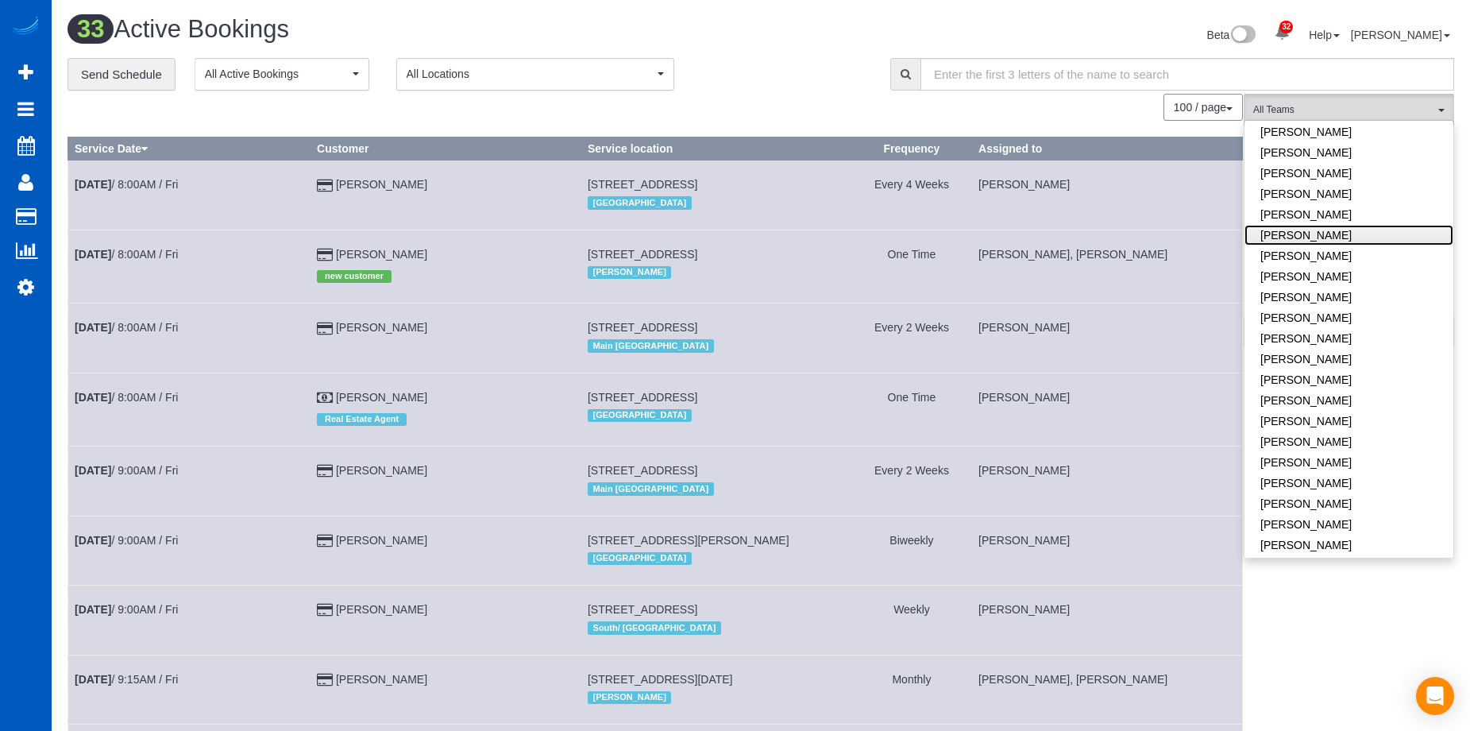
click at [1380, 225] on link "Oksana Kosiuk" at bounding box center [1348, 235] width 209 height 21
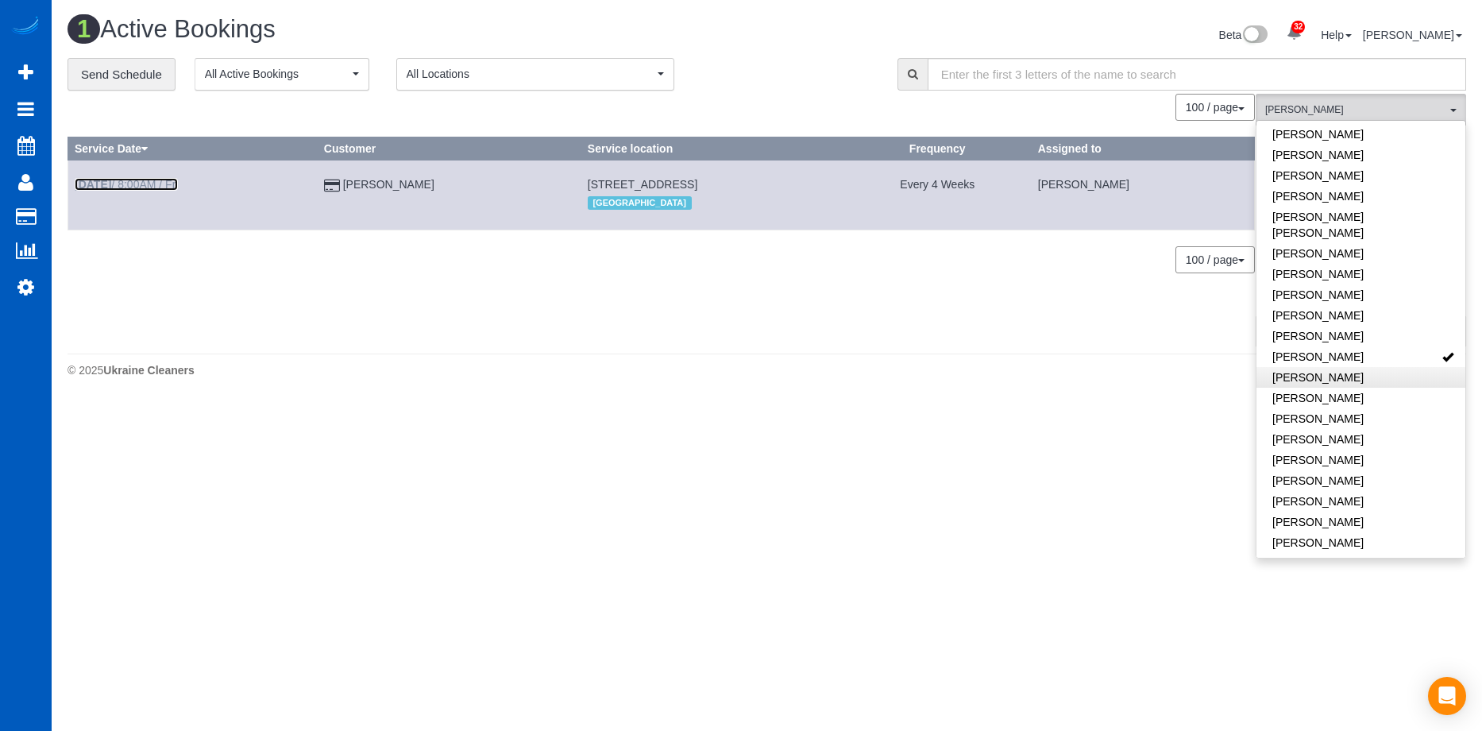
scroll to position [596, 0]
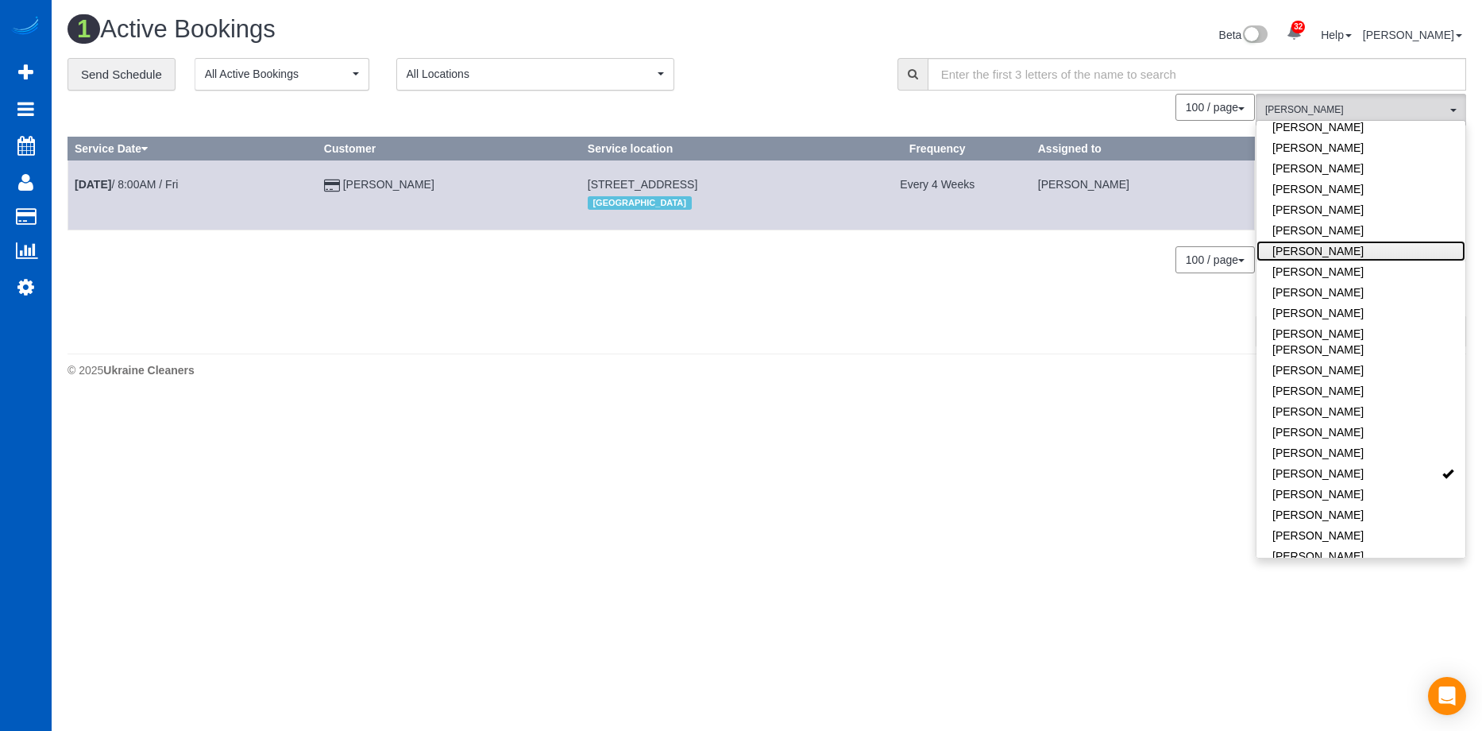
click at [1394, 241] on link "Mariia Syrotiuk" at bounding box center [1360, 251] width 209 height 21
click at [1410, 241] on link "Mariia Syrotiuk" at bounding box center [1360, 251] width 209 height 21
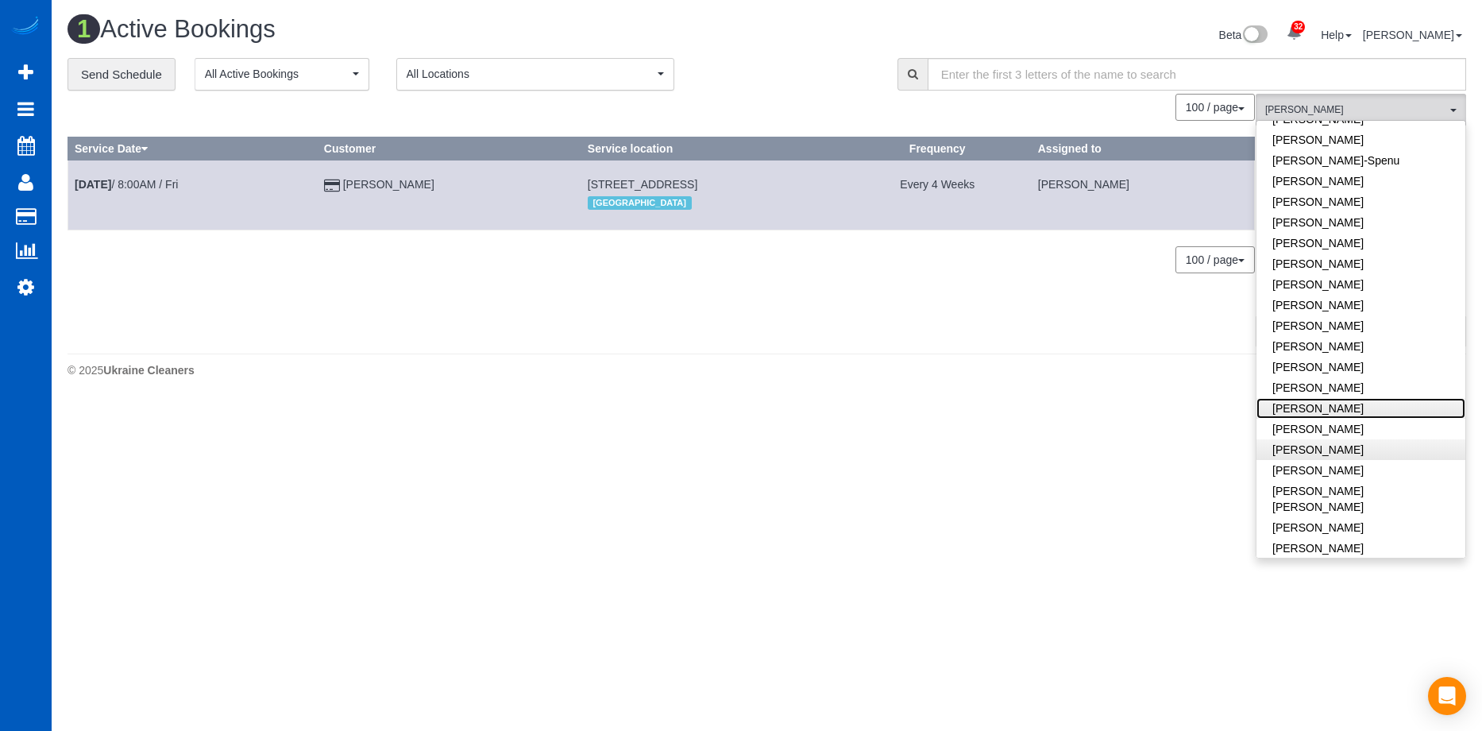
scroll to position [438, 0]
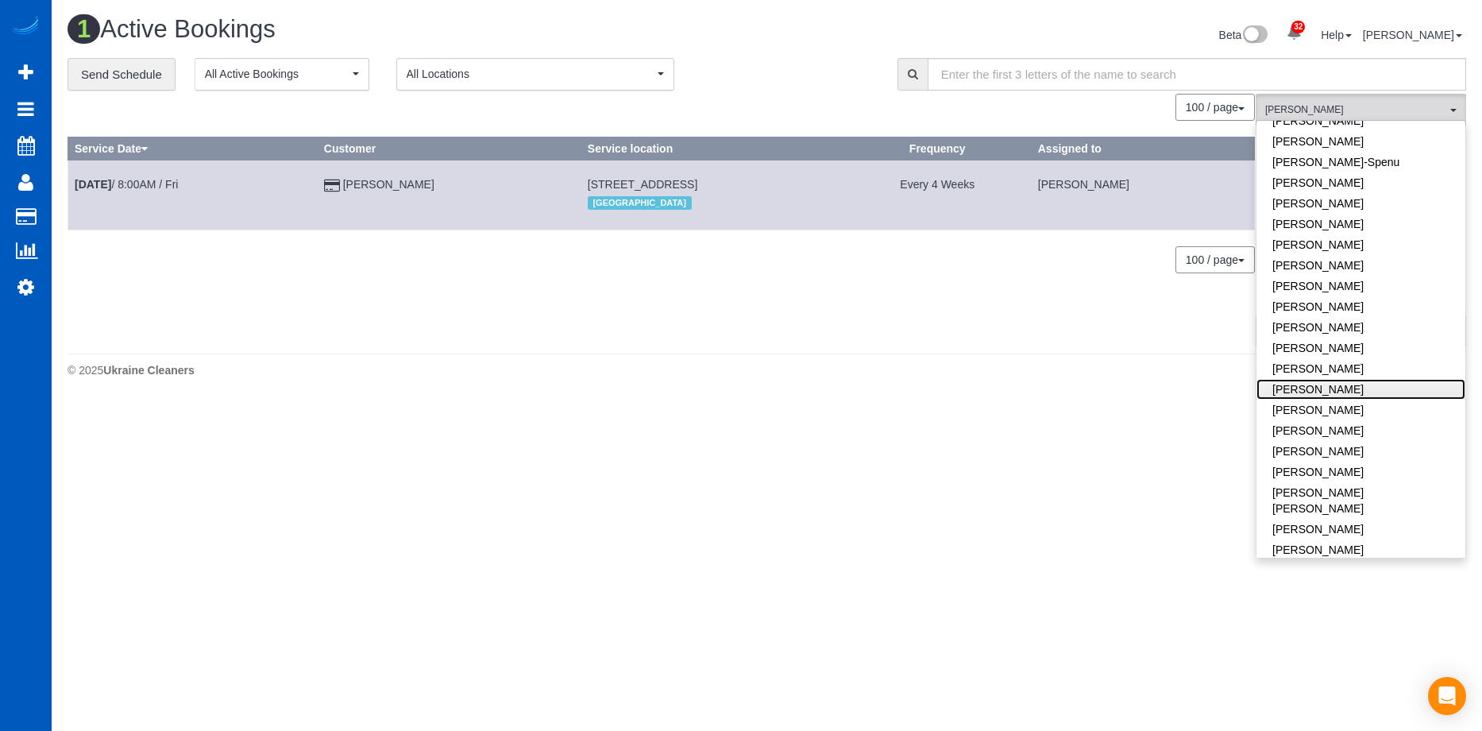
click at [1375, 379] on link "[PERSON_NAME]" at bounding box center [1360, 389] width 209 height 21
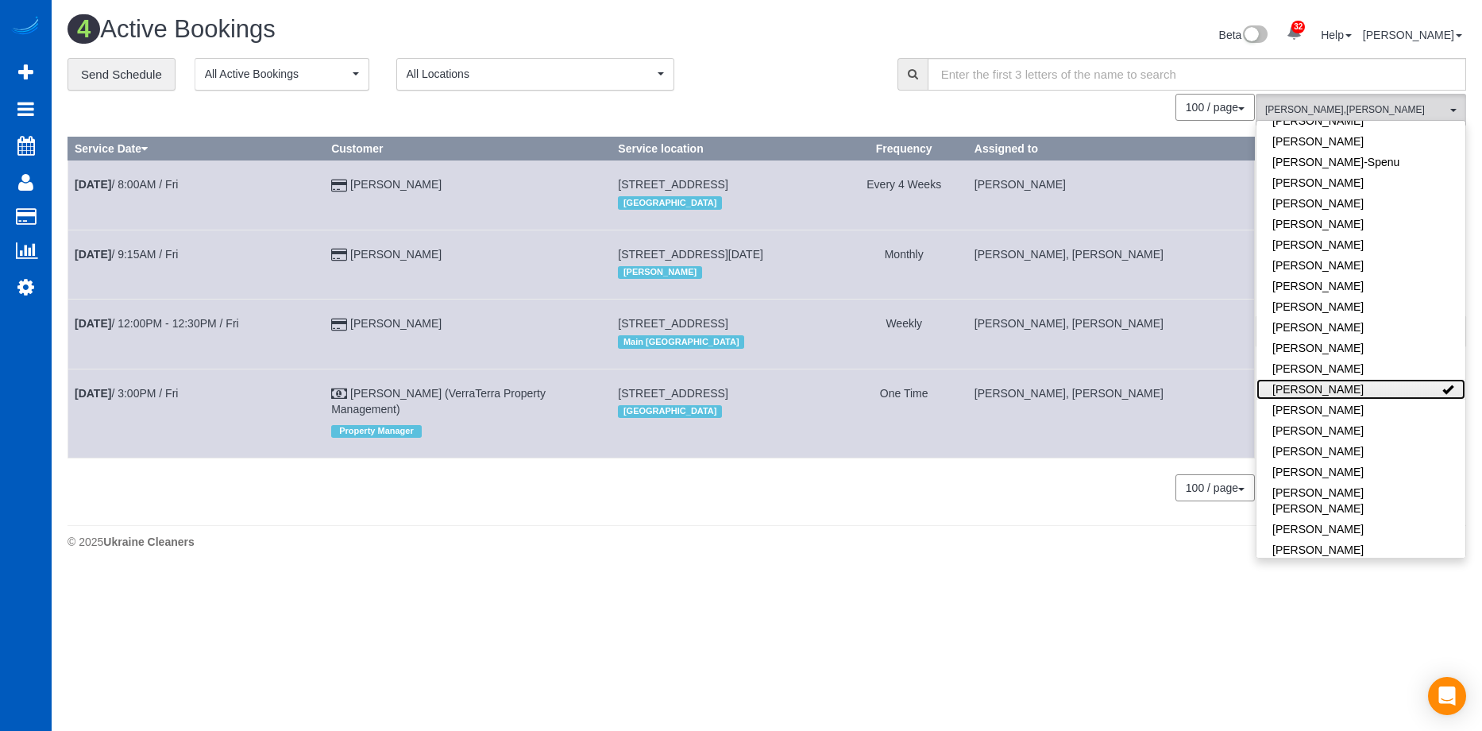
click at [1398, 379] on link "[PERSON_NAME]" at bounding box center [1360, 389] width 209 height 21
click at [1390, 358] on link "Luiza Maksymova" at bounding box center [1360, 368] width 209 height 21
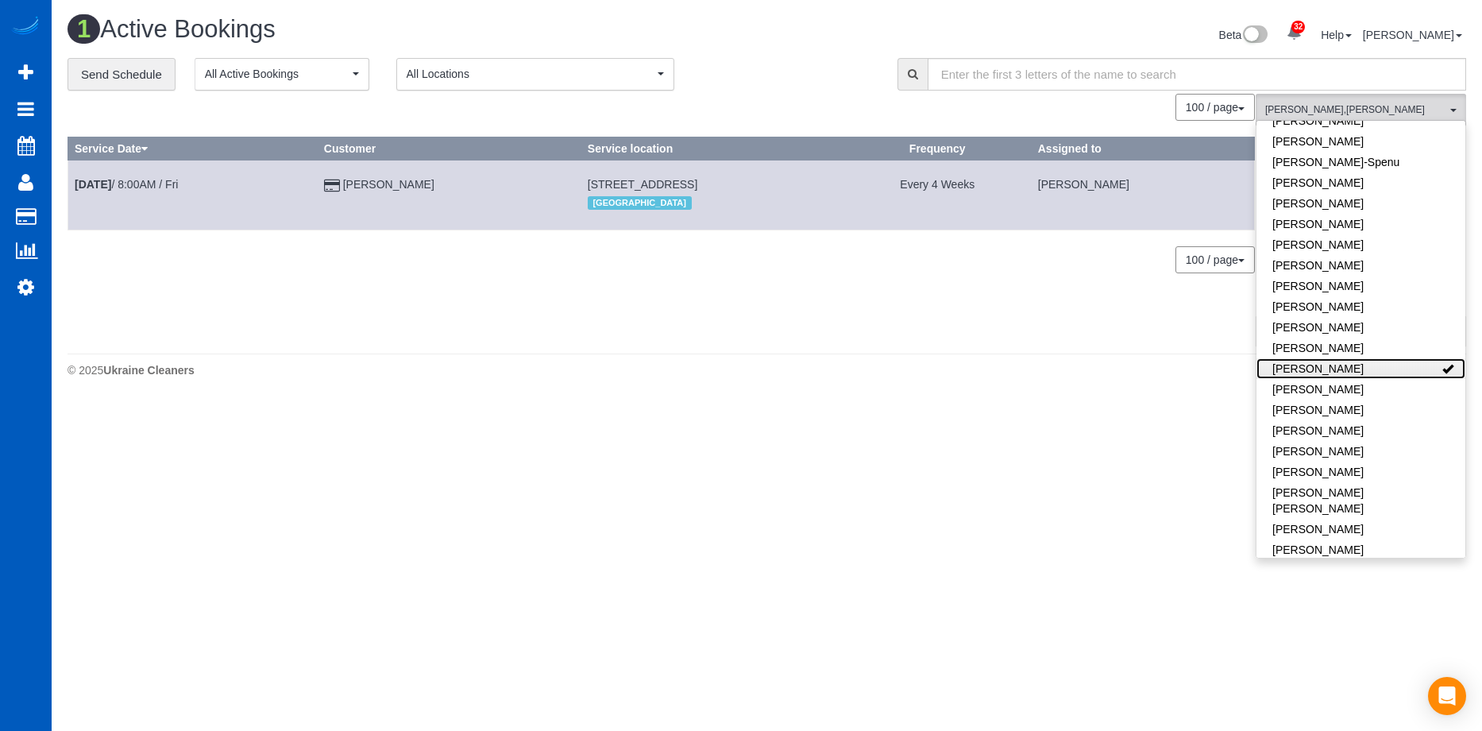
click at [1390, 358] on link "Luiza Maksymova" at bounding box center [1360, 368] width 209 height 21
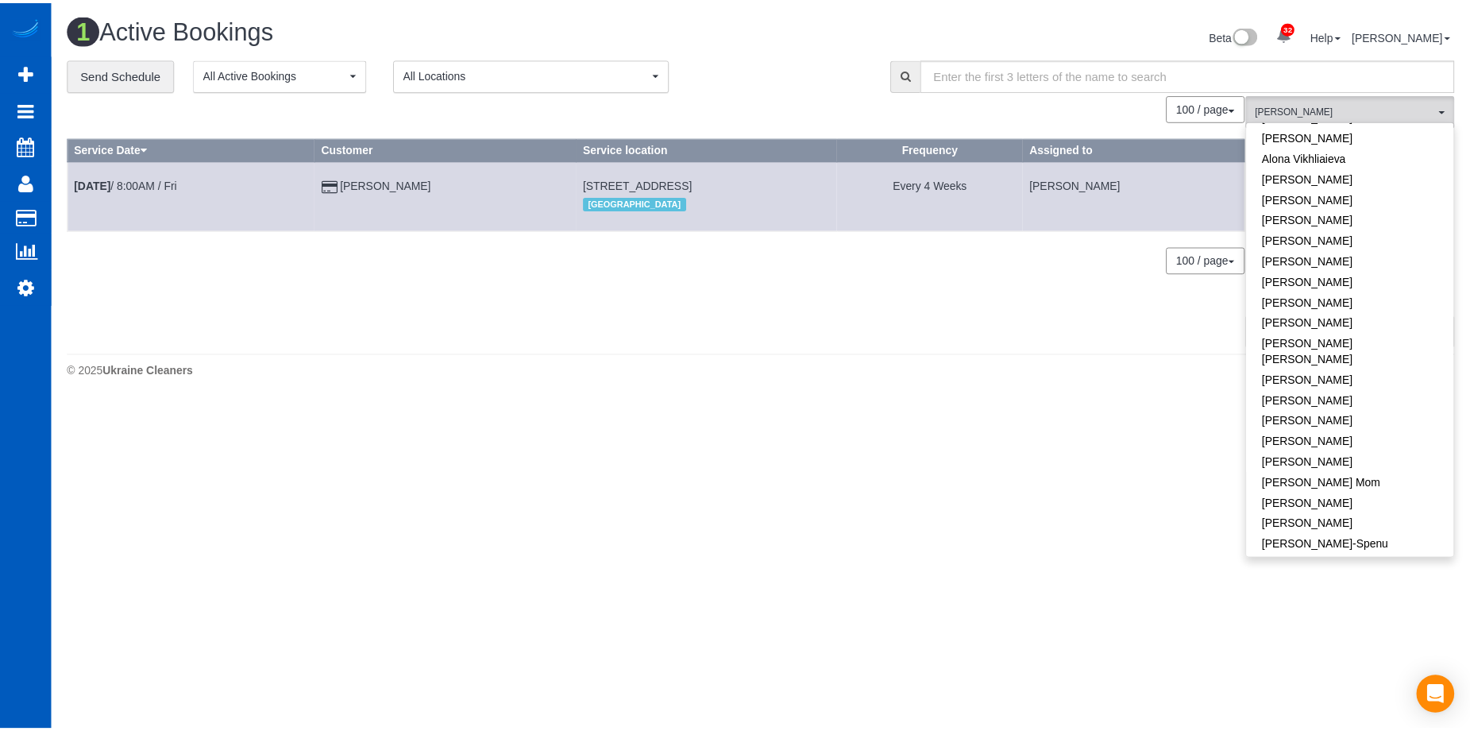
scroll to position [0, 0]
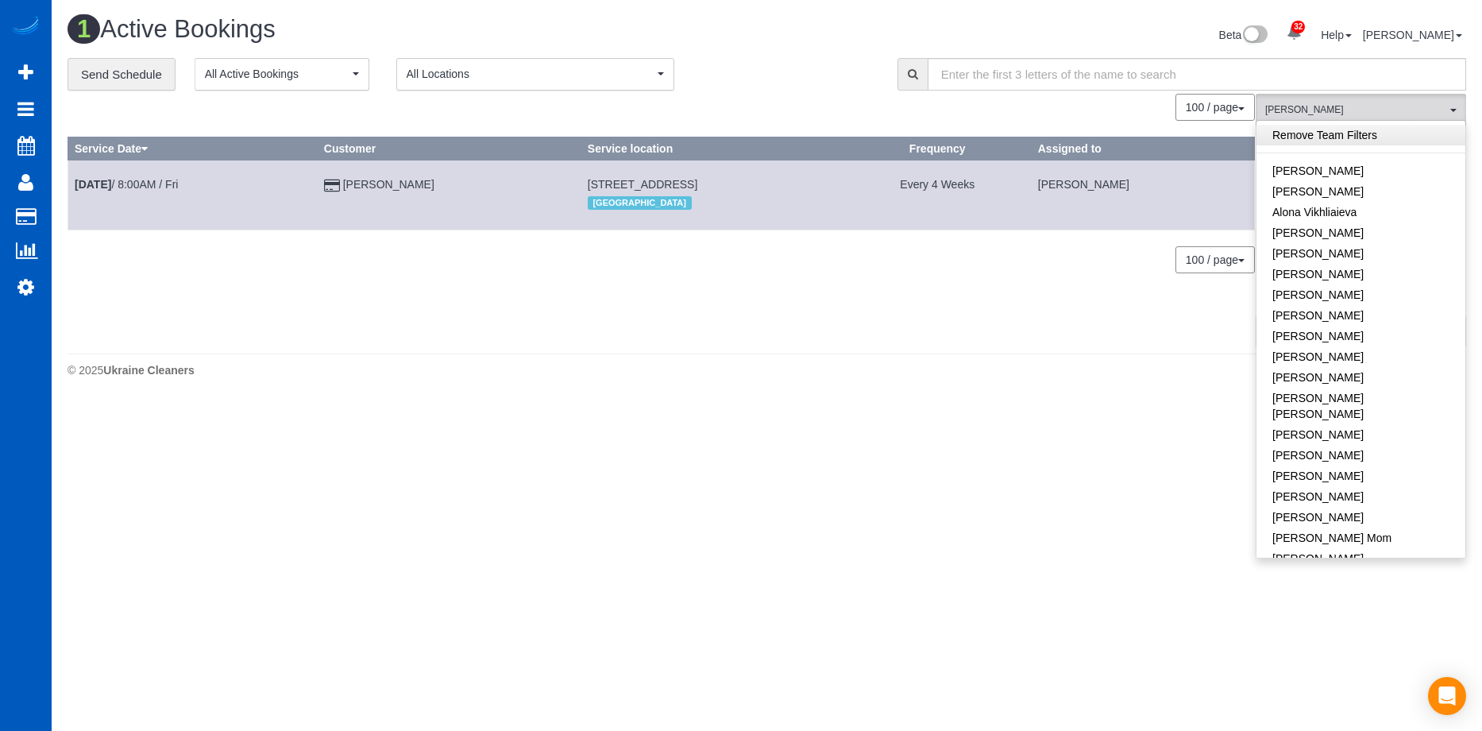
click at [1401, 133] on link "Remove Team Filters" at bounding box center [1360, 135] width 209 height 21
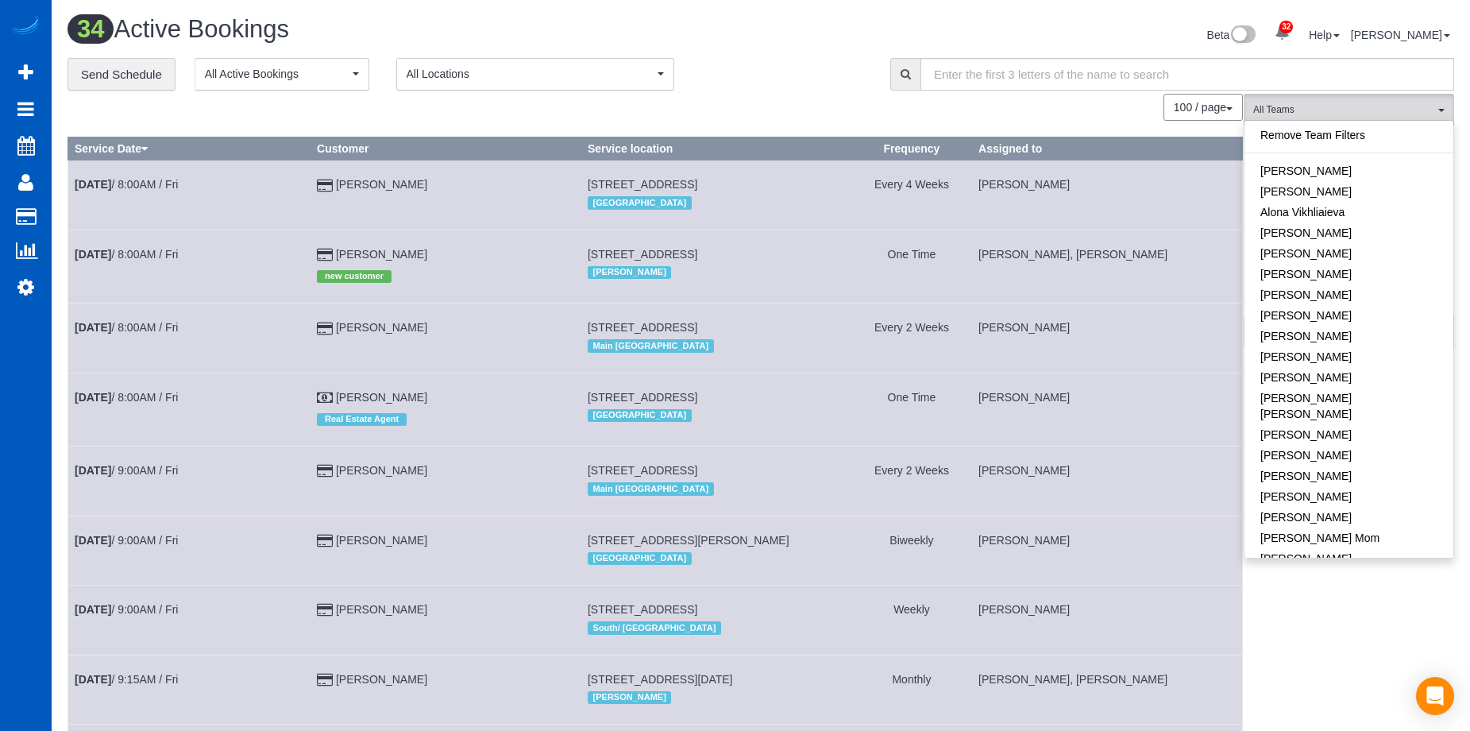
click at [812, 82] on div "**********" at bounding box center [466, 74] width 799 height 33
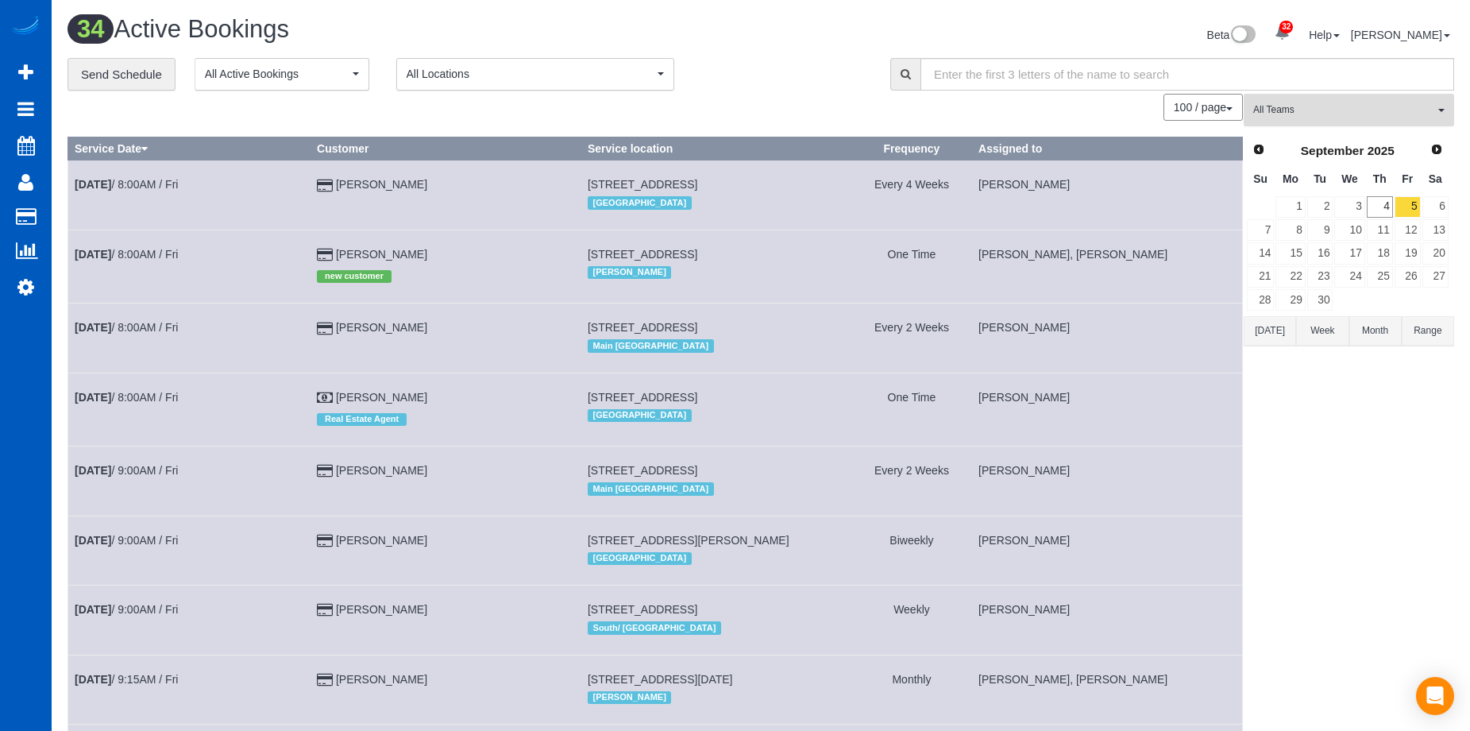
click at [1355, 110] on span "All Teams" at bounding box center [1343, 109] width 181 height 13
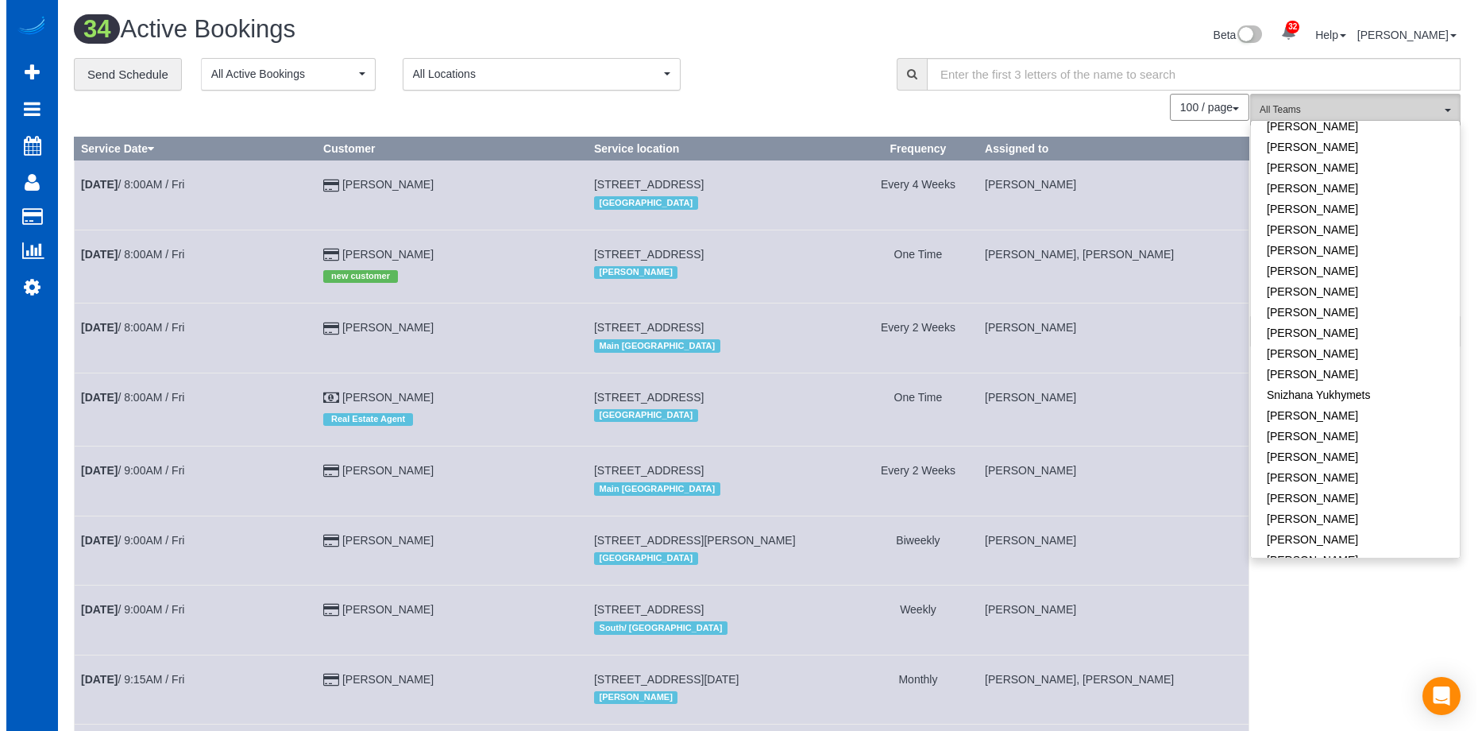
scroll to position [1073, 0]
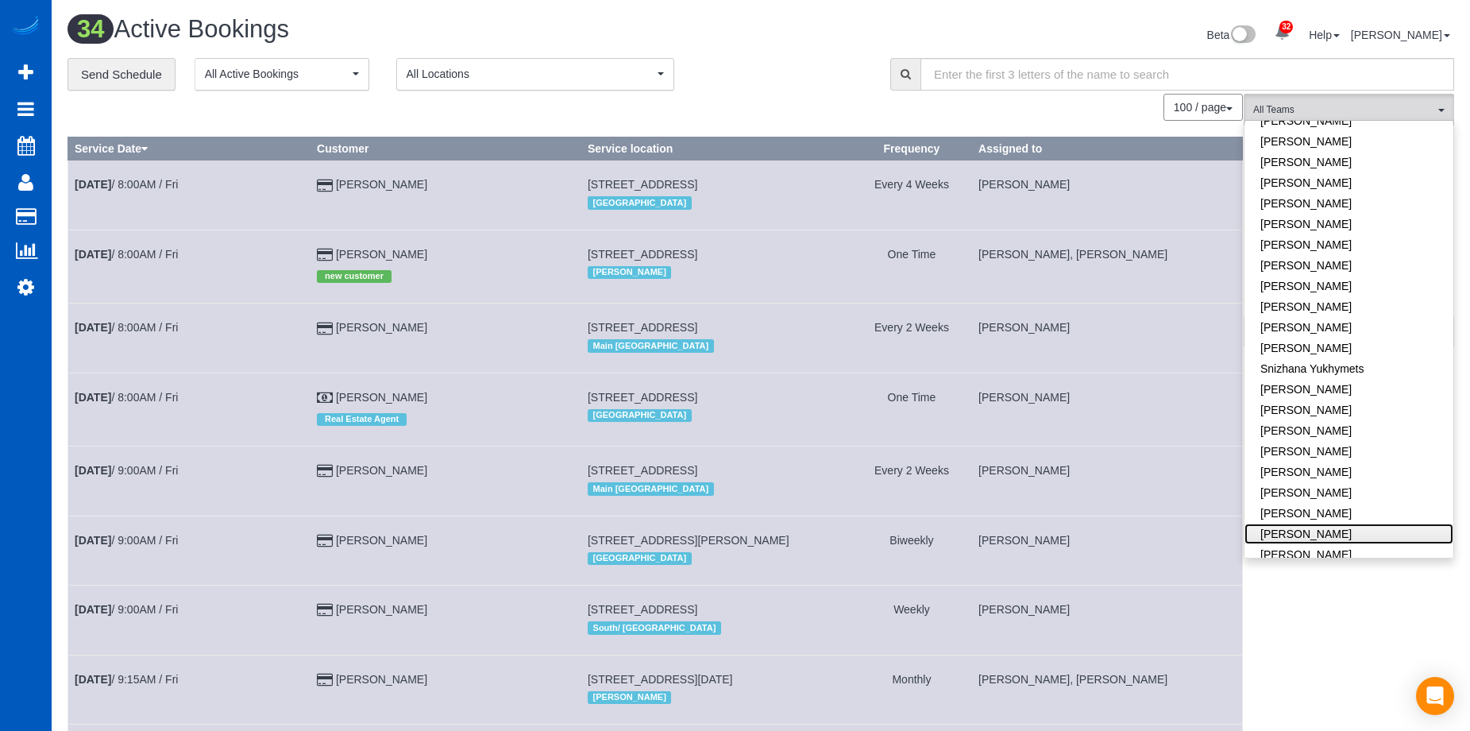
click at [1365, 523] on link "[PERSON_NAME]" at bounding box center [1348, 533] width 209 height 21
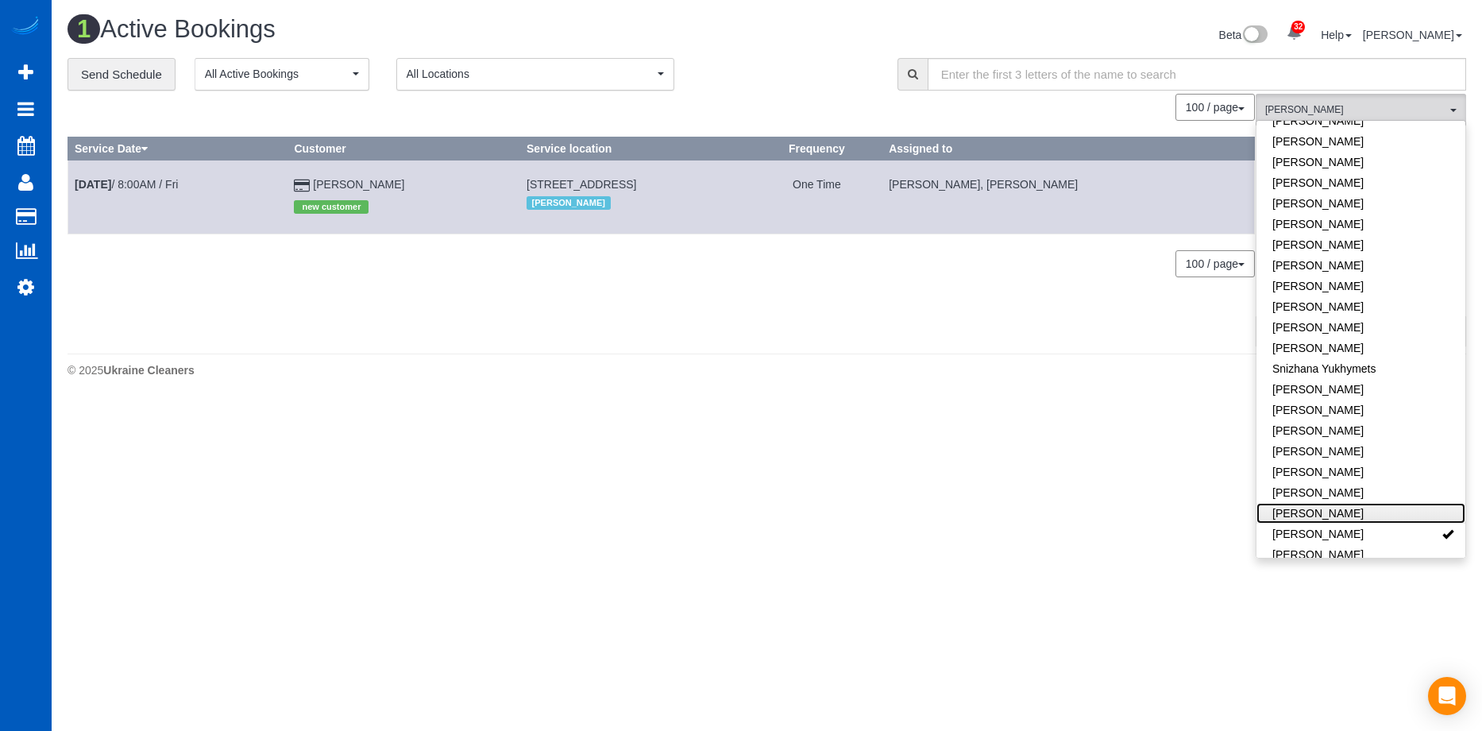
click at [1386, 503] on link "[PERSON_NAME]" at bounding box center [1360, 513] width 209 height 21
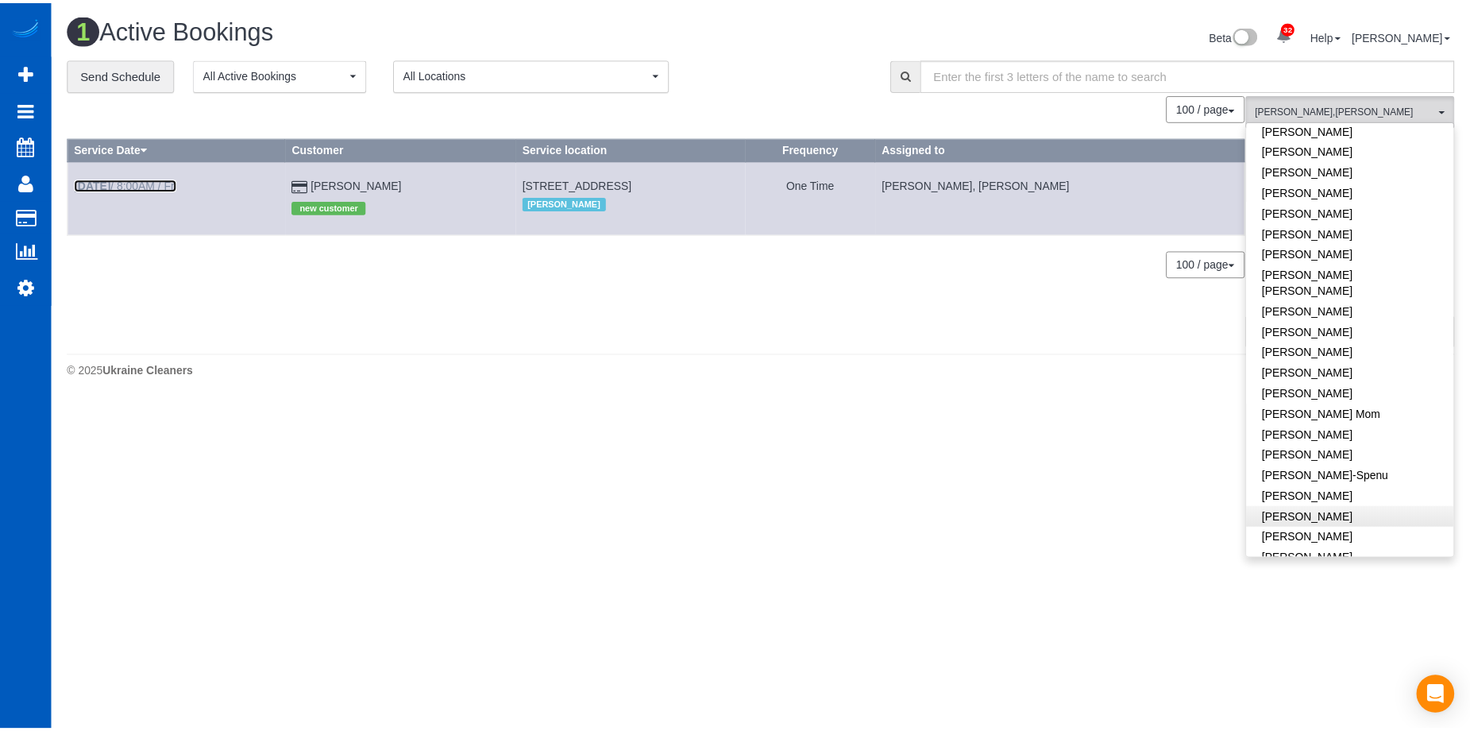
scroll to position [0, 0]
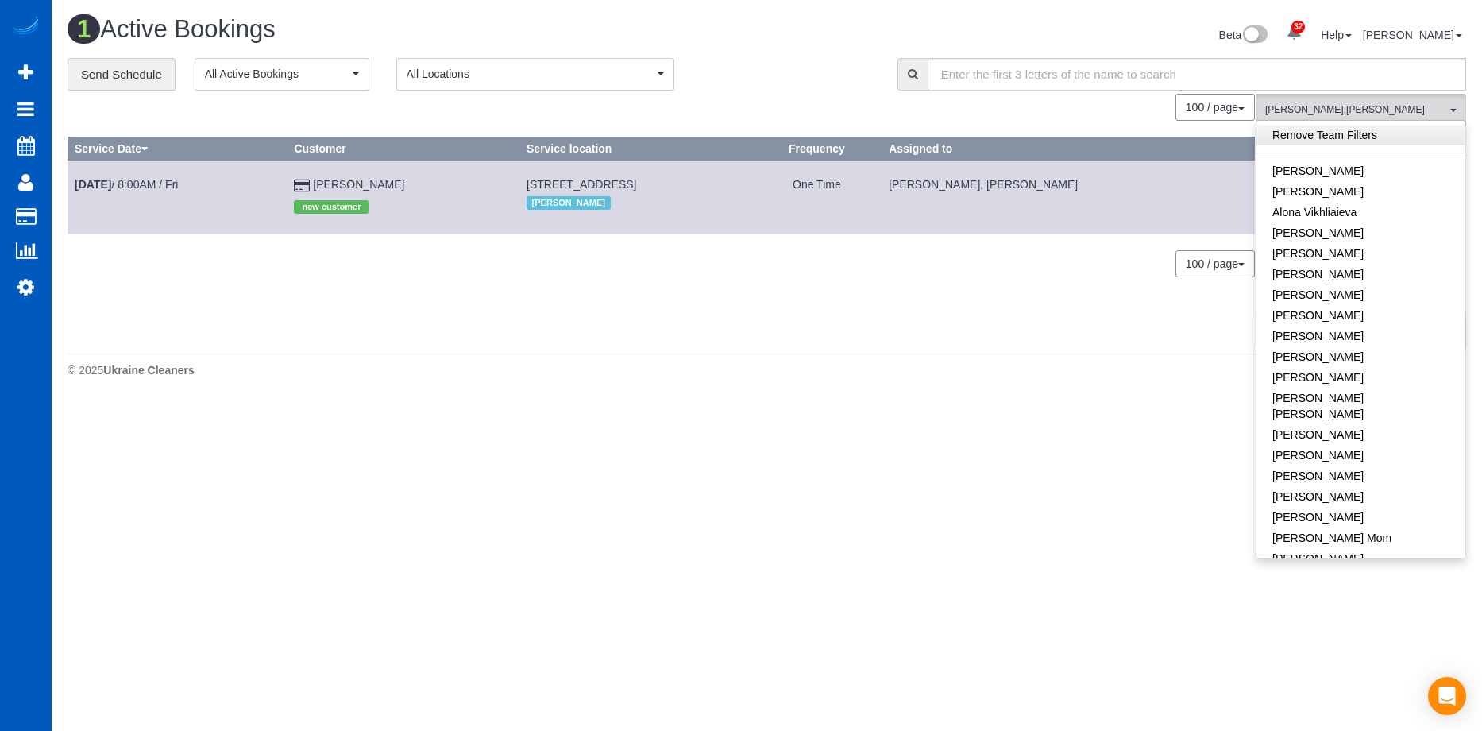
click at [1393, 136] on link "Remove Team Filters" at bounding box center [1360, 135] width 209 height 21
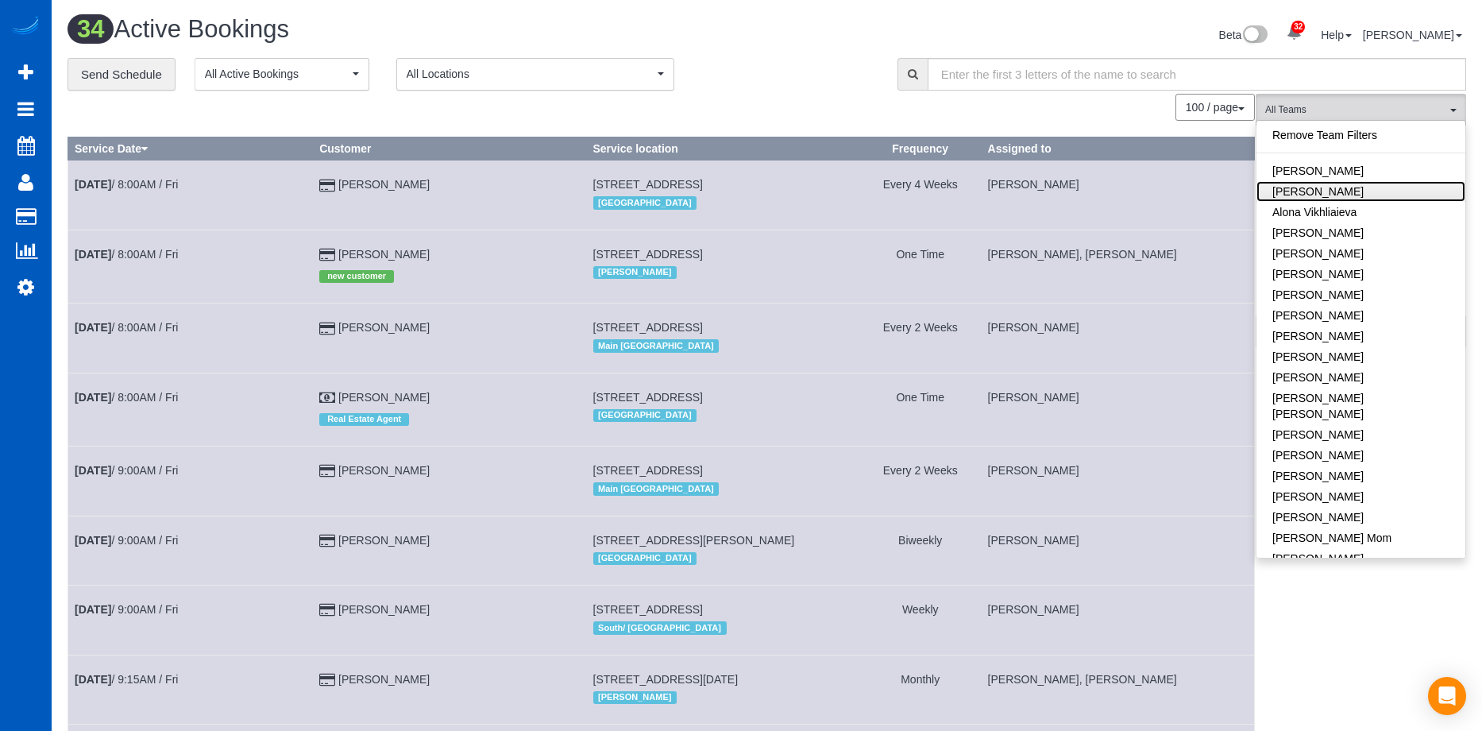
click at [1353, 196] on link "[PERSON_NAME]" at bounding box center [1360, 191] width 209 height 21
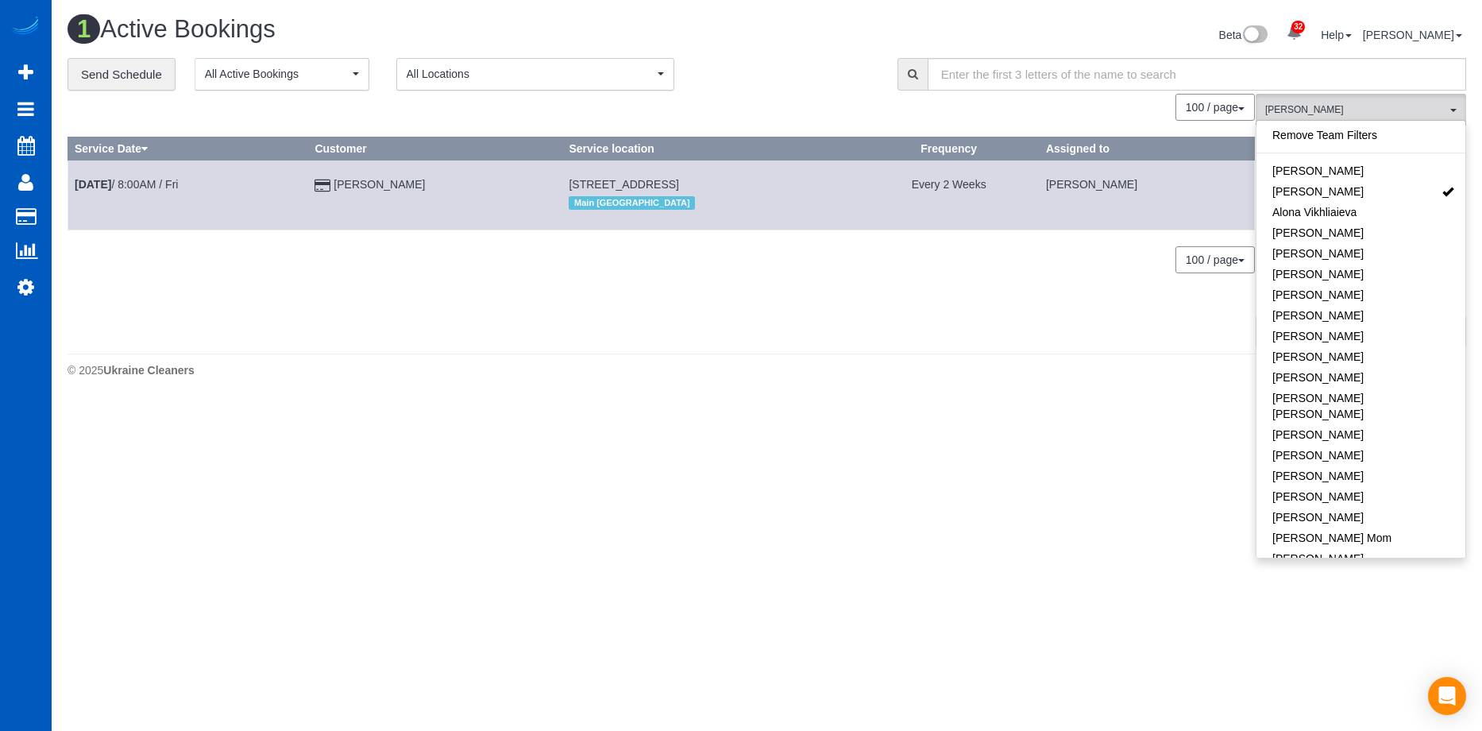
click at [858, 77] on div "**********" at bounding box center [470, 74] width 806 height 33
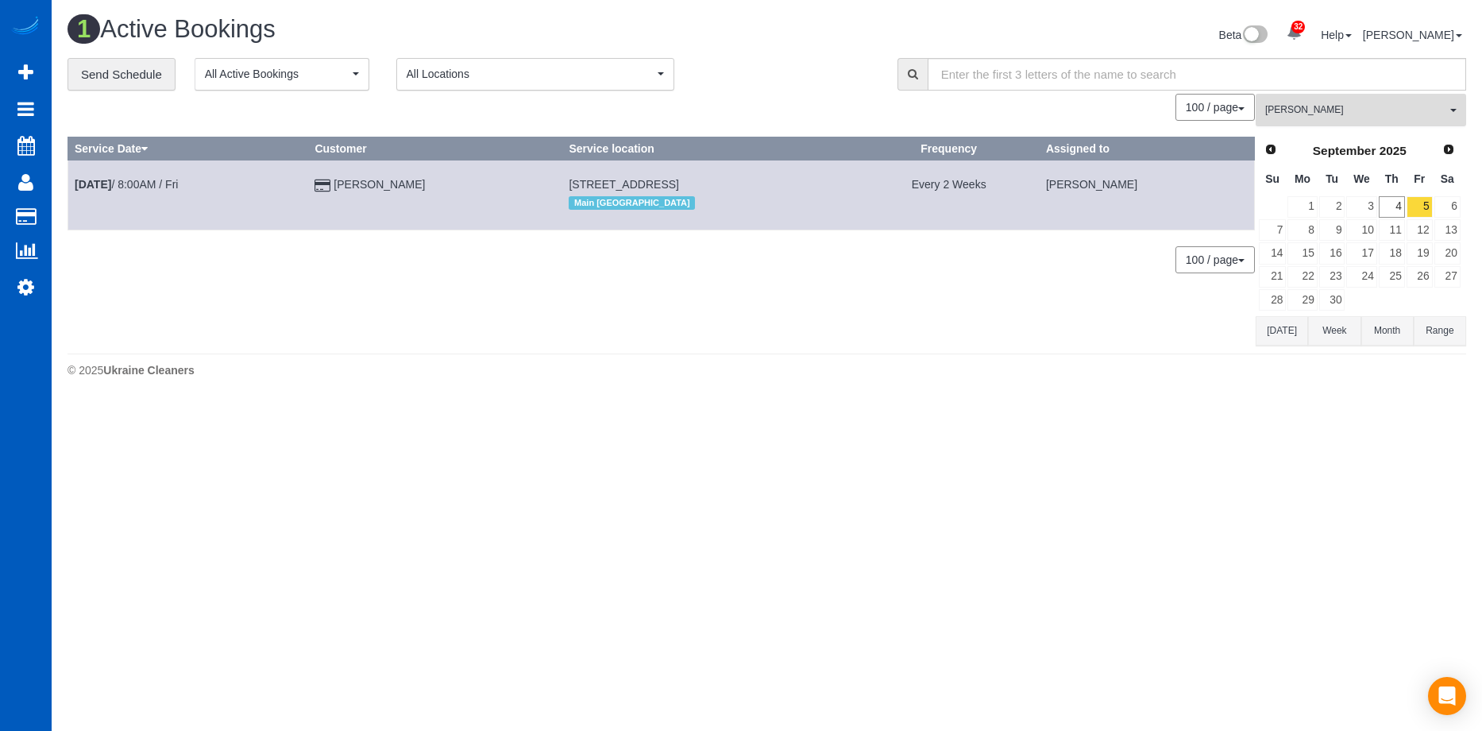
click at [1402, 101] on button "Alona Tarasiuk All Teams" at bounding box center [1360, 110] width 210 height 33
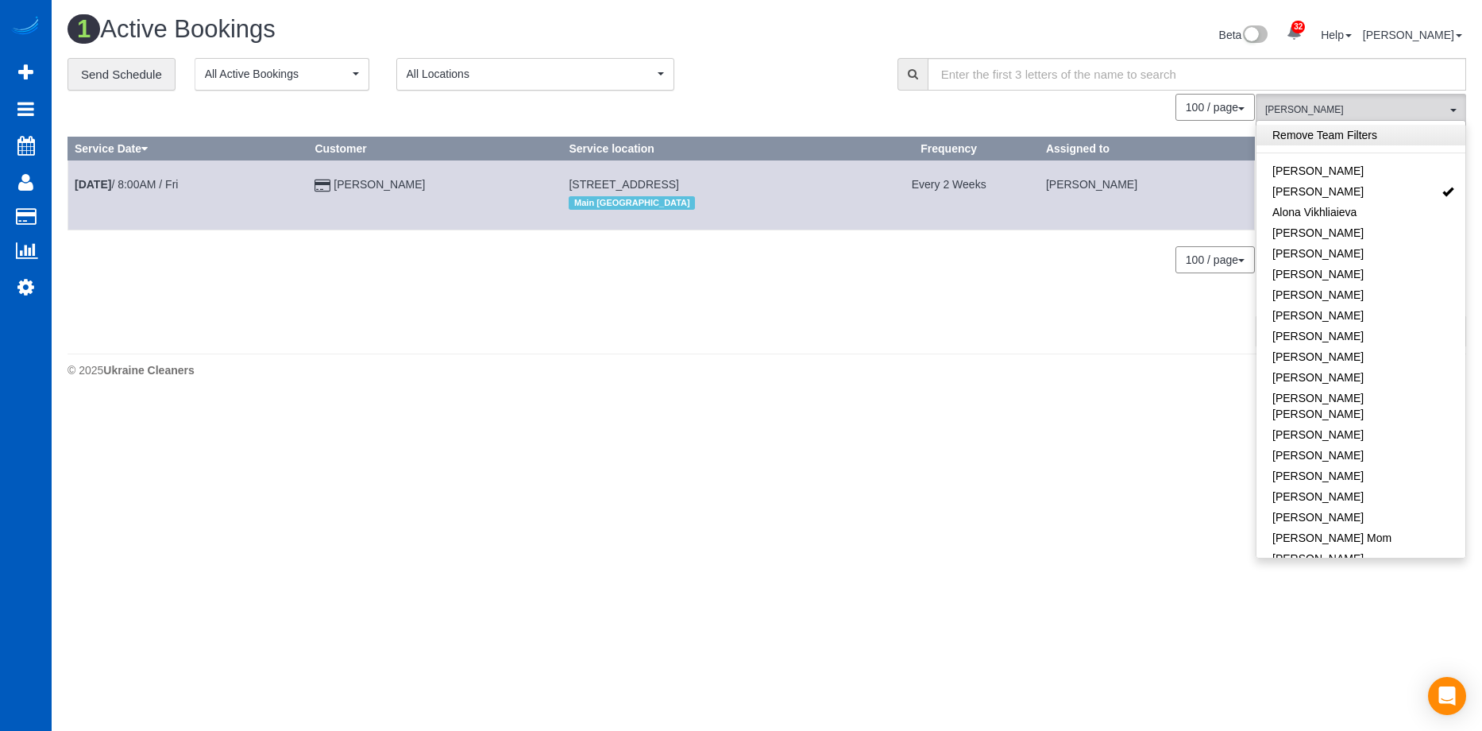
click at [1373, 131] on link "Remove Team Filters" at bounding box center [1360, 135] width 209 height 21
click at [830, 67] on div "**********" at bounding box center [470, 74] width 806 height 33
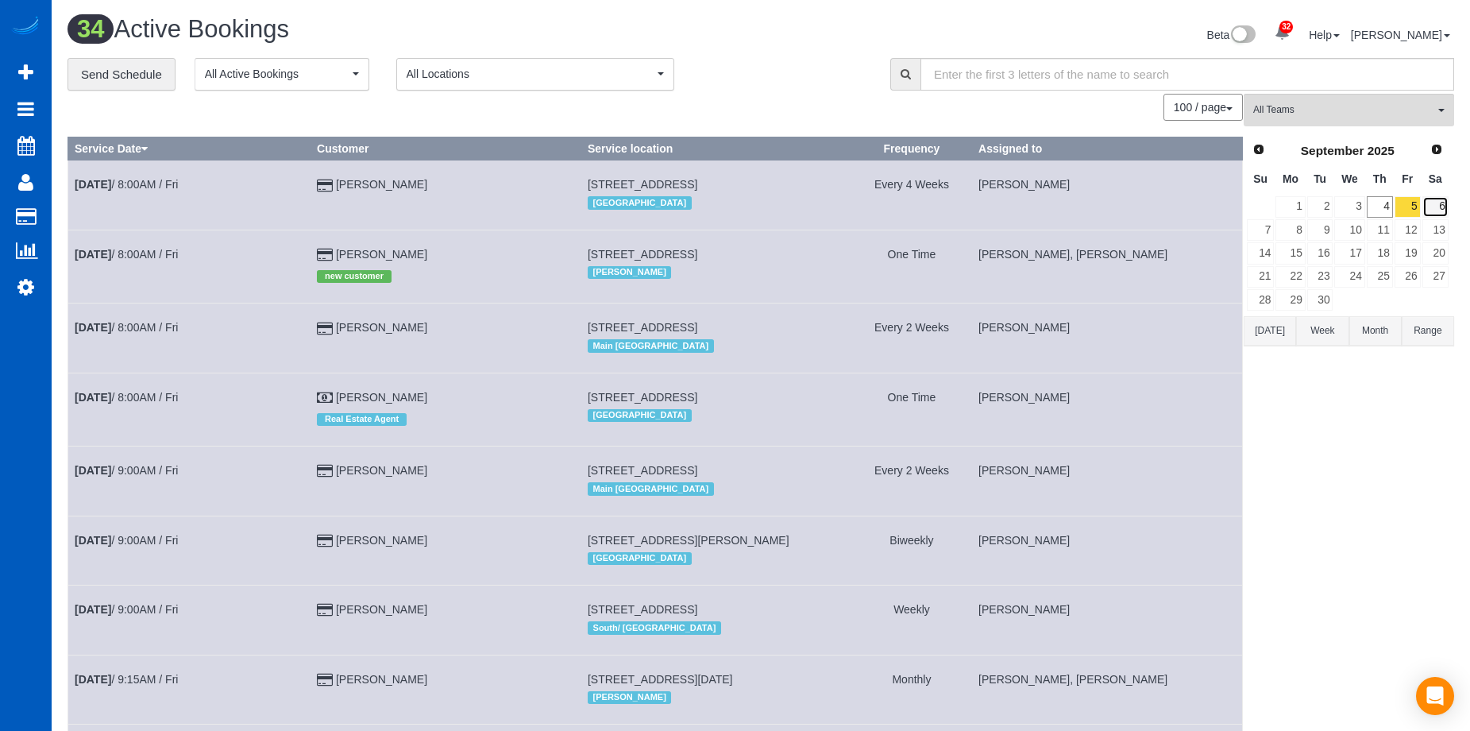
click at [1444, 204] on link "6" at bounding box center [1435, 206] width 26 height 21
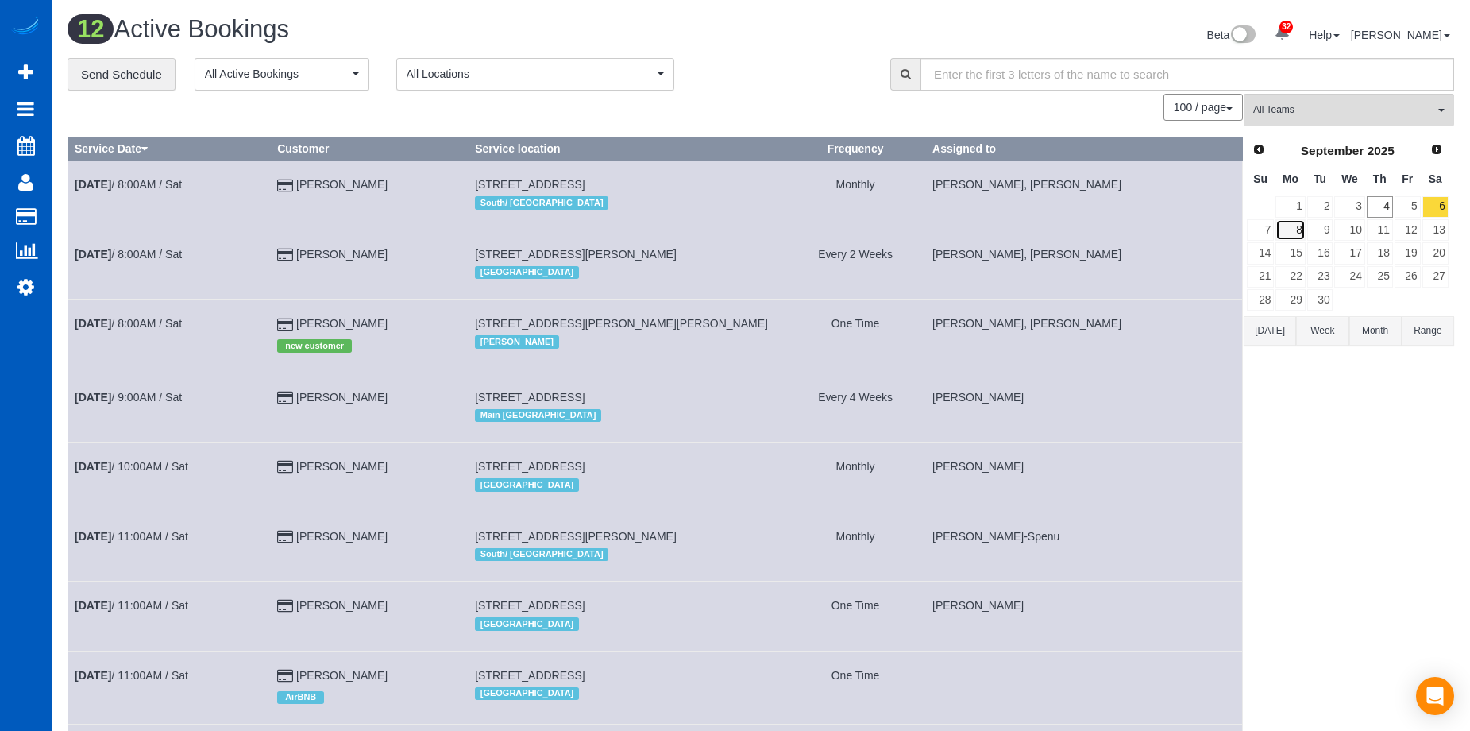
click at [1298, 227] on link "8" at bounding box center [1289, 229] width 29 height 21
click at [1325, 228] on link "9" at bounding box center [1320, 229] width 26 height 21
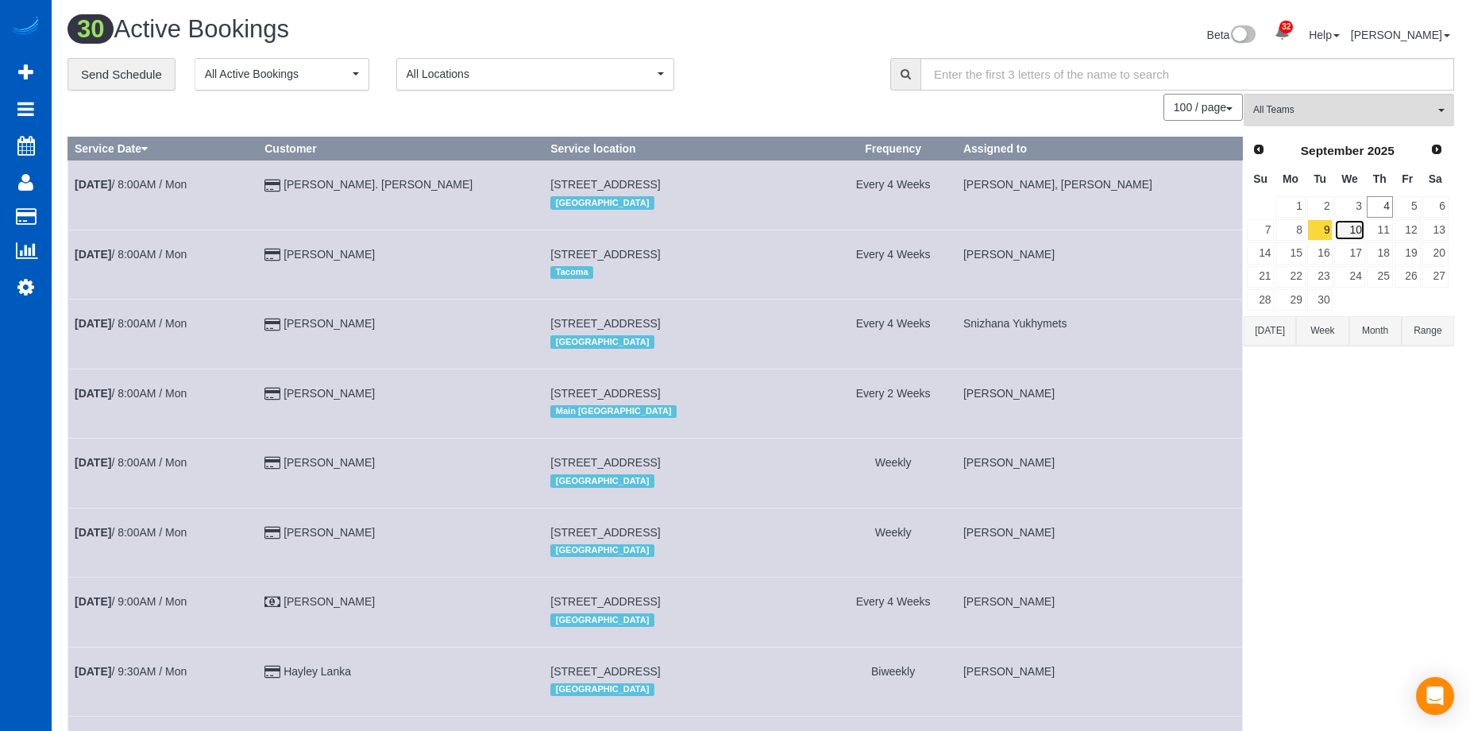
click at [1346, 232] on link "10" at bounding box center [1349, 229] width 30 height 21
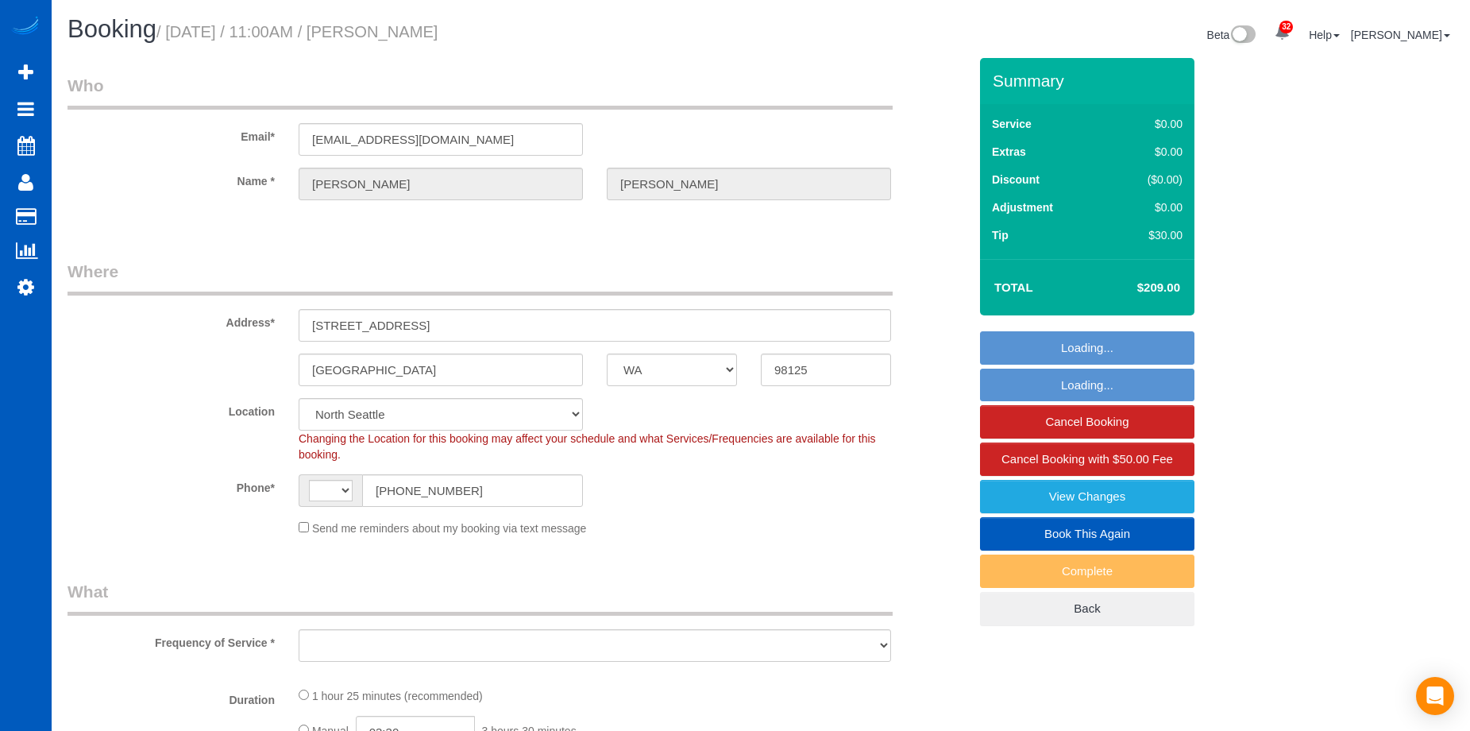
select select "WA"
select select "string:fspay-8769a4e3-e04e-4d6d-bfb3-ca23dd8db4a3"
select select "199"
select select "1001"
select select "3"
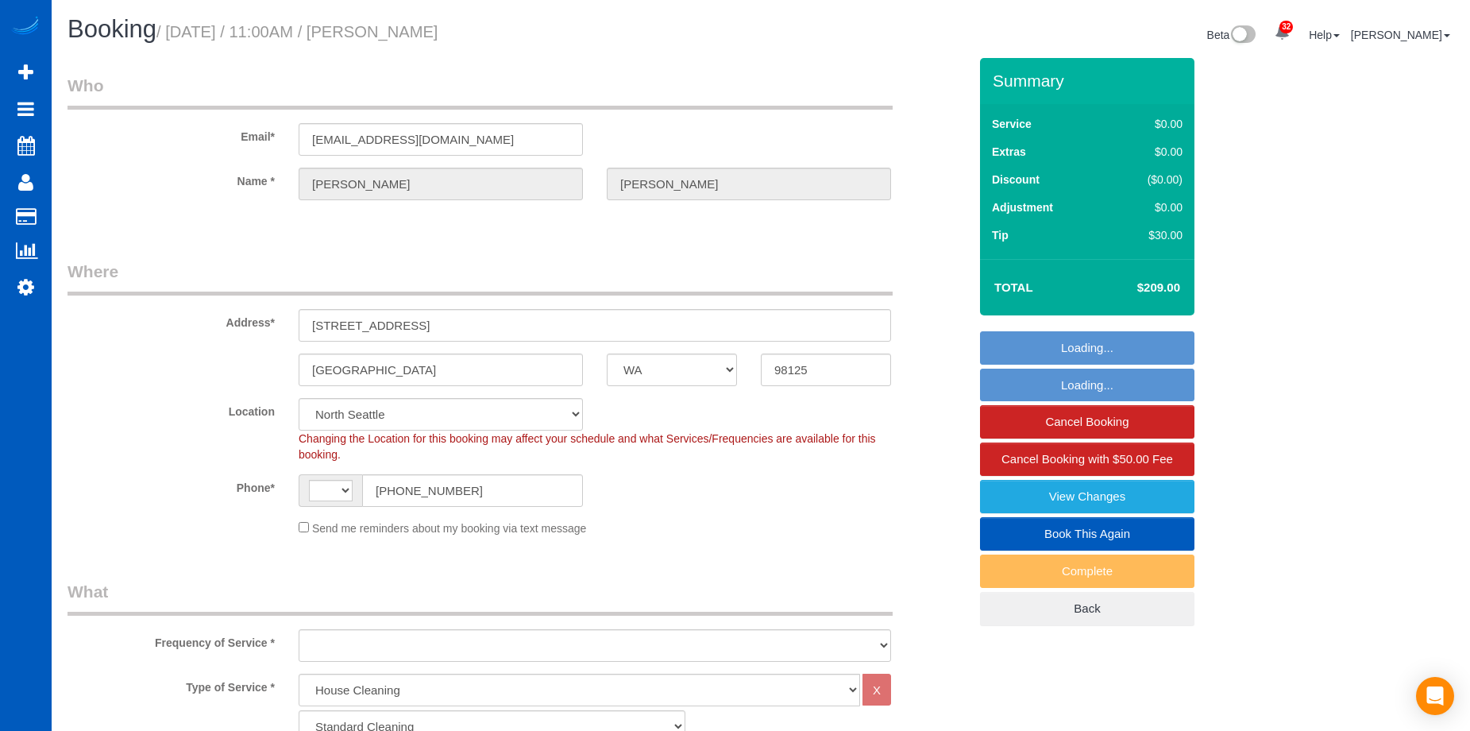
select select "string:US"
select select "object:1257"
select select "spot1"
select select "object:1262"
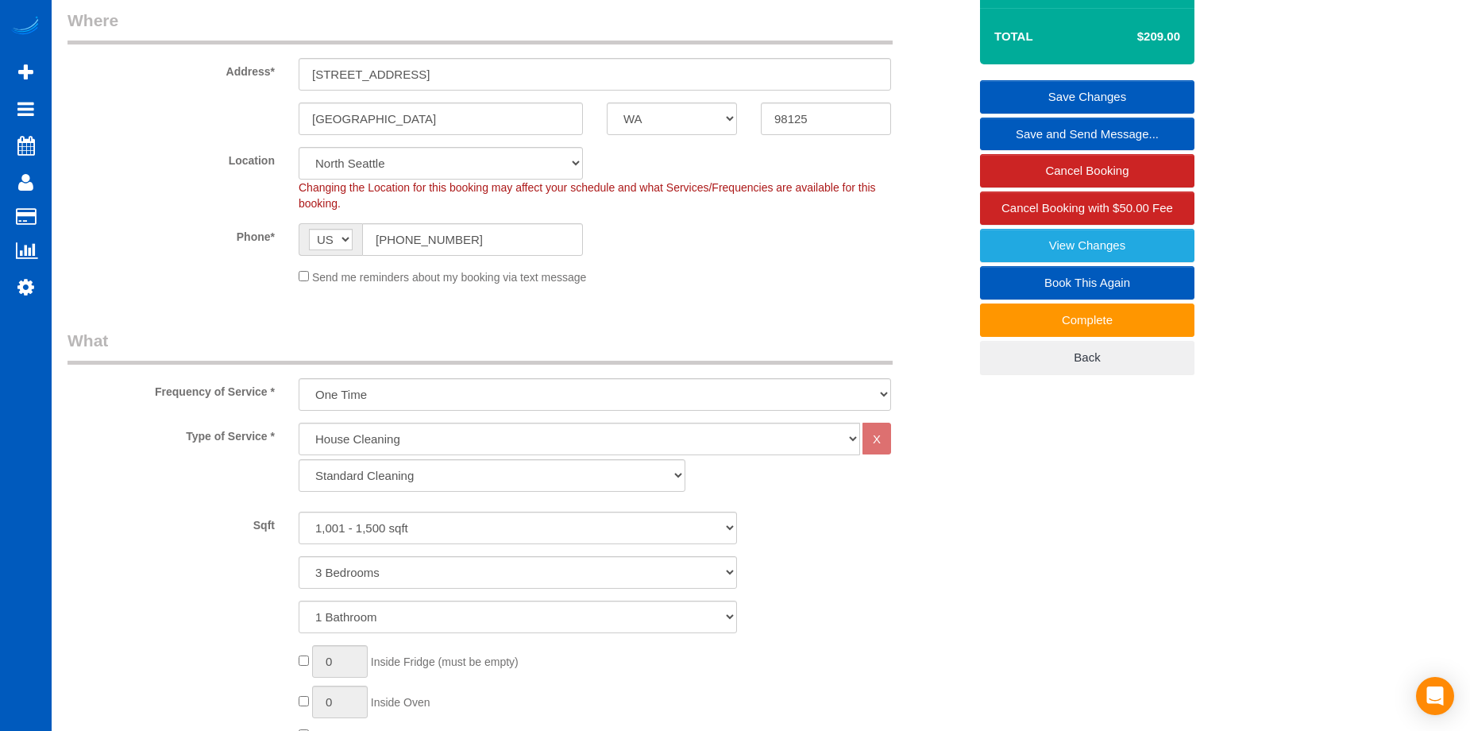
scroll to position [79, 0]
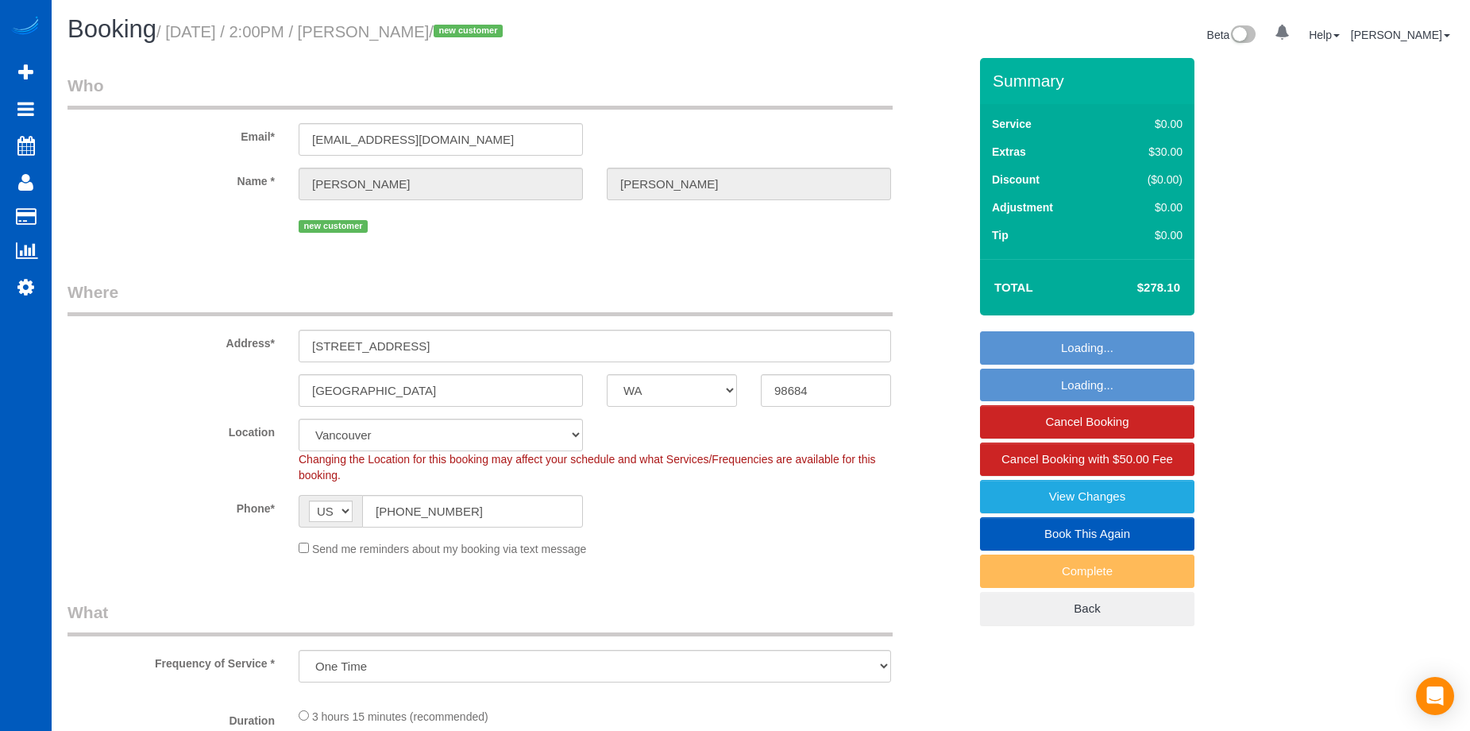
select select "WA"
select select "object:982"
select select "199"
select select "spot3"
select select "1001"
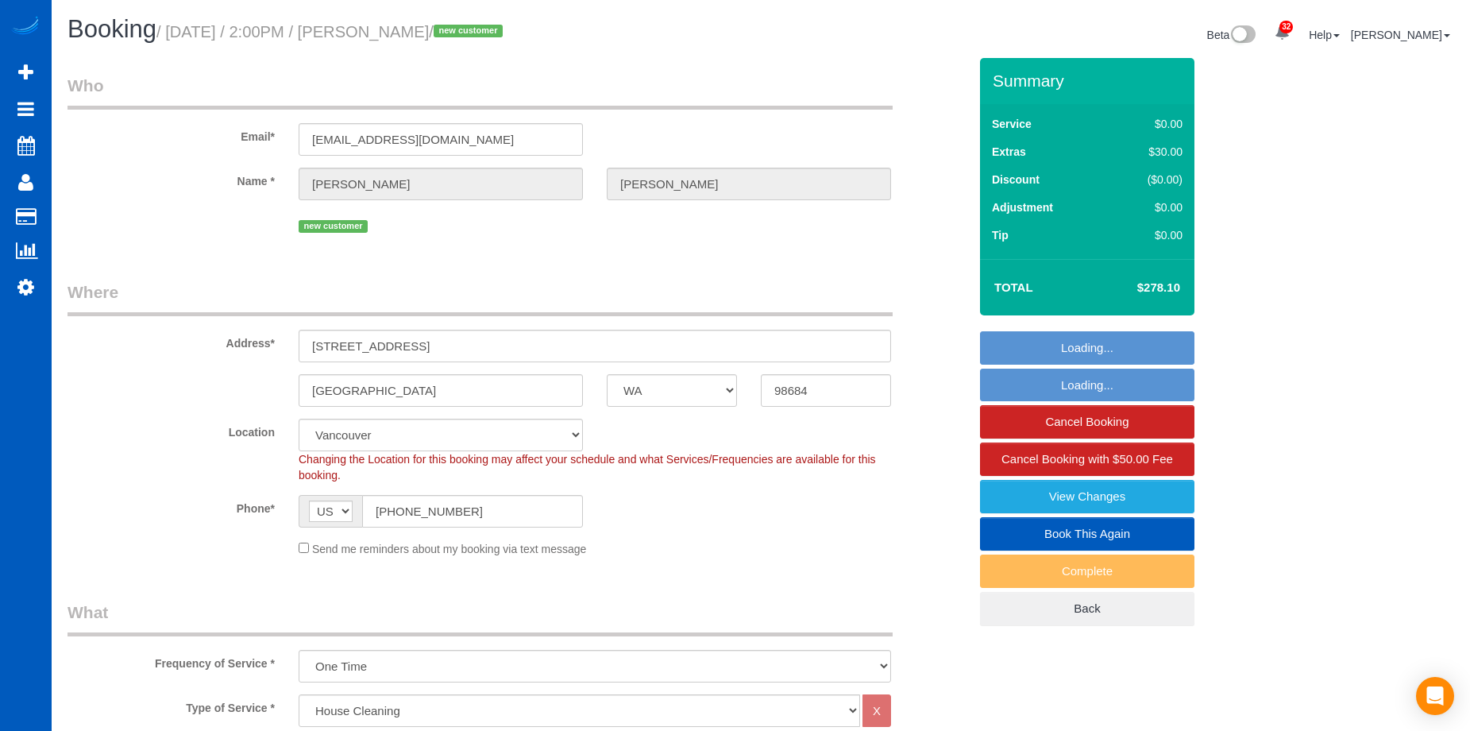
select select "3"
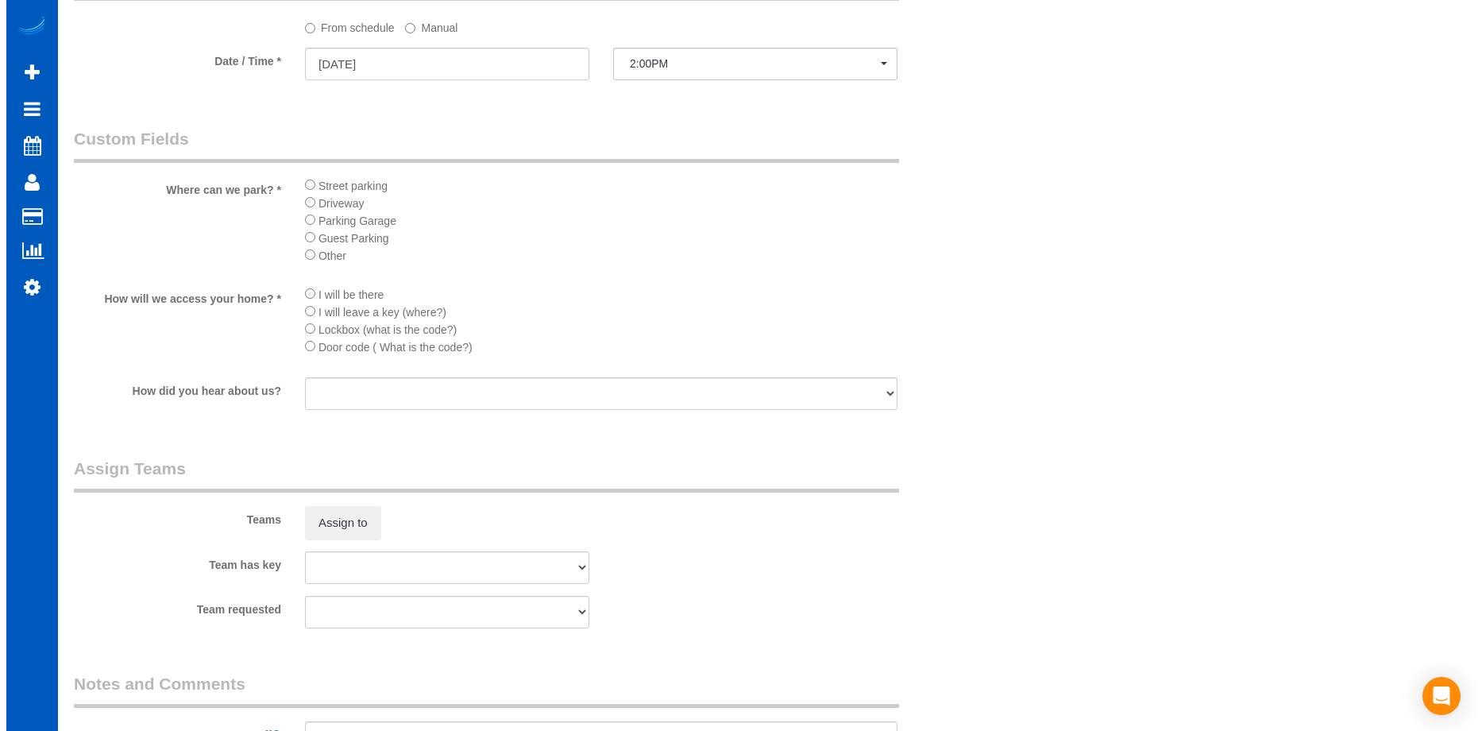
scroll to position [1826, 0]
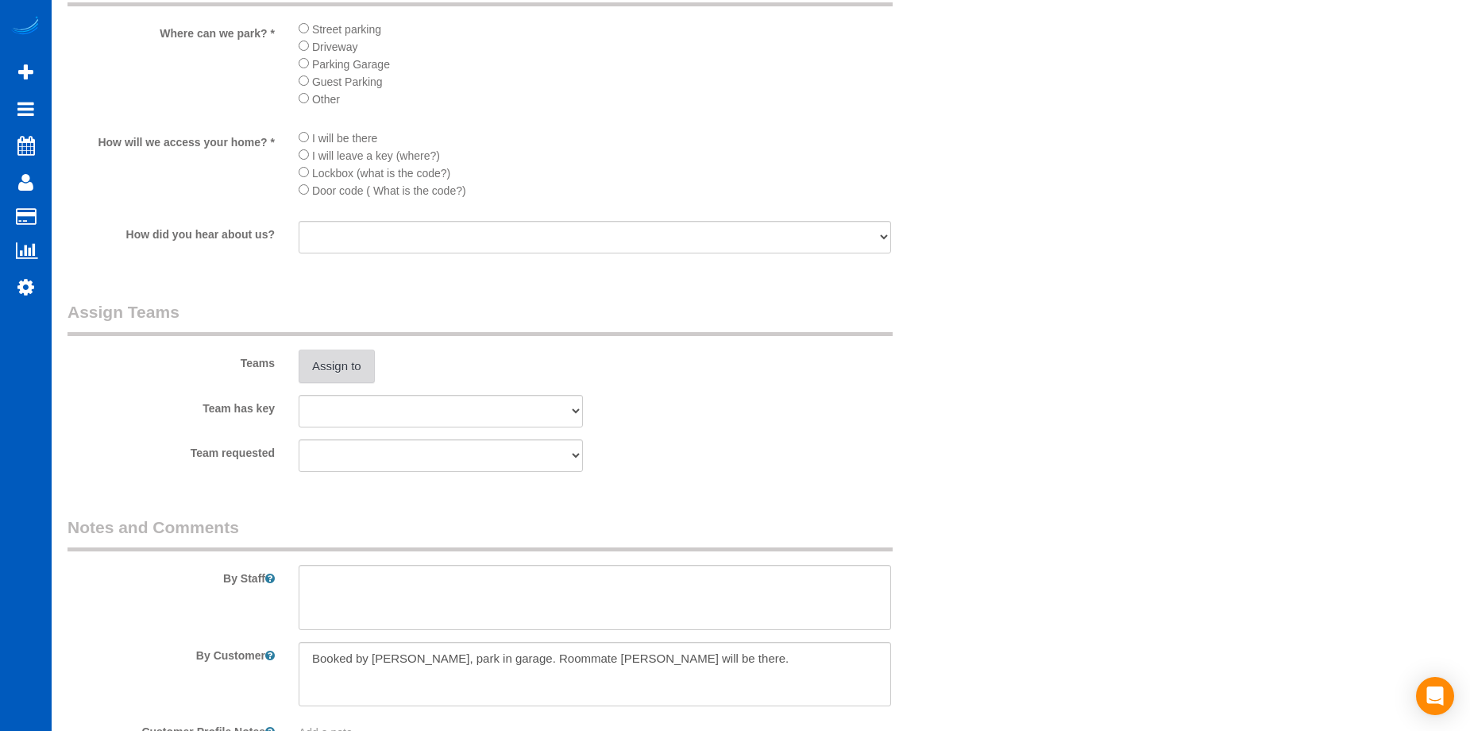
click at [348, 364] on button "Assign to" at bounding box center [337, 365] width 76 height 33
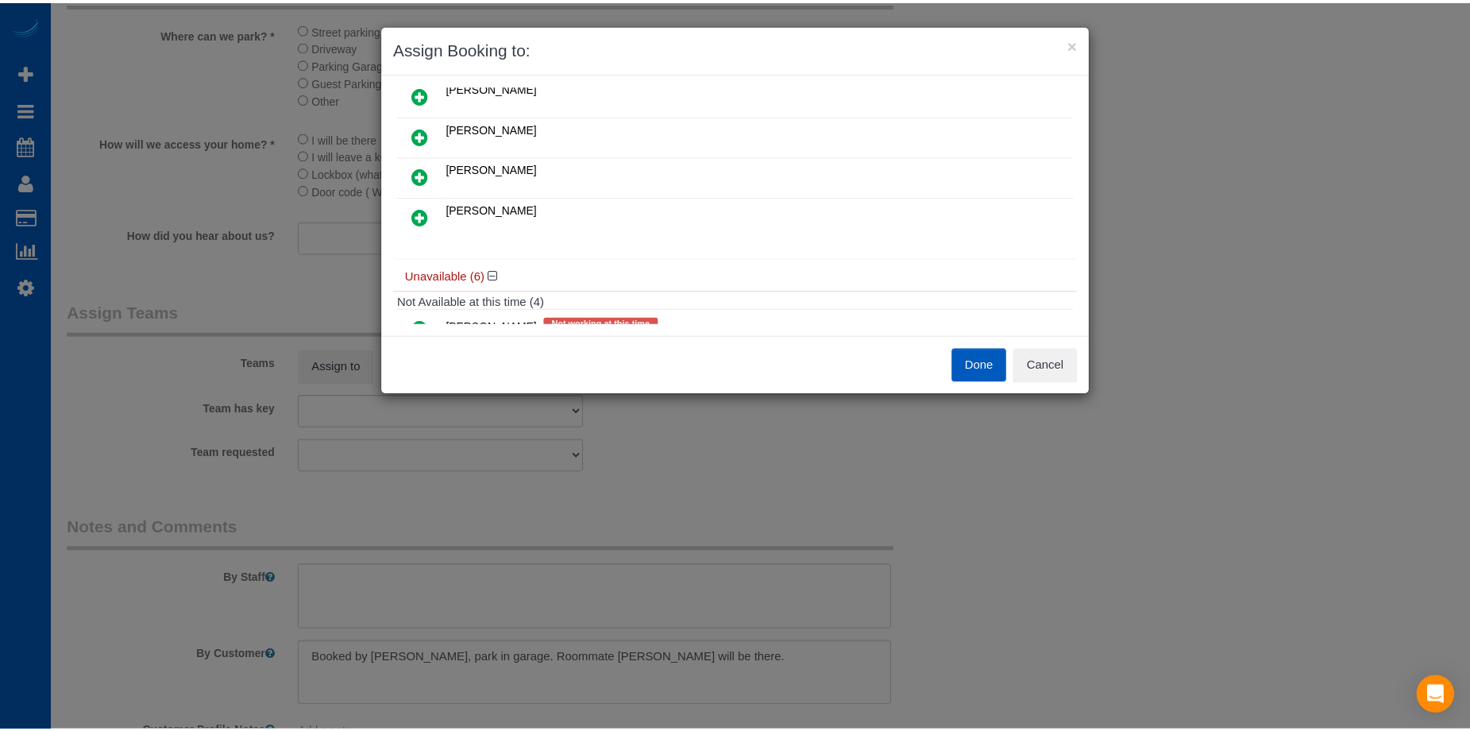
scroll to position [68, 0]
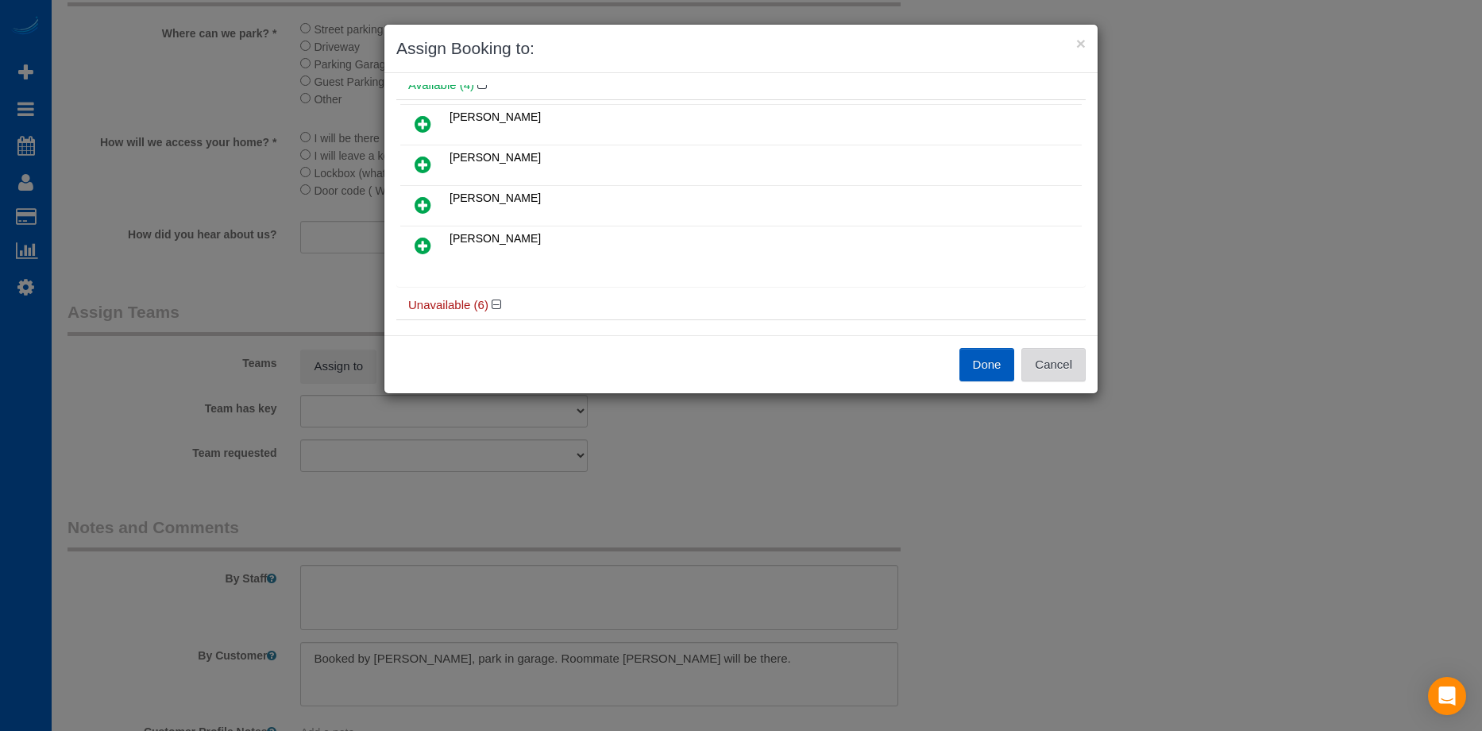
click at [1053, 369] on button "Cancel" at bounding box center [1053, 364] width 64 height 33
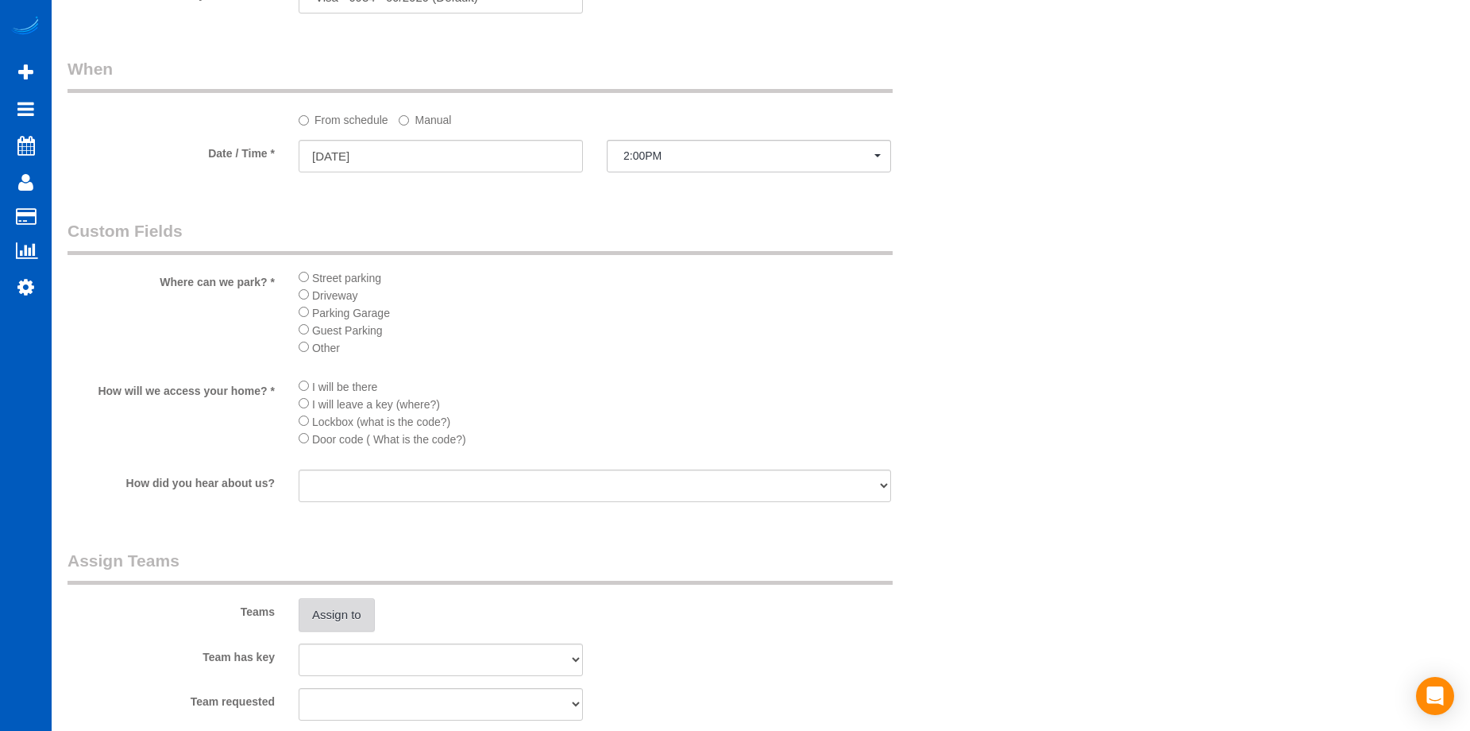
scroll to position [1509, 0]
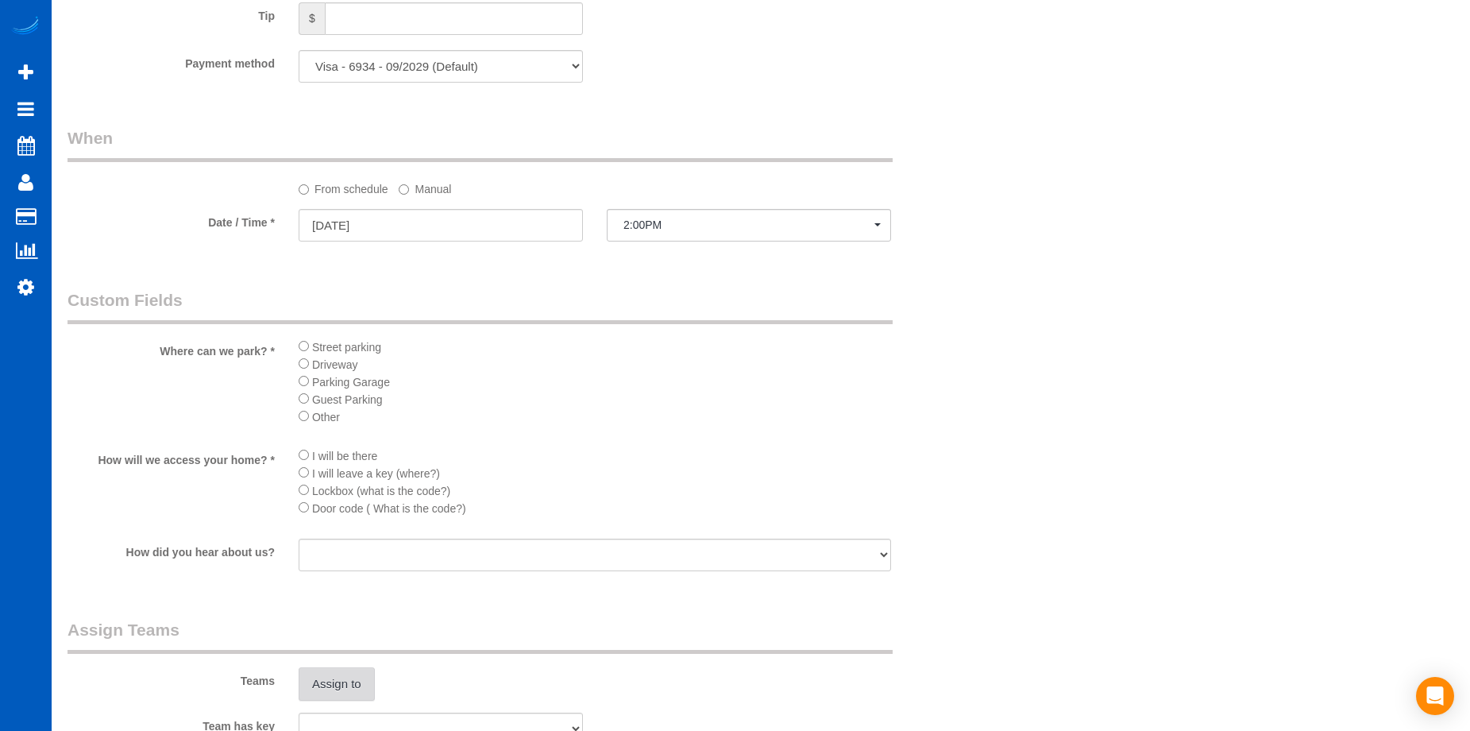
click at [341, 677] on button "Assign to" at bounding box center [337, 683] width 76 height 33
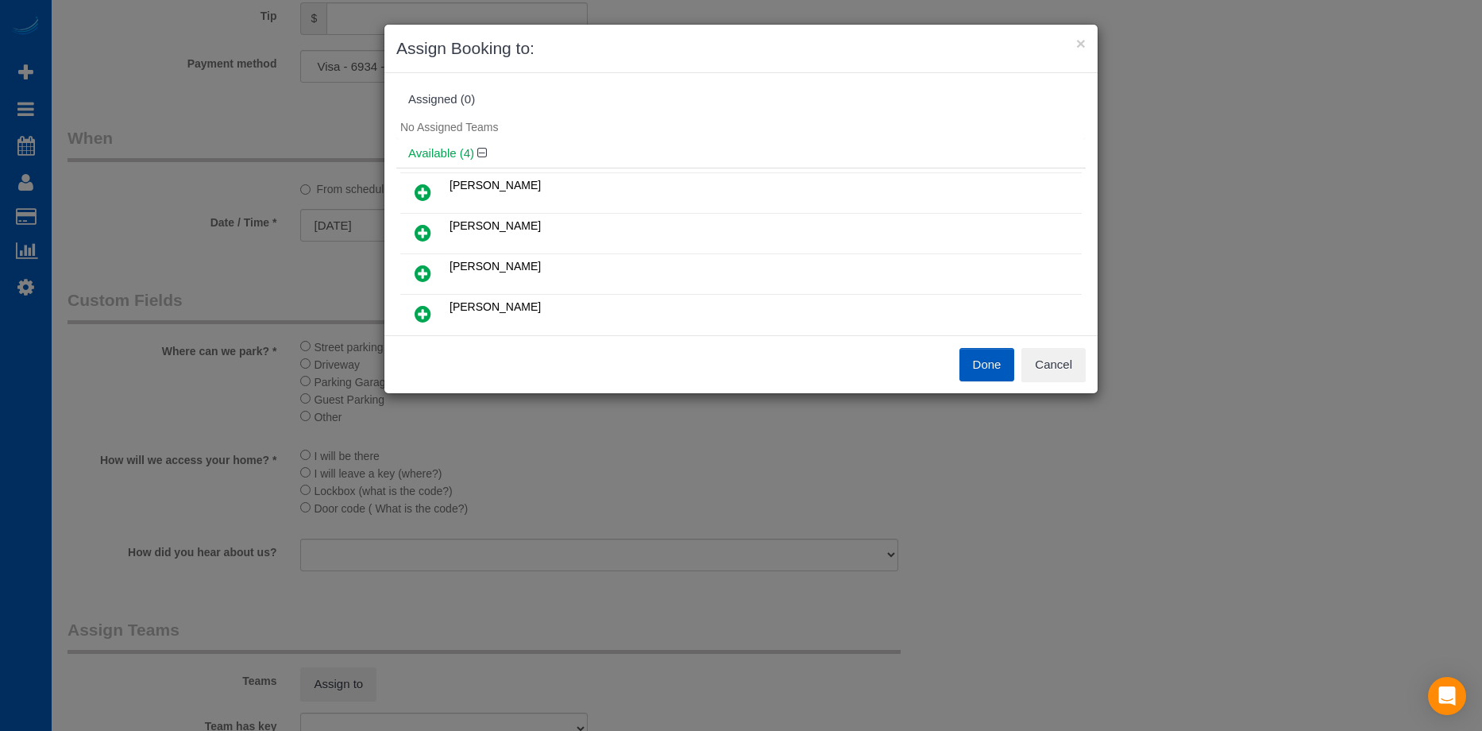
click at [425, 272] on icon at bounding box center [423, 273] width 17 height 19
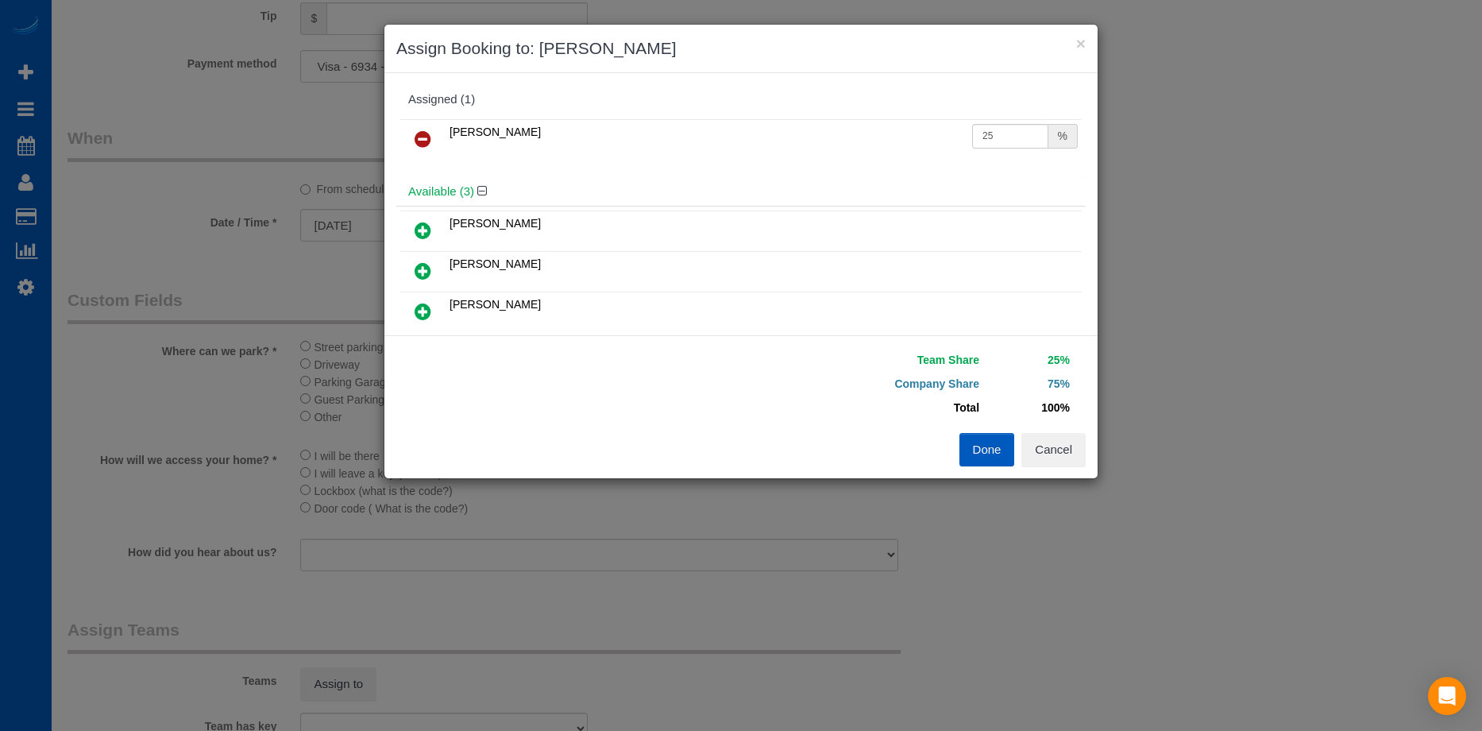
click at [415, 268] on icon at bounding box center [423, 270] width 17 height 19
click at [991, 453] on button "Done" at bounding box center [987, 449] width 56 height 33
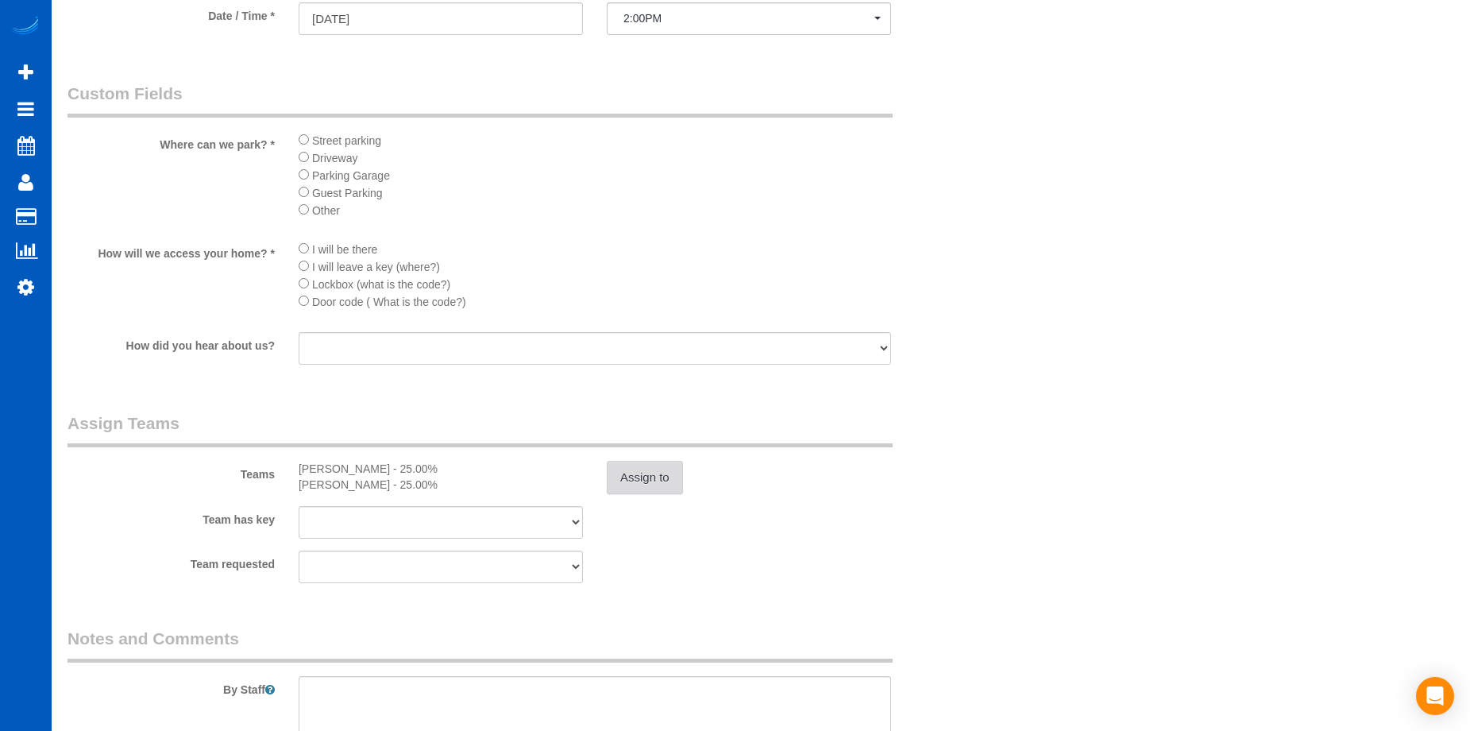
scroll to position [1747, 0]
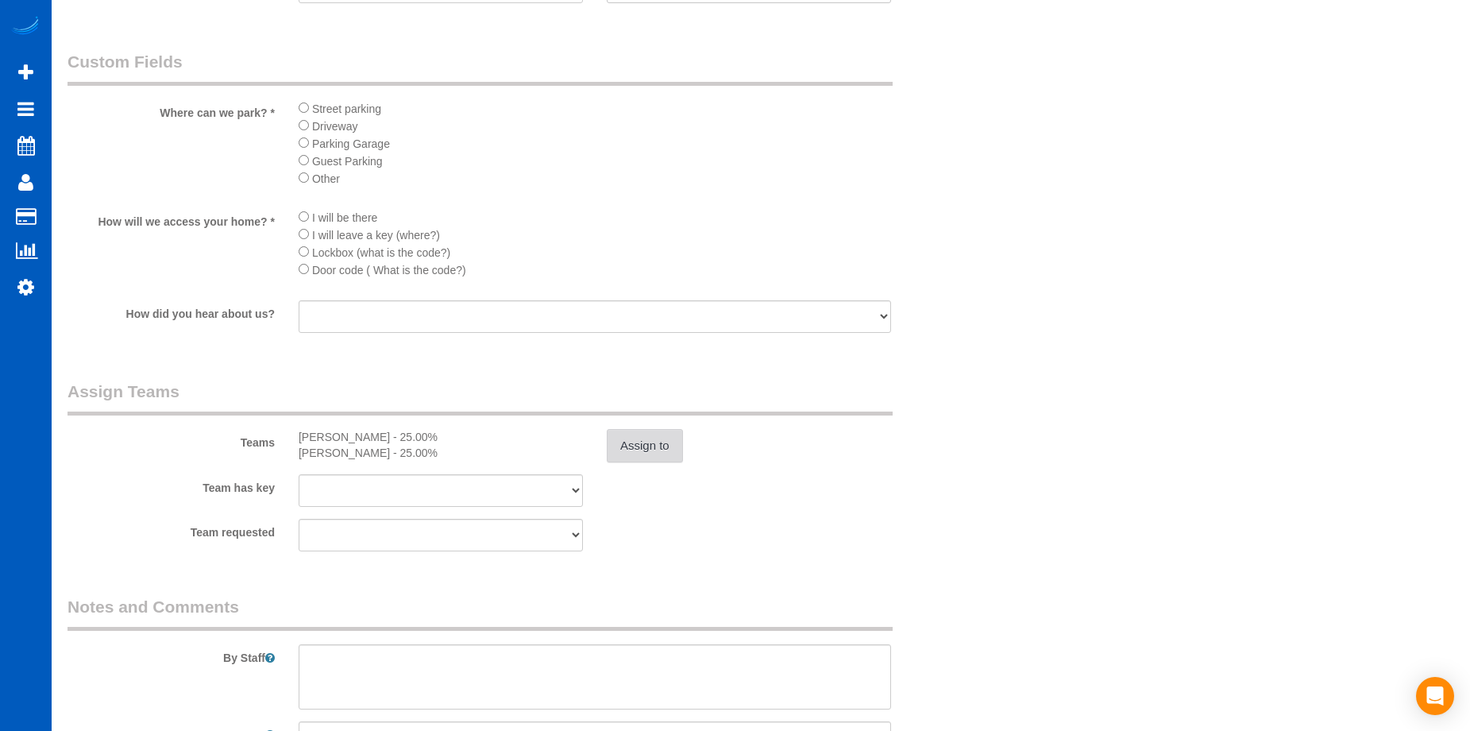
click at [617, 439] on button "Assign to" at bounding box center [645, 445] width 76 height 33
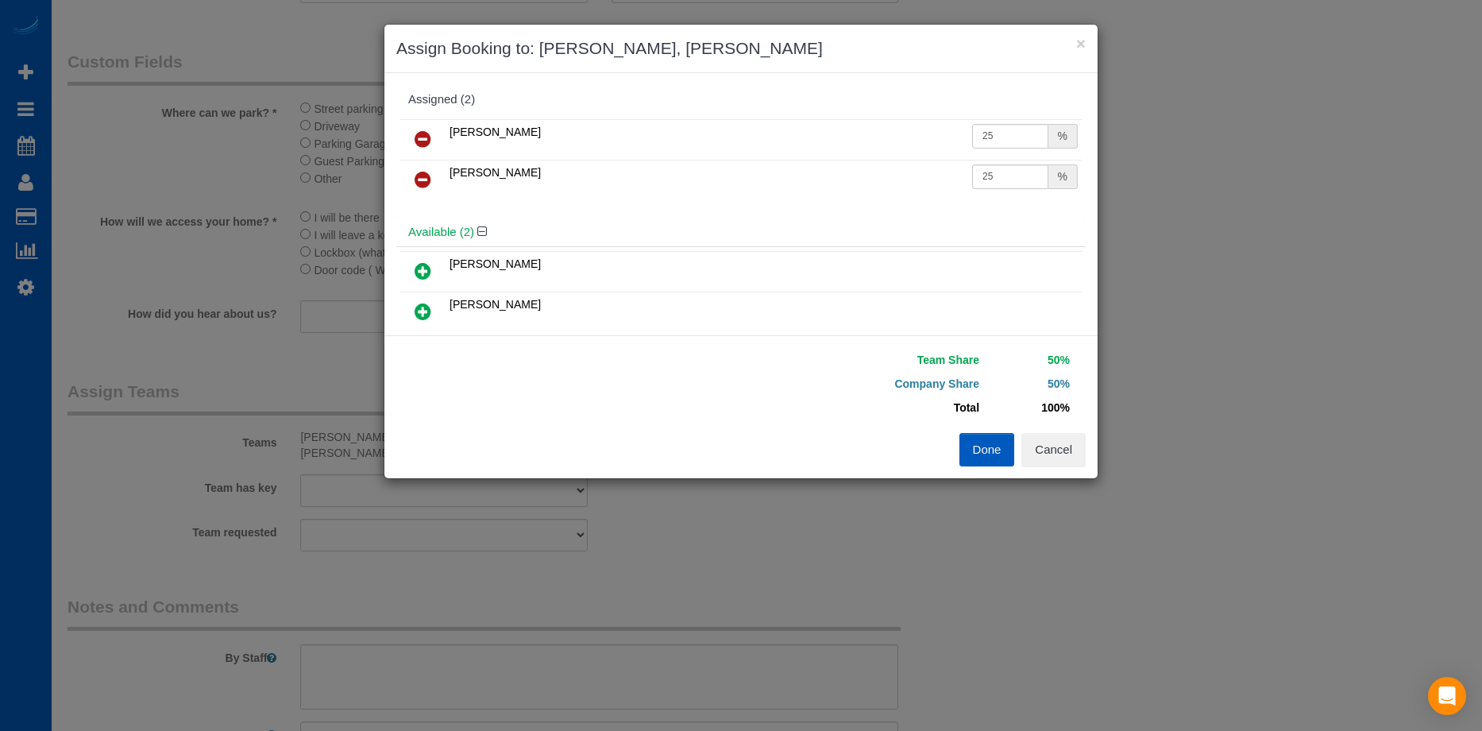
click at [419, 129] on icon at bounding box center [423, 138] width 17 height 19
click at [419, 229] on icon at bounding box center [423, 230] width 17 height 19
click at [976, 443] on button "Done" at bounding box center [987, 449] width 56 height 33
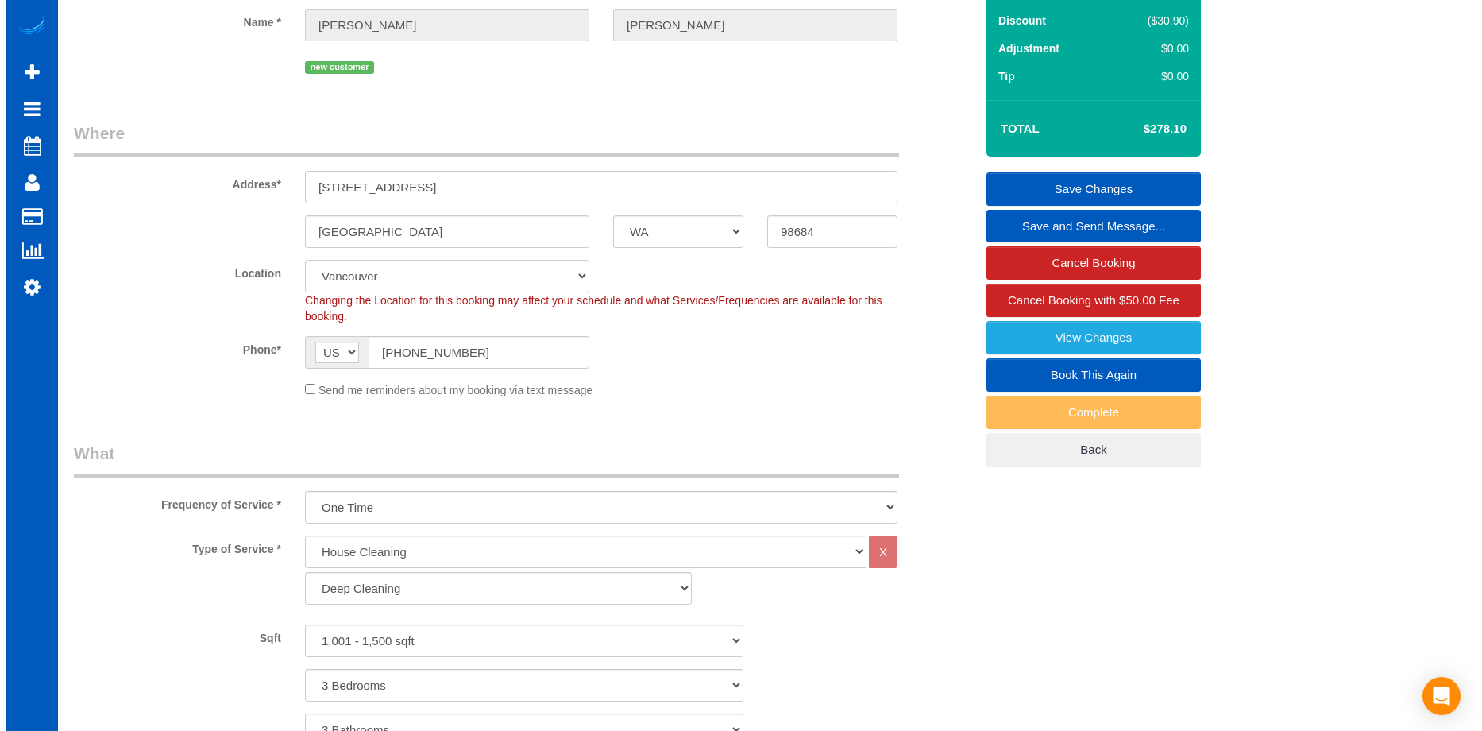
scroll to position [0, 0]
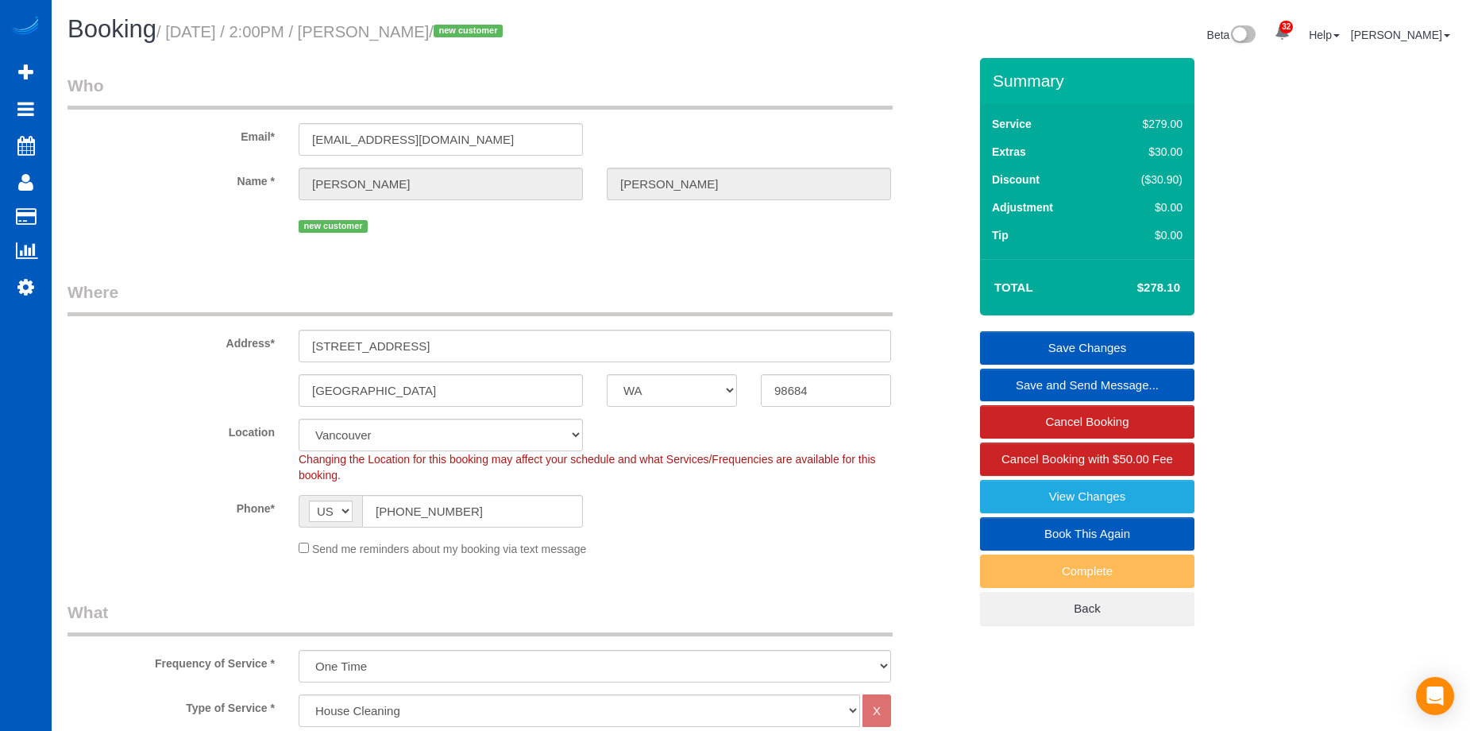
click at [1060, 341] on link "Save Changes" at bounding box center [1087, 347] width 214 height 33
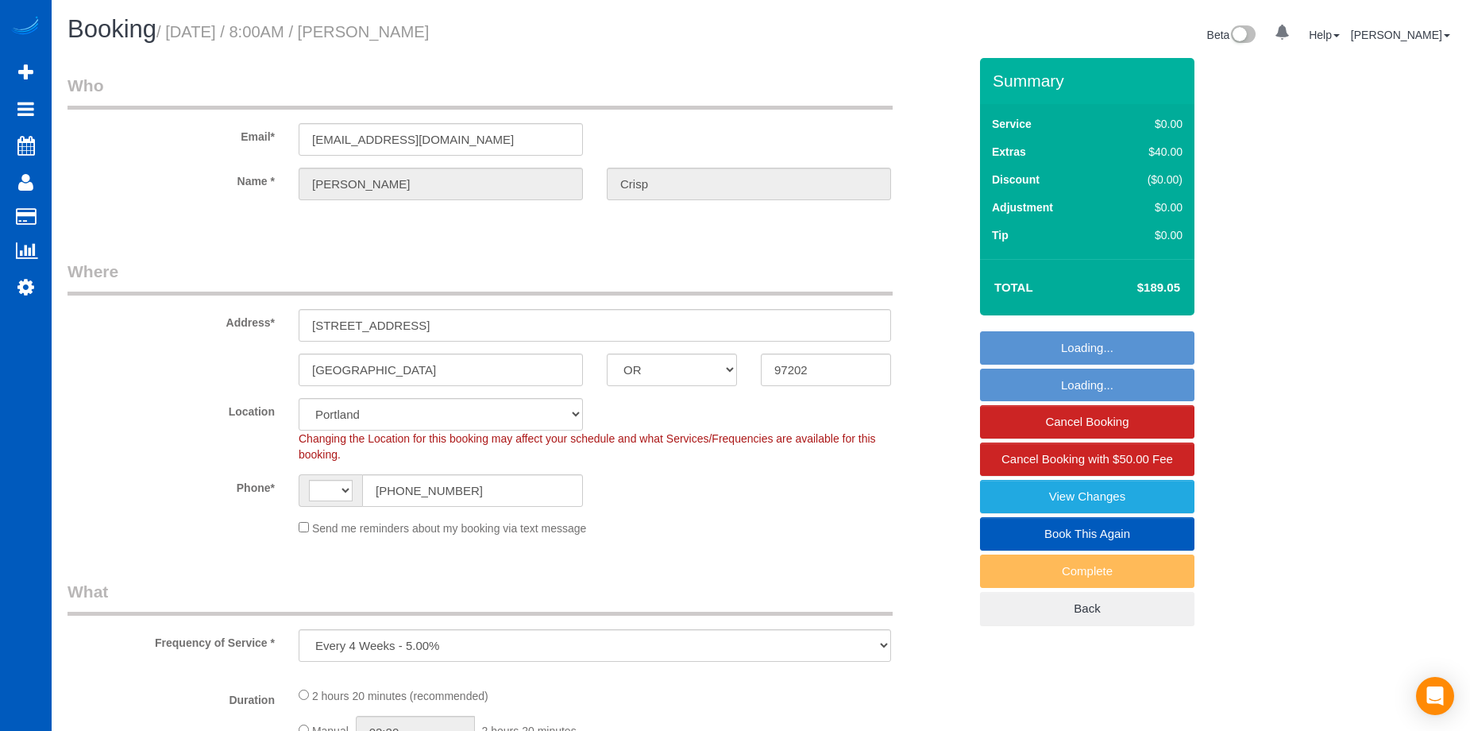
select select "OR"
select select "number:8"
select select "object:671"
select select "string:fspay-1cc8e259-2d47-4fb0-be30-dd5747bb3832"
select select "string:[GEOGRAPHIC_DATA]"
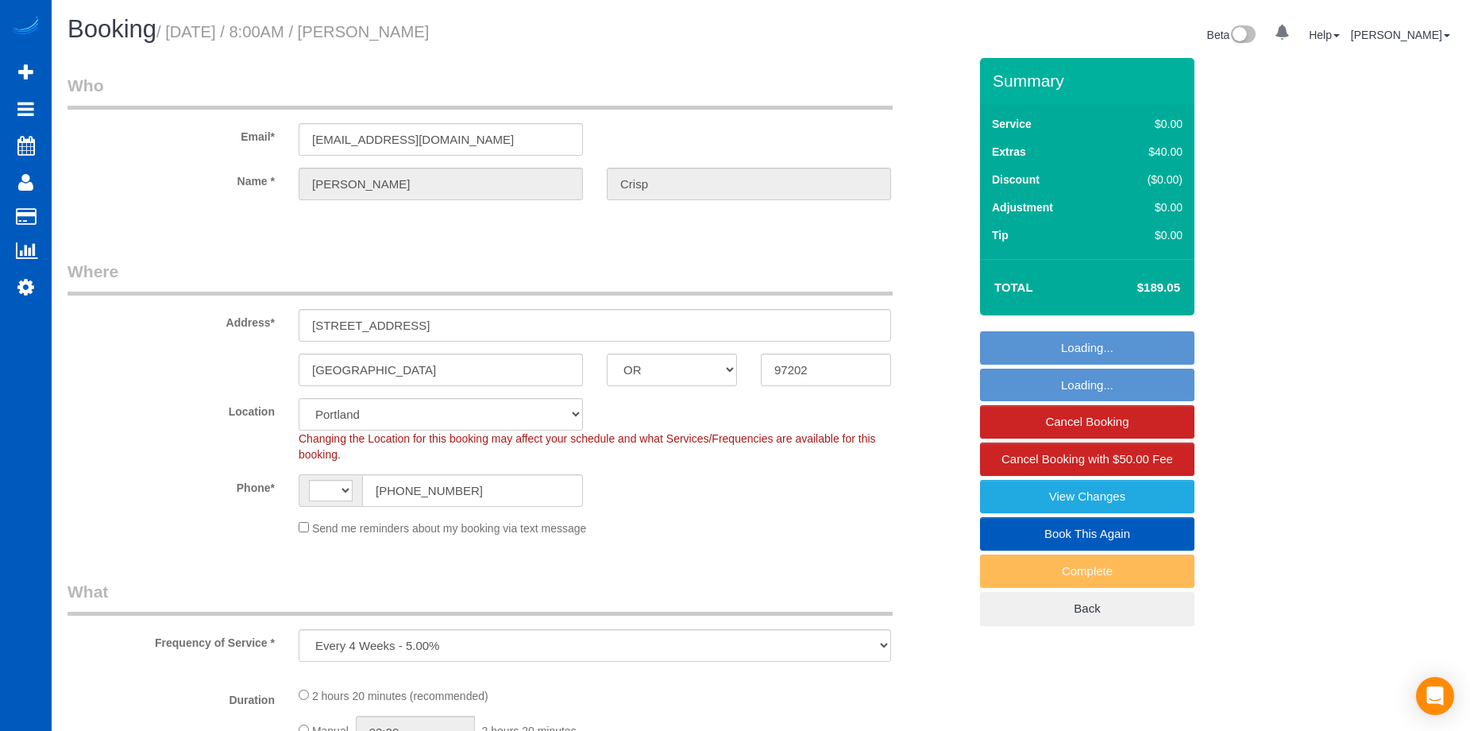
select select "spot1"
select select "199"
select select "2"
select select "3"
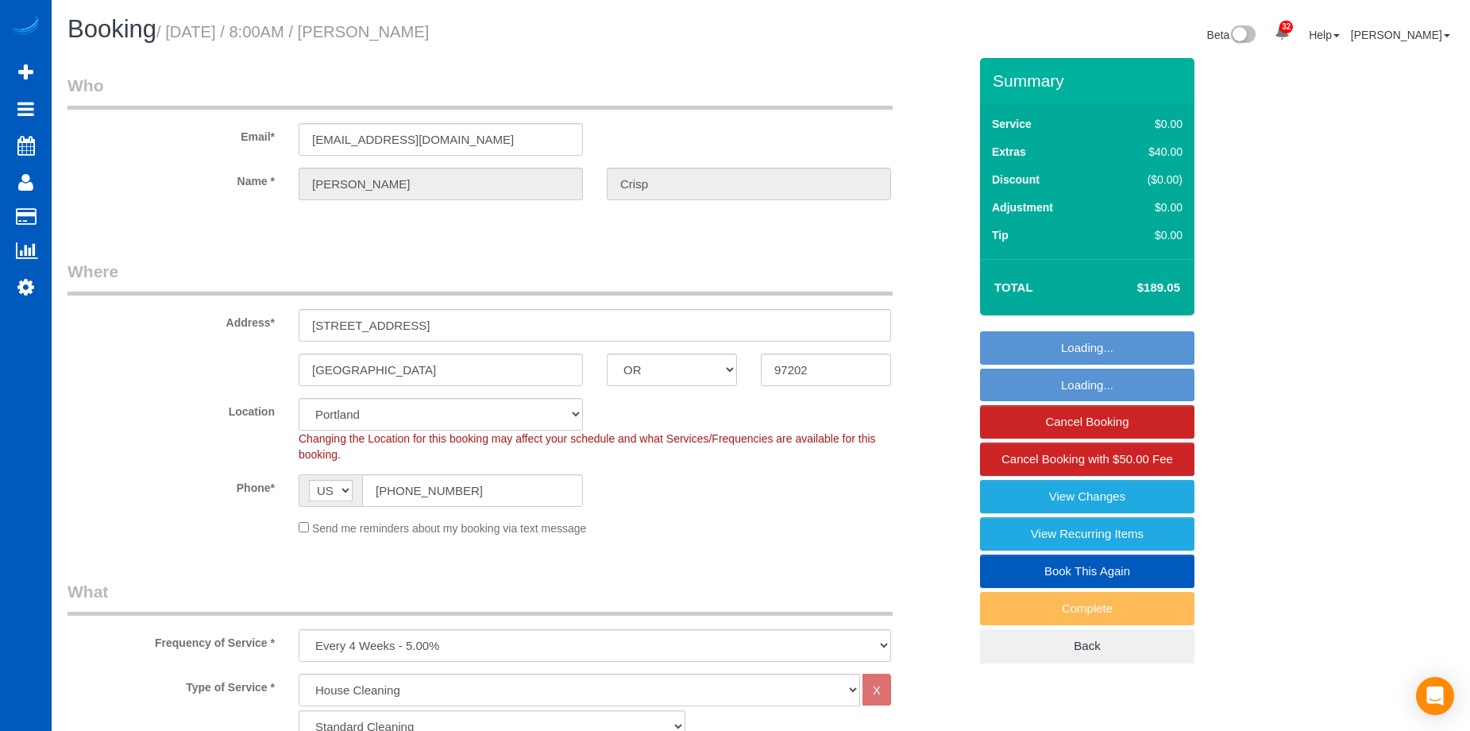
select select "2"
select select "3"
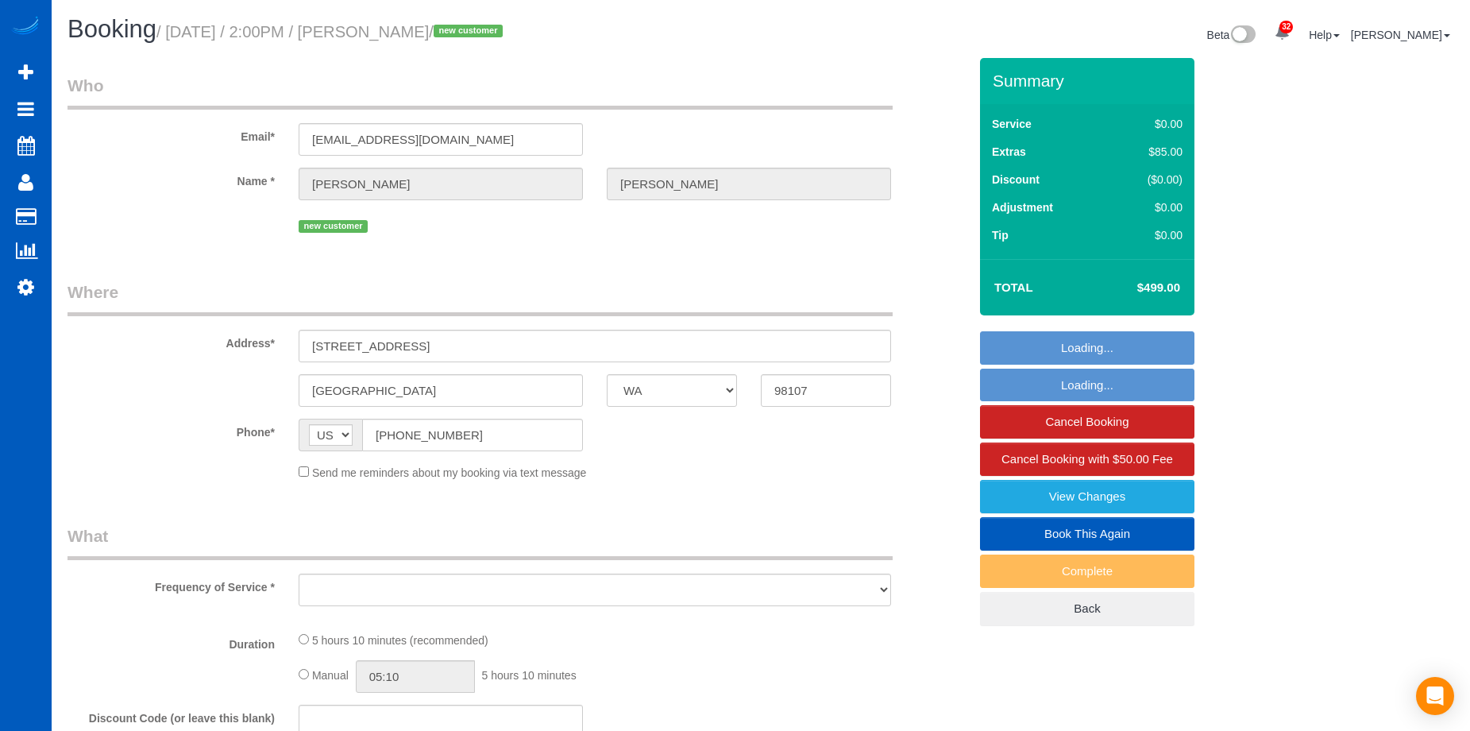
select select "WA"
select select "object:737"
select select "string:fspay-4bf20891-ce47-488c-b6a7-e84d6f6f913f"
select select "number:8"
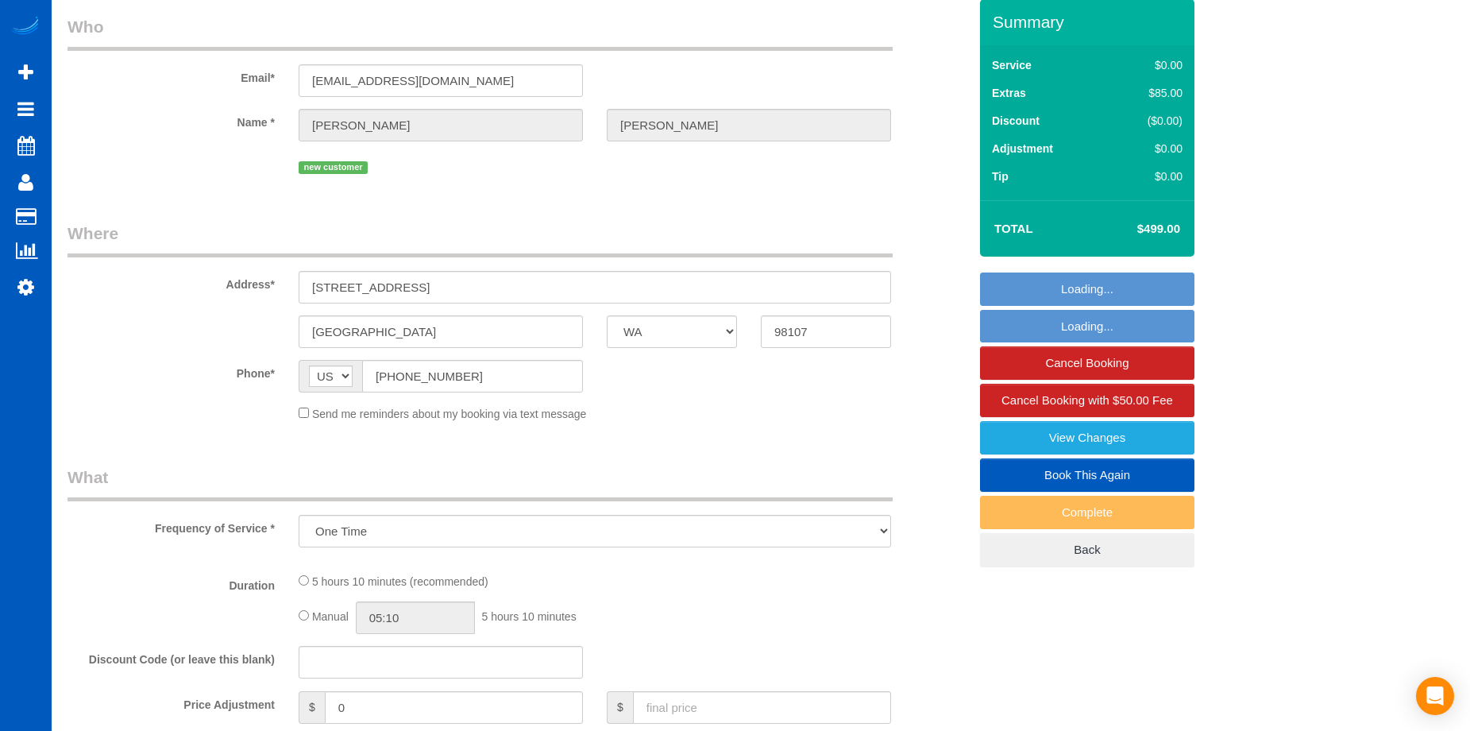
select select "199"
select select "1001"
select select "2"
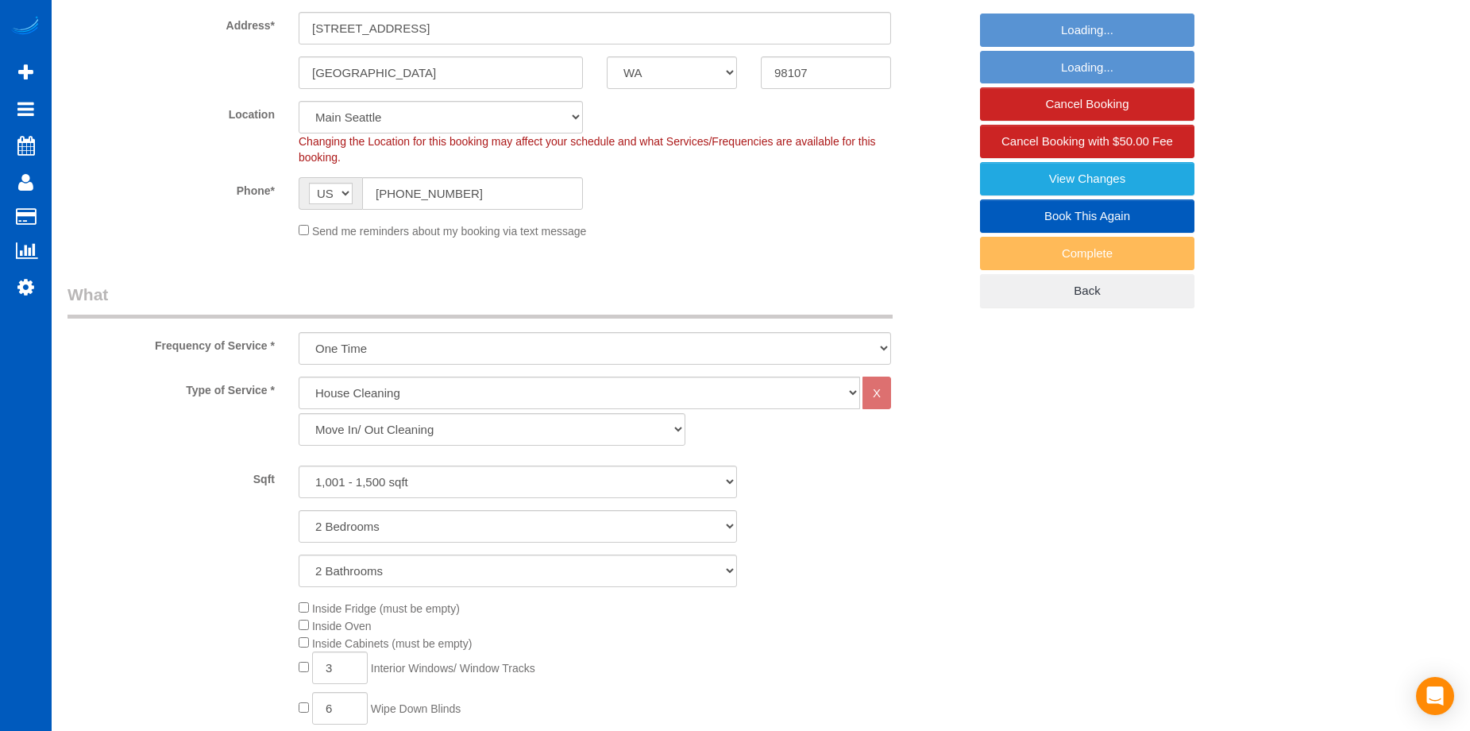
select select "object:1157"
select select "spot1"
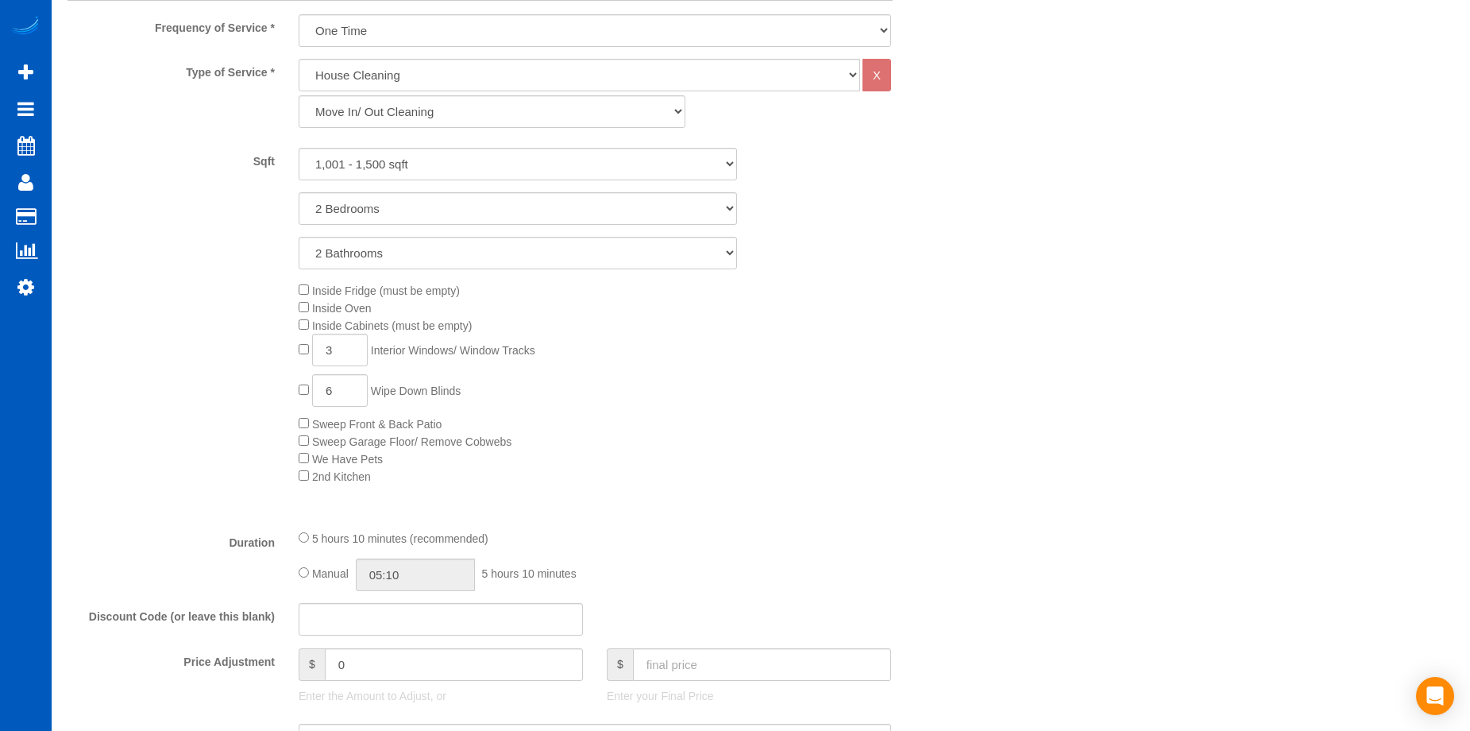
select select "1001"
select select "2"
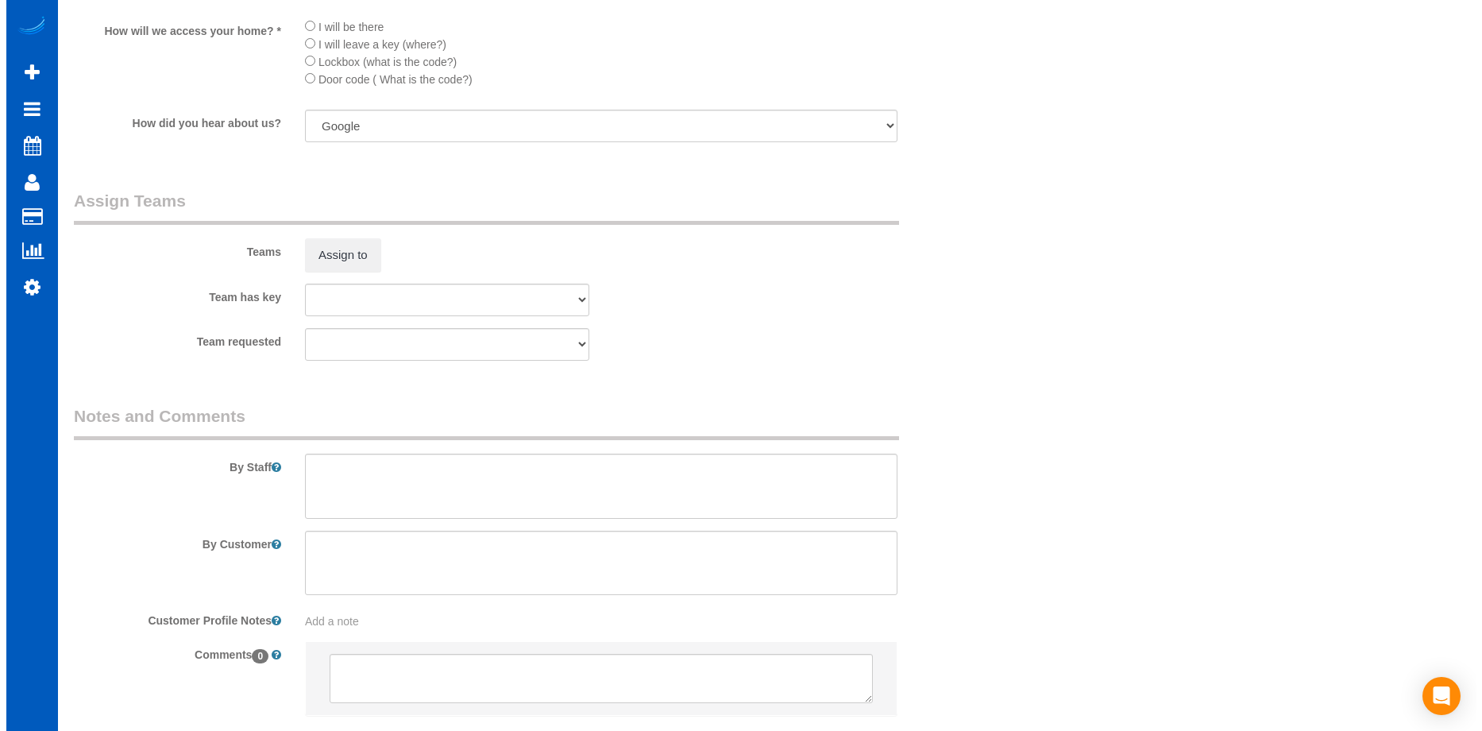
scroll to position [1906, 0]
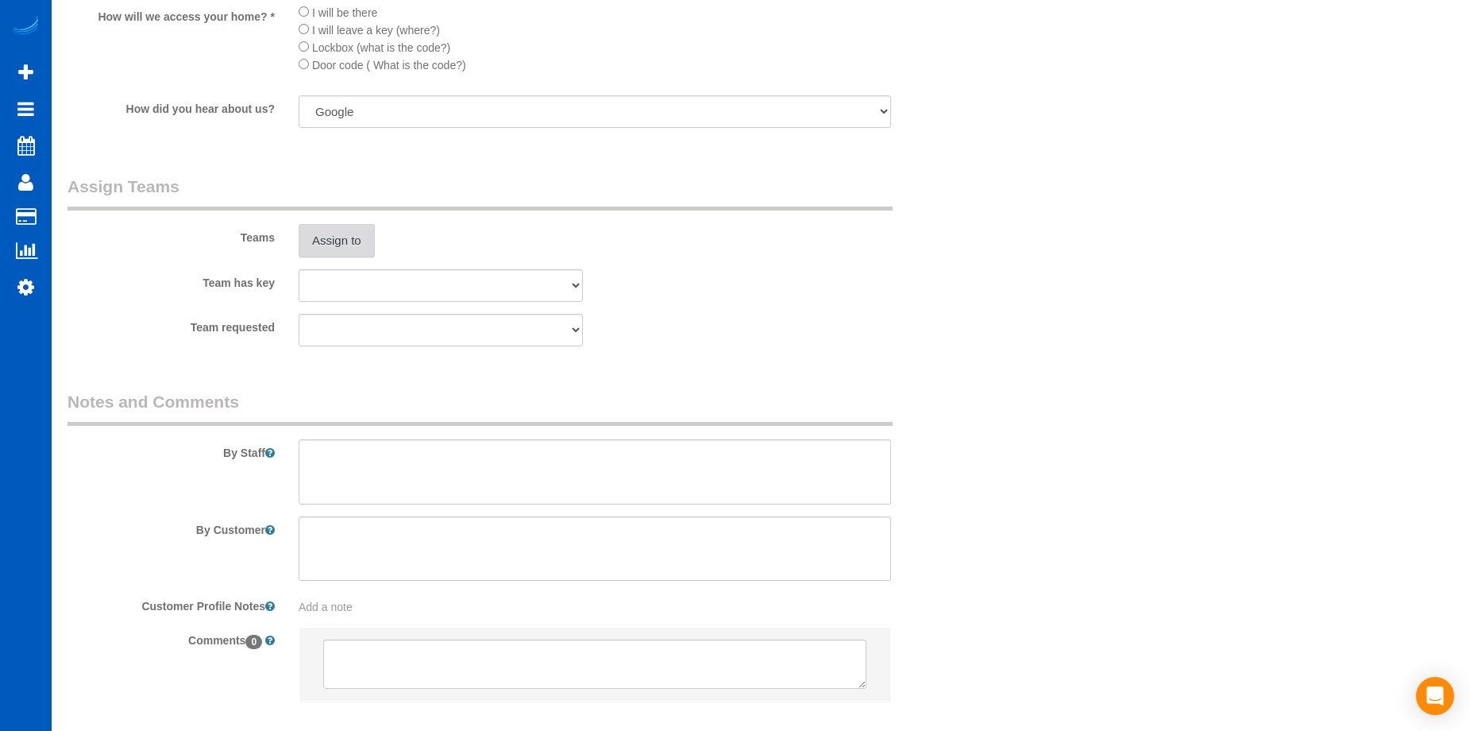
click at [339, 234] on button "Assign to" at bounding box center [337, 240] width 76 height 33
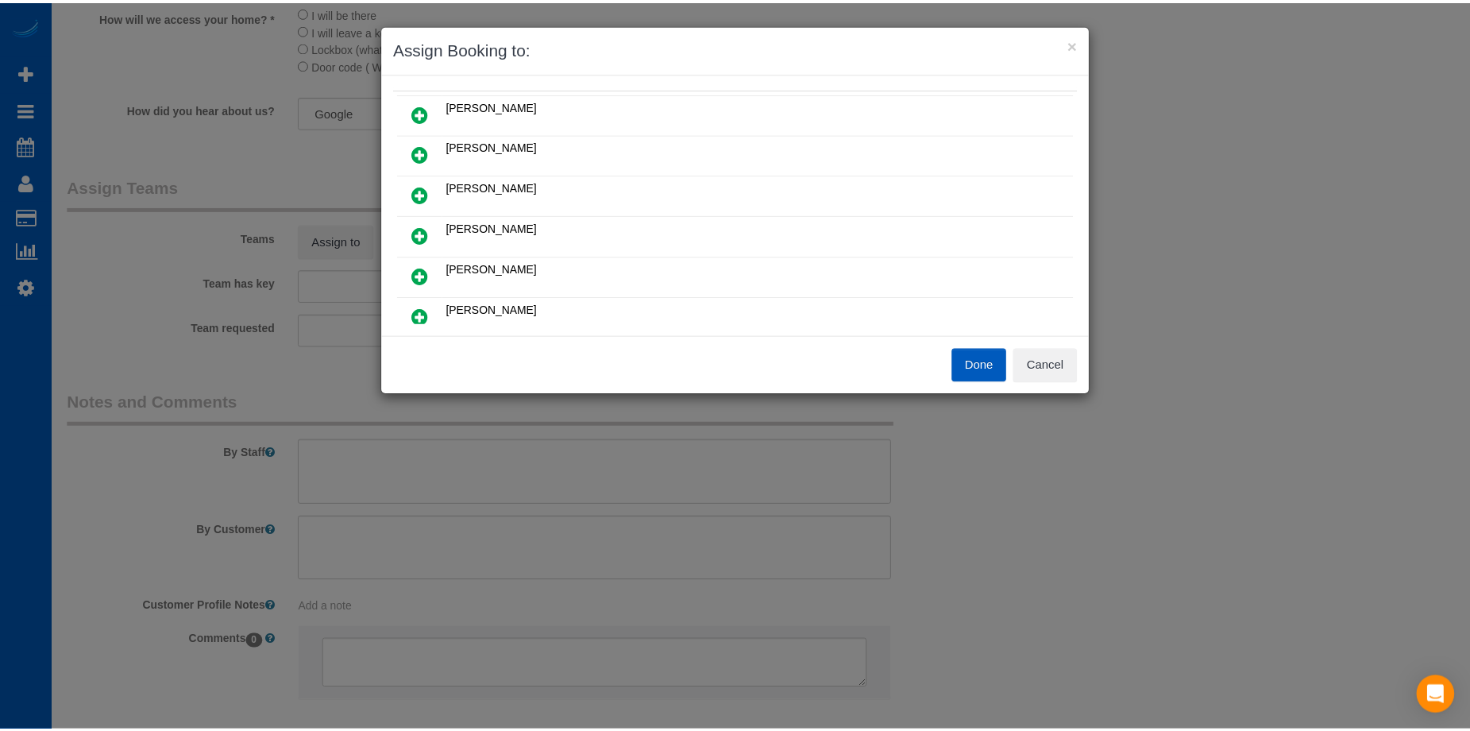
scroll to position [159, 0]
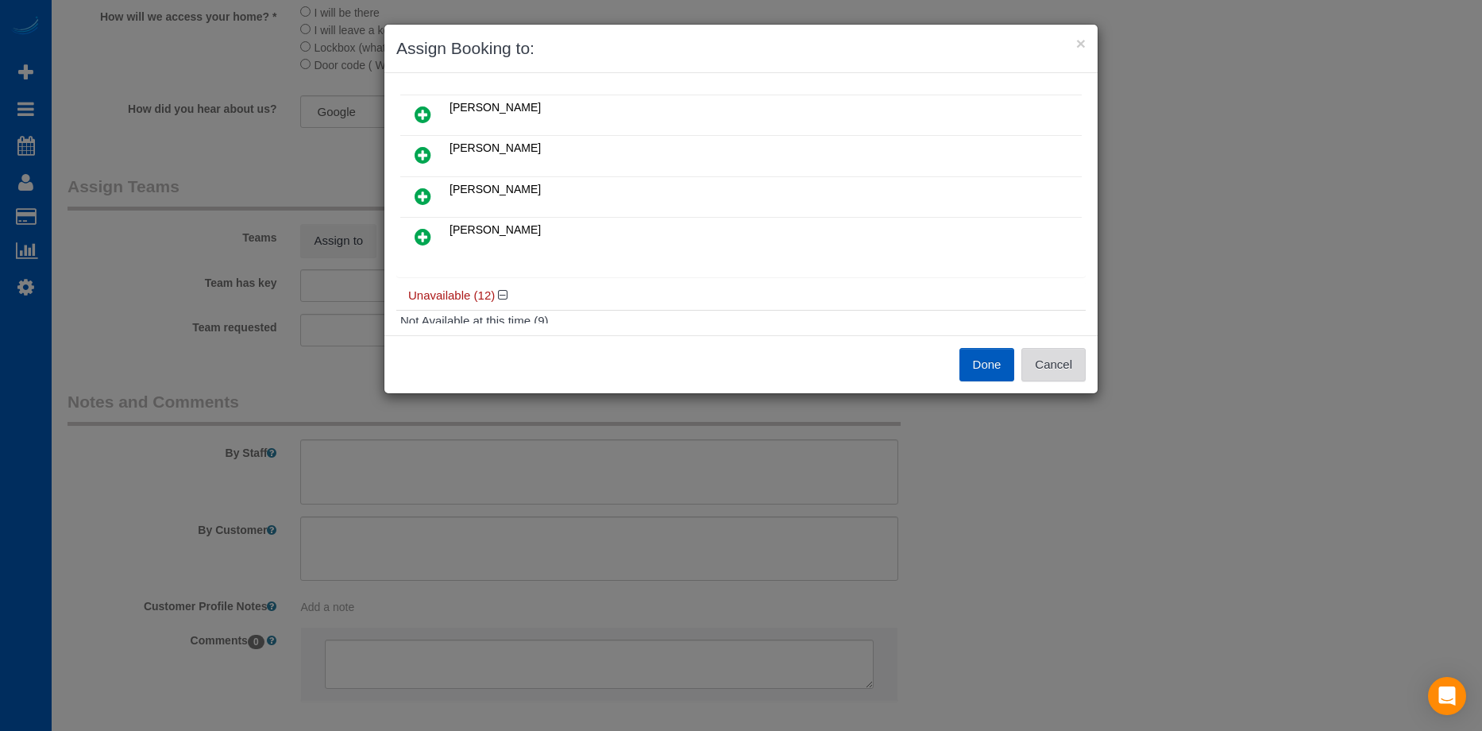
click at [1047, 359] on button "Cancel" at bounding box center [1053, 364] width 64 height 33
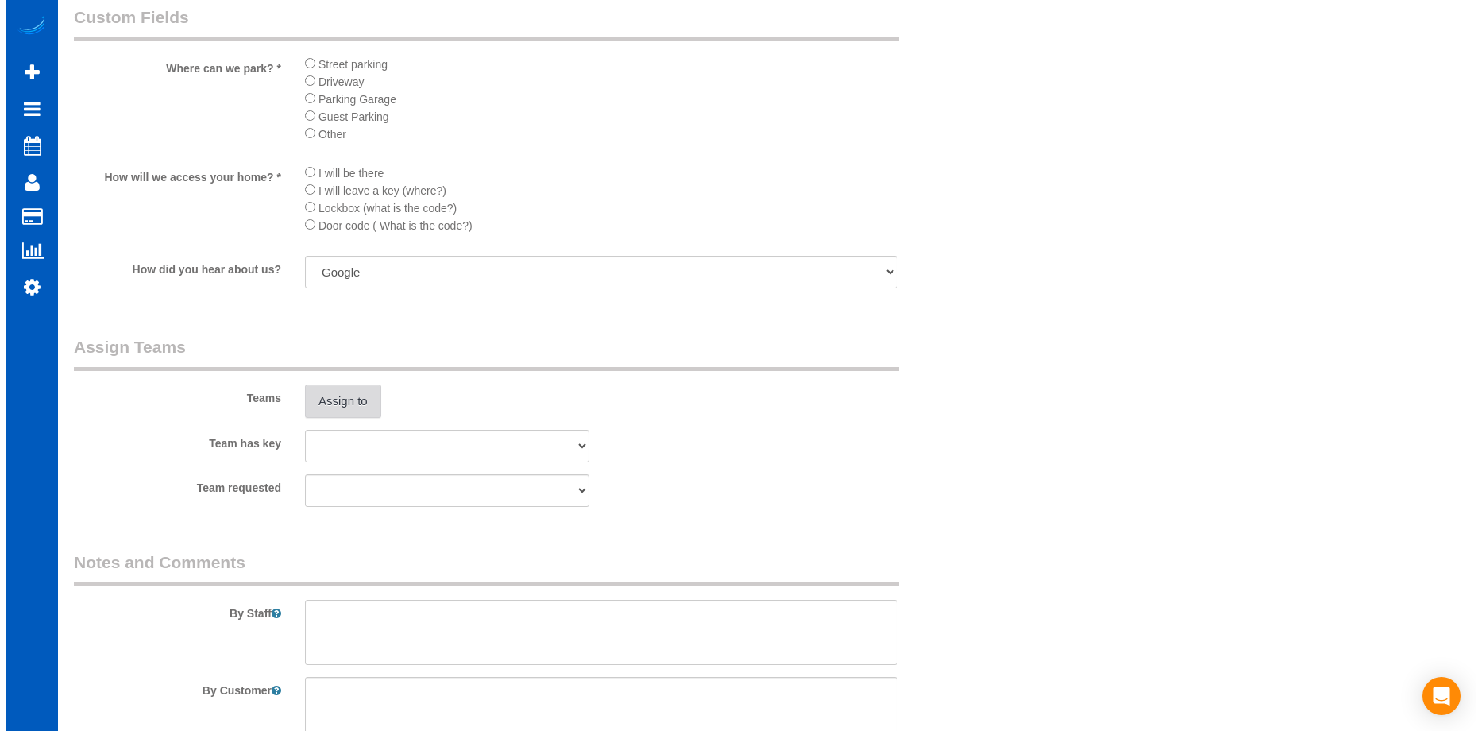
scroll to position [1747, 0]
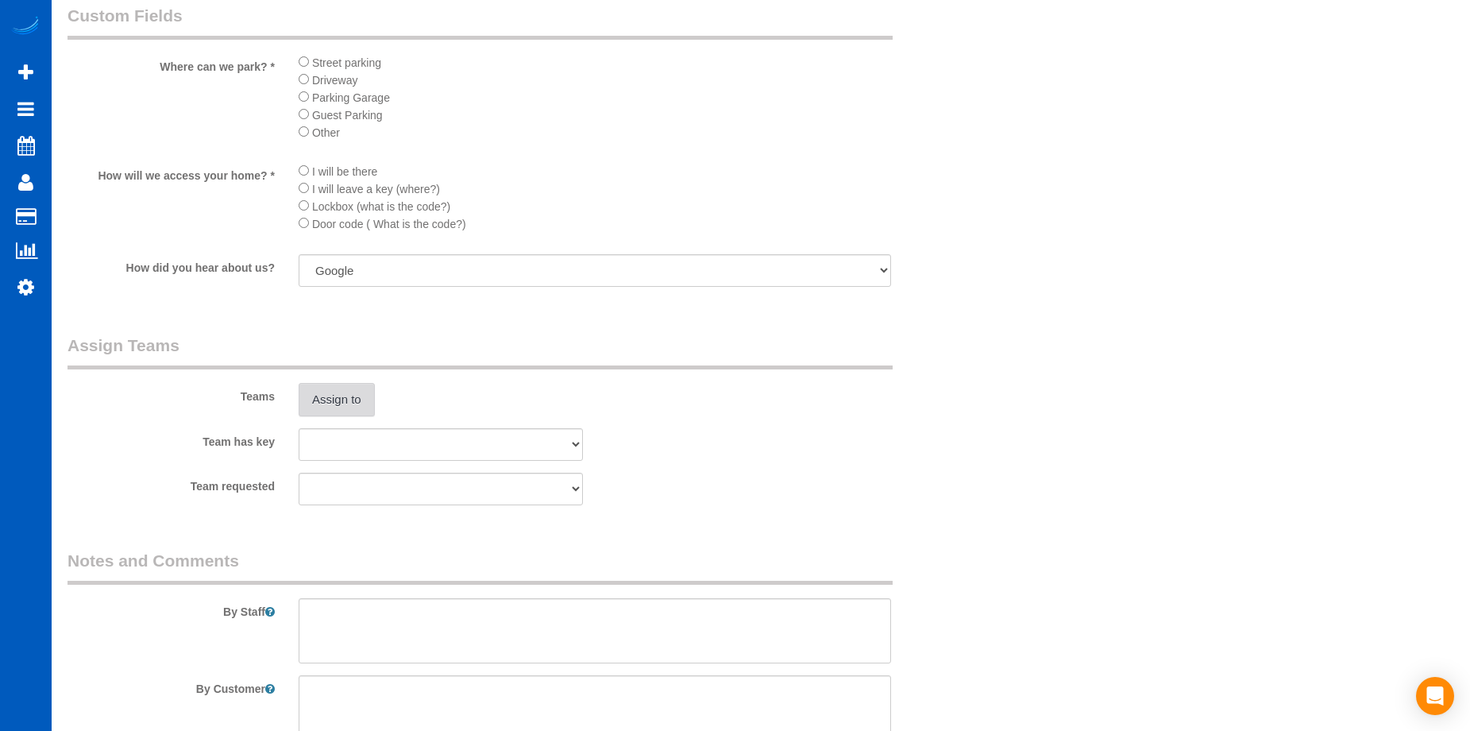
click at [352, 398] on button "Assign to" at bounding box center [337, 399] width 76 height 33
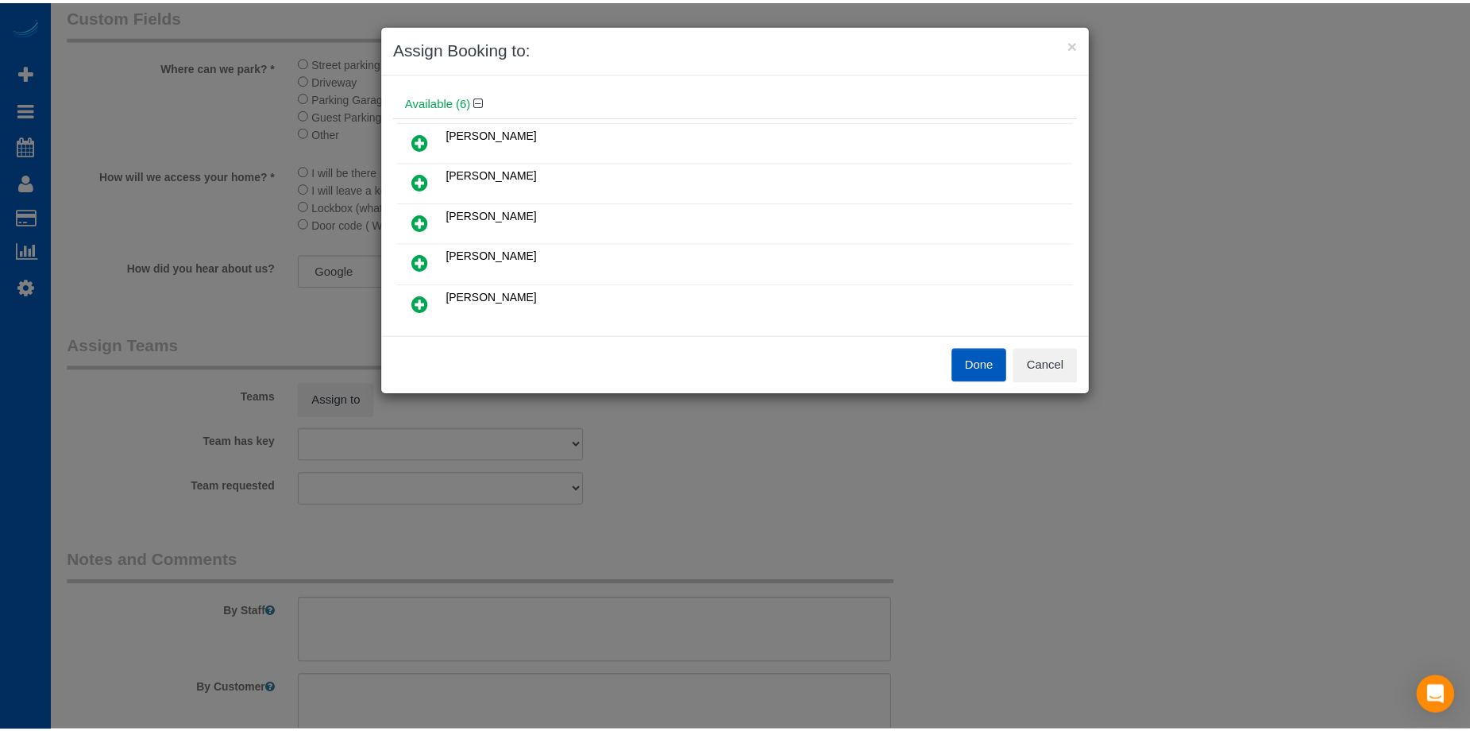
scroll to position [79, 0]
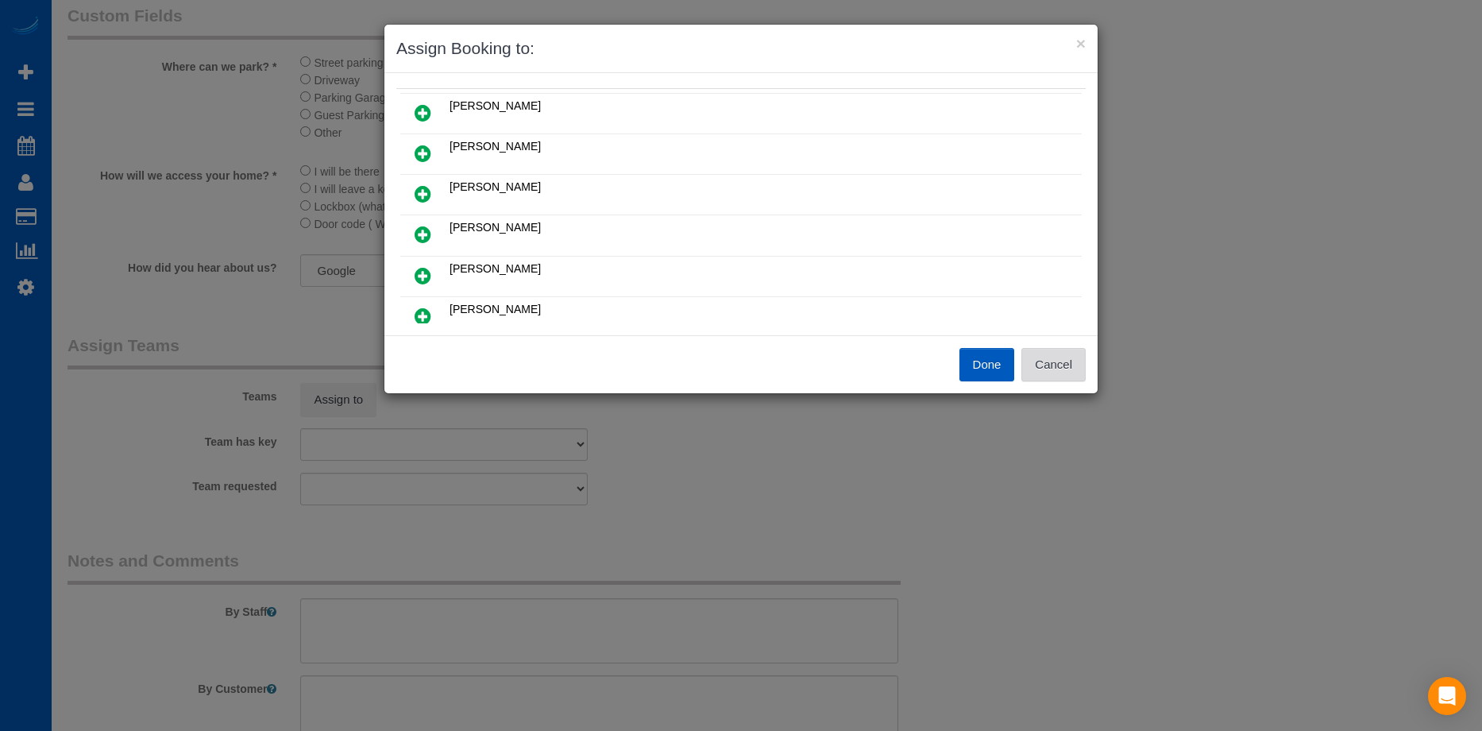
click at [1072, 363] on button "Cancel" at bounding box center [1053, 364] width 64 height 33
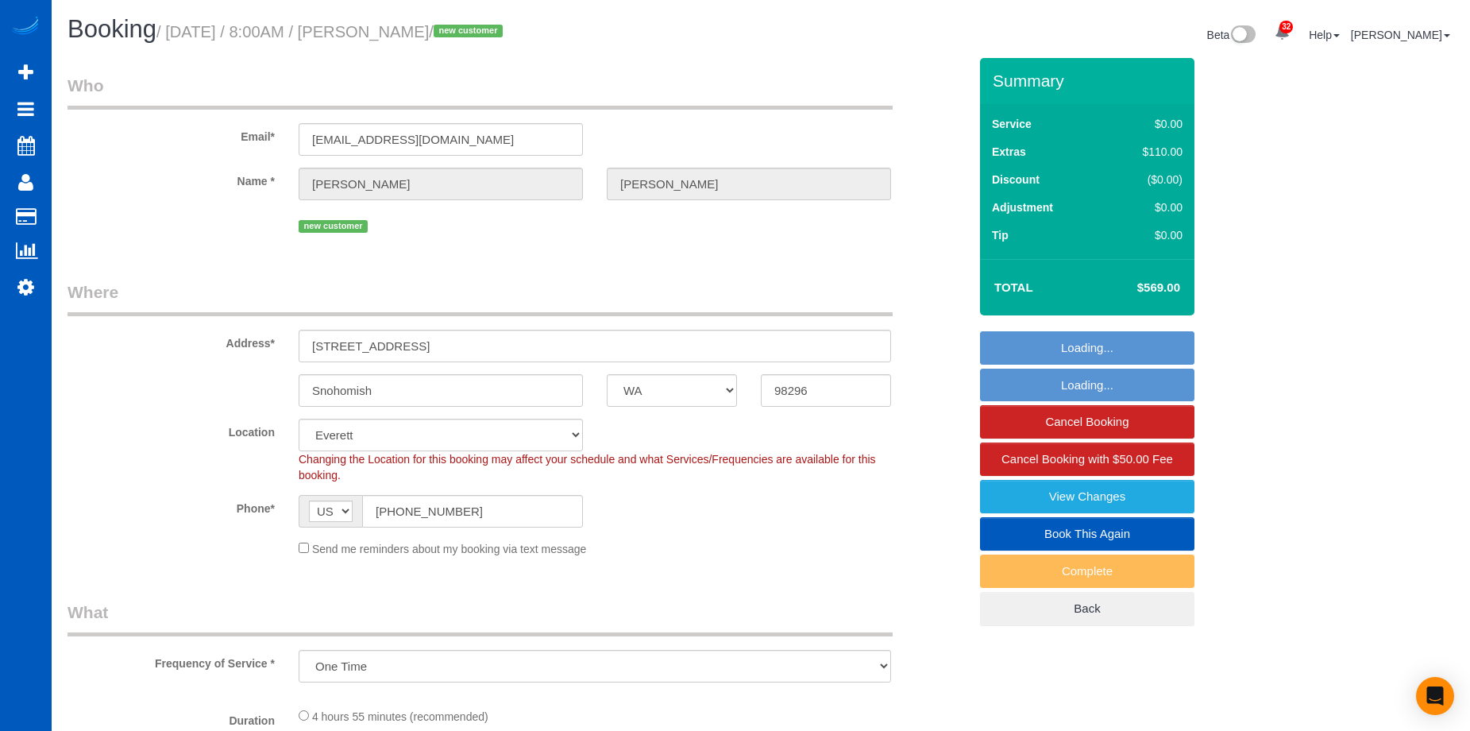
select select "WA"
select select "199"
select select "3001"
select select "5"
select select "3"
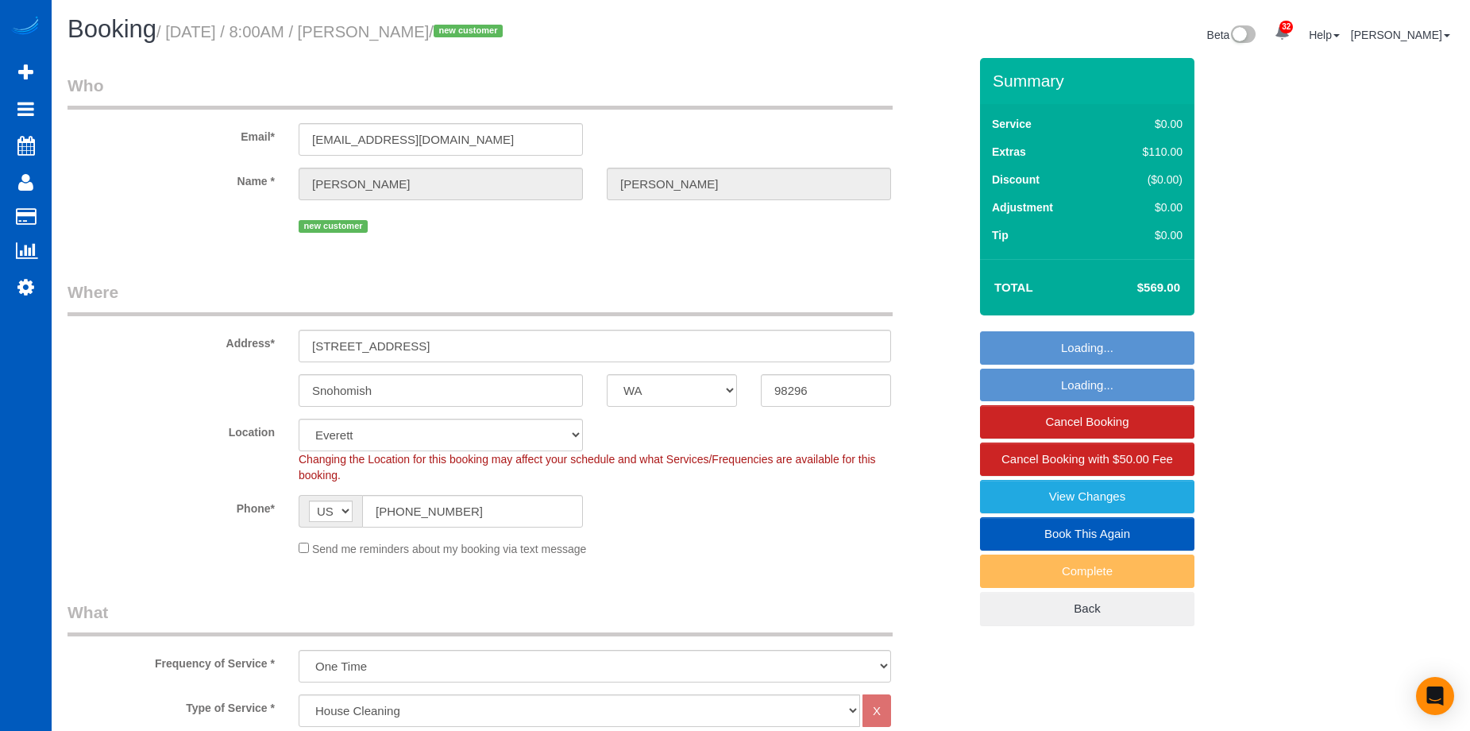
select select "spot1"
select select "3001"
select select "5"
select select "3"
select select "object:1265"
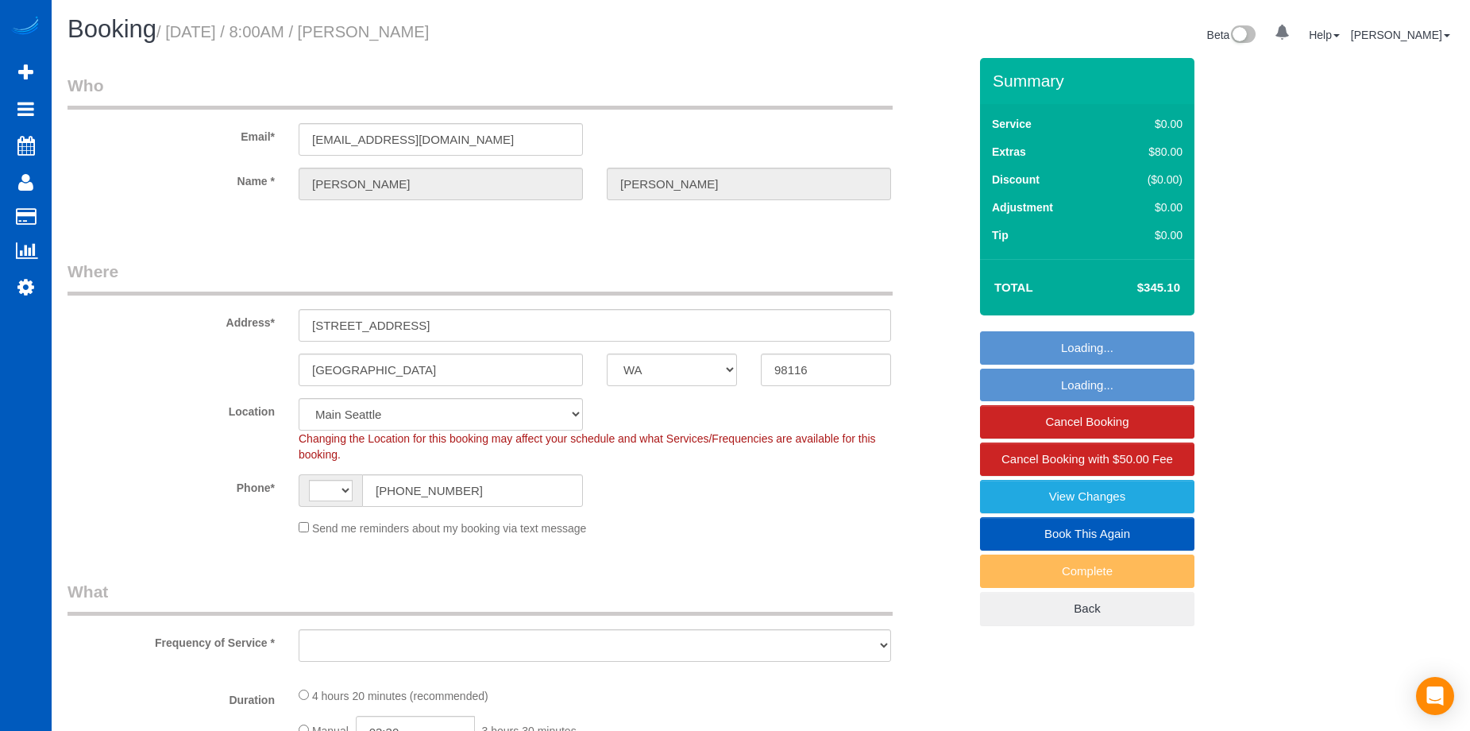
select select "WA"
select select "number:8"
select select "object:591"
select select "string:[GEOGRAPHIC_DATA]"
select select "199"
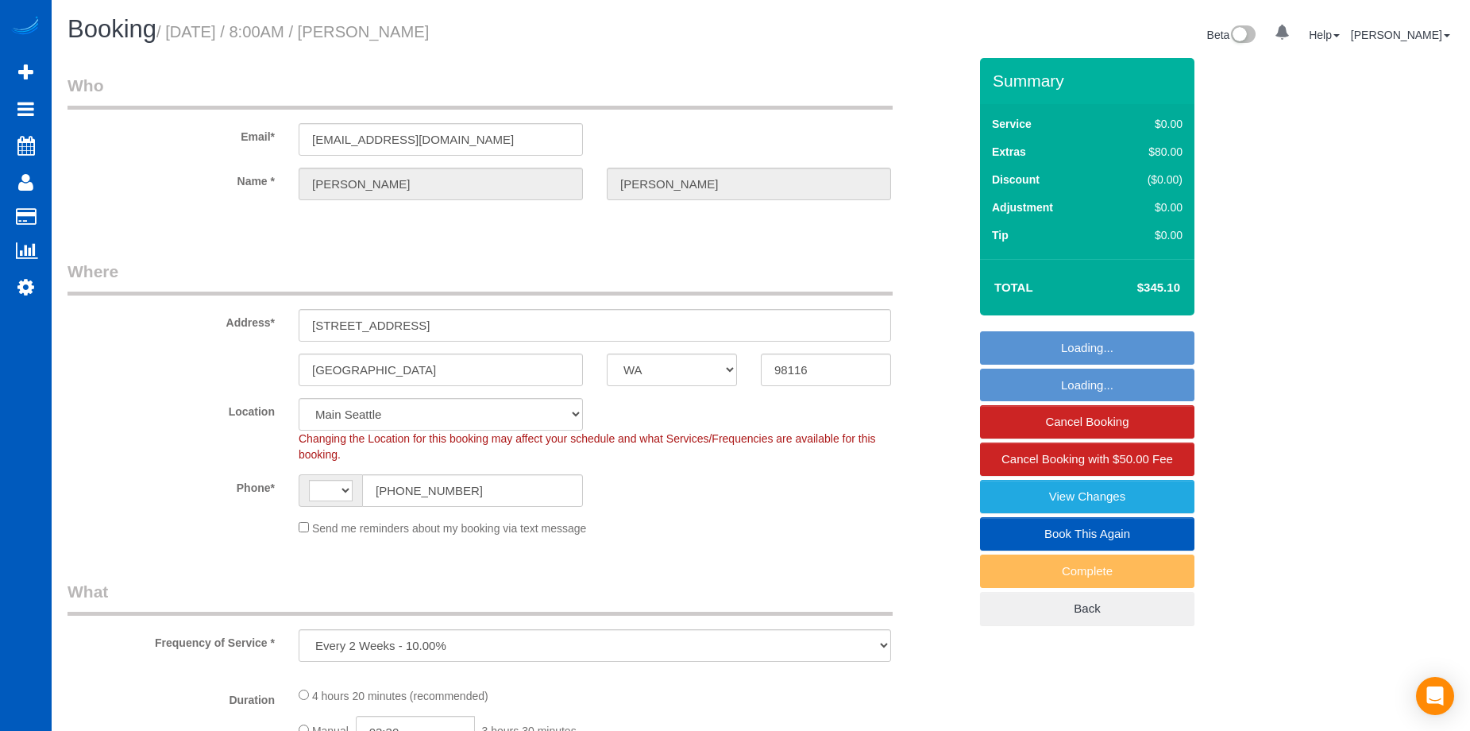
select select "2501"
select select "4"
select select "3"
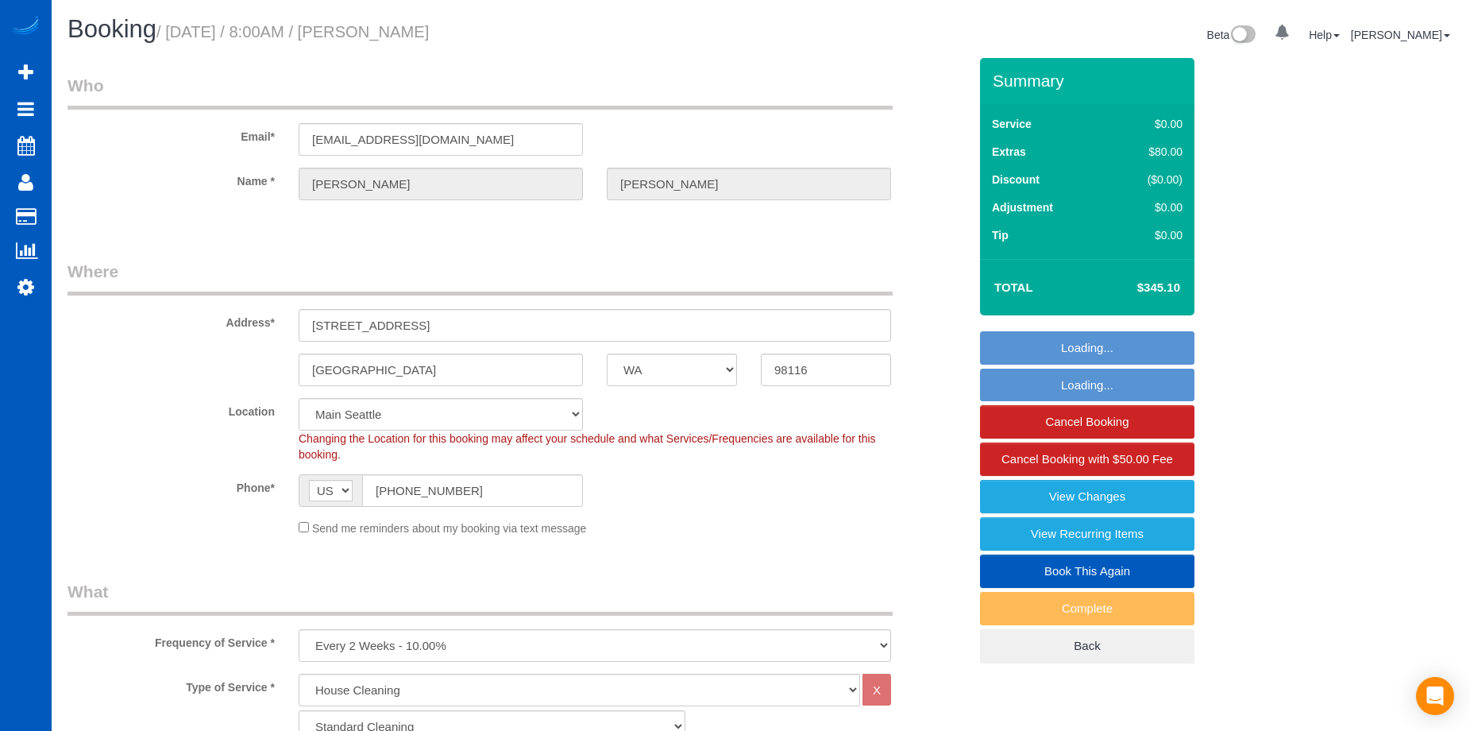
select select "string:fspay-41f6b7f4-8ba6-4447-961d-81f03ff7c62f"
select select "spot1"
select select "object:1160"
select select "2501"
select select "4"
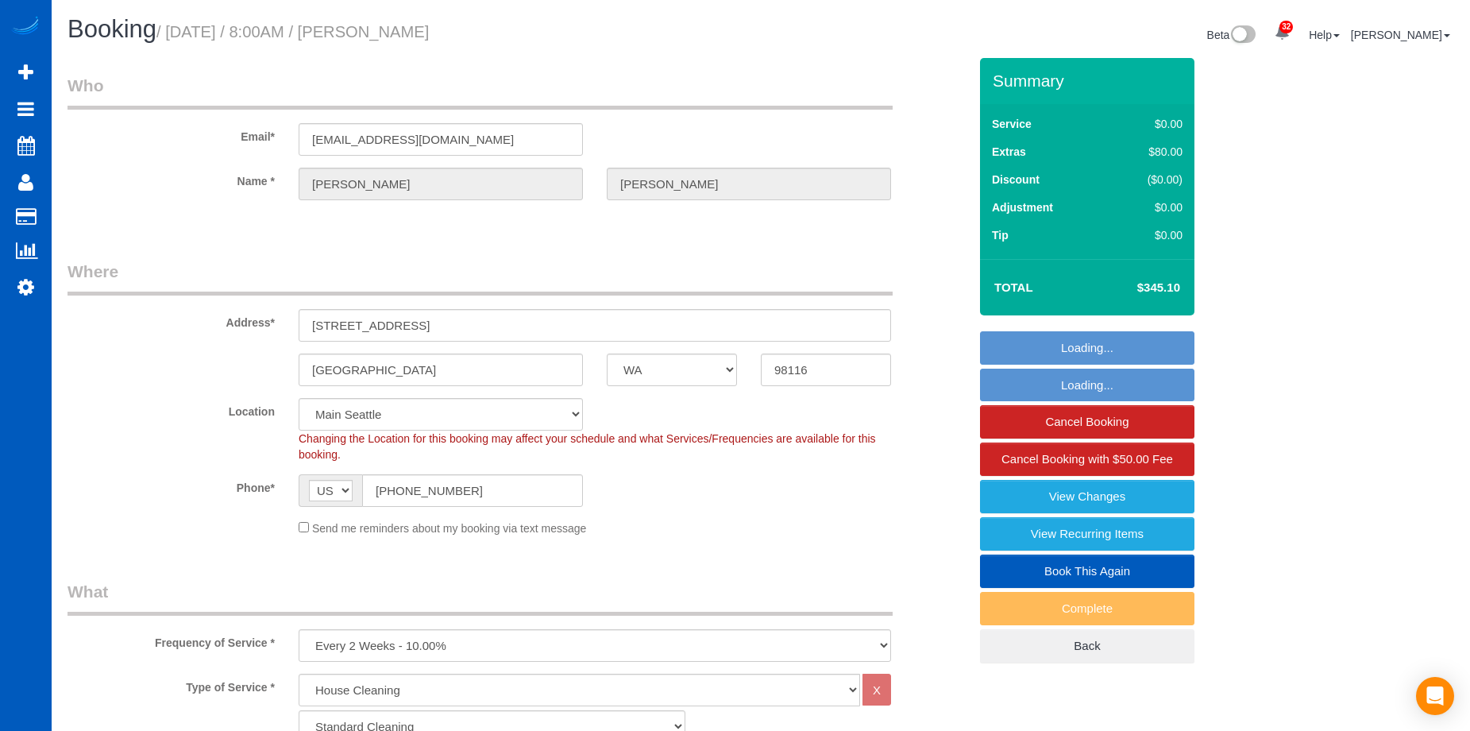
select select "3"
